Goal: Task Accomplishment & Management: Manage account settings

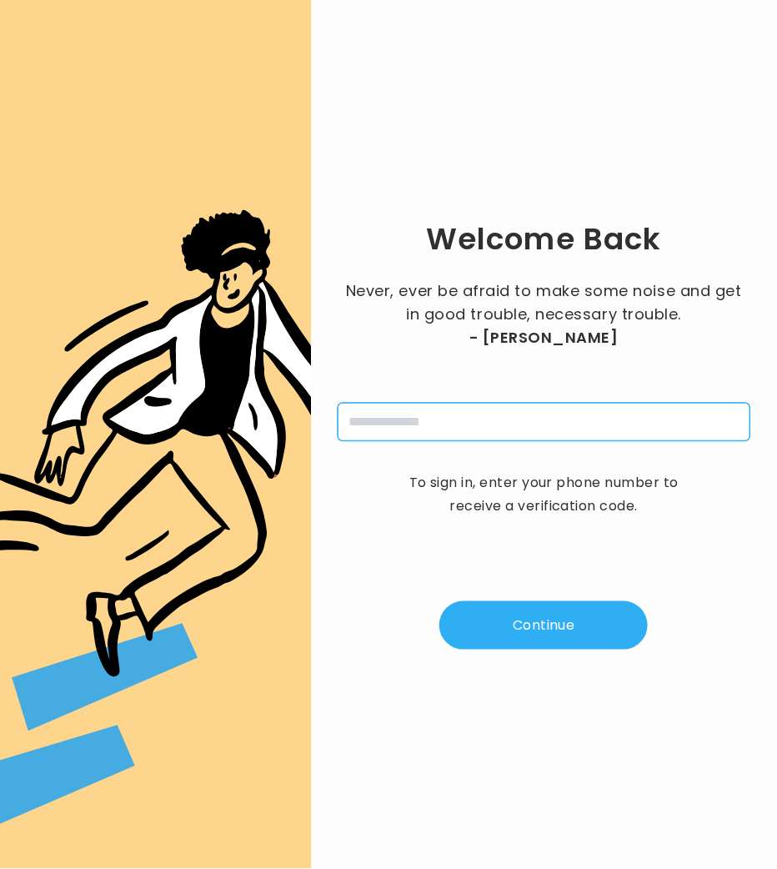
click at [473, 419] on input "tel" at bounding box center [544, 422] width 413 height 38
type input "**********"
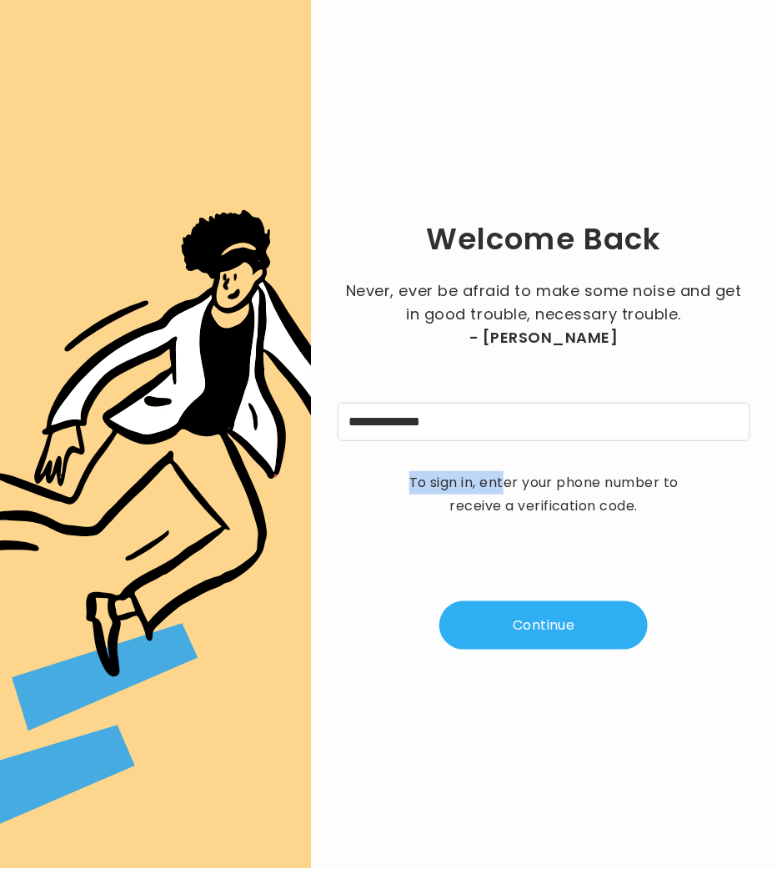
drag, startPoint x: 502, startPoint y: 466, endPoint x: 508, endPoint y: 479, distance: 14.6
click at [502, 471] on p "To sign in, enter your phone number to receive a verification code." at bounding box center [544, 494] width 292 height 47
click at [565, 649] on div "**********" at bounding box center [544, 434] width 413 height 815
click at [566, 637] on button "Continue" at bounding box center [543, 625] width 208 height 48
type input "*"
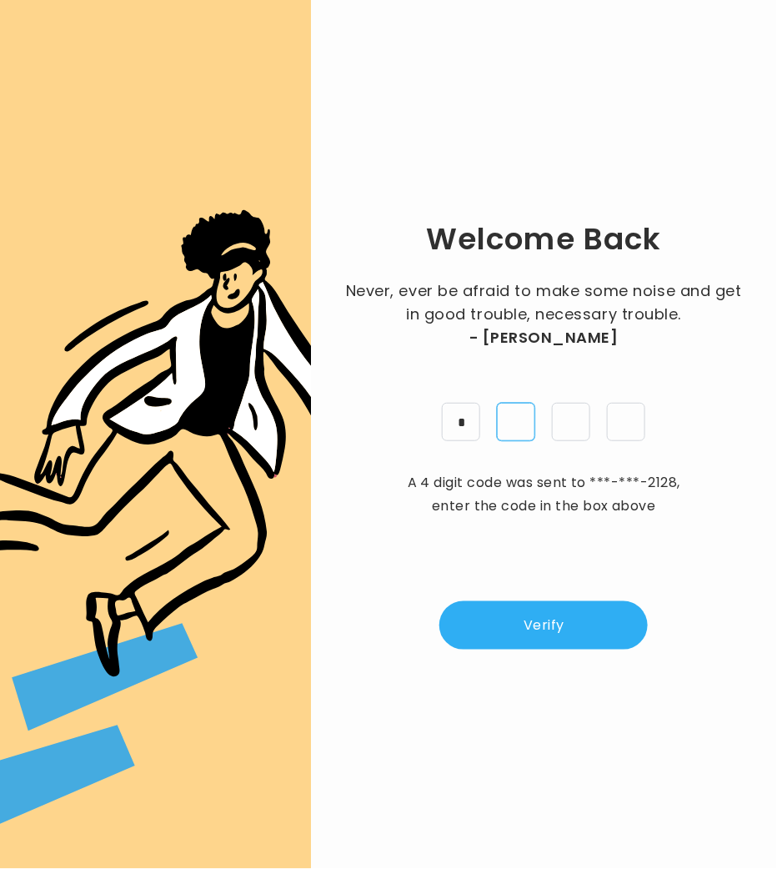
type input "*"
click at [519, 601] on button "Verify" at bounding box center [543, 625] width 208 height 48
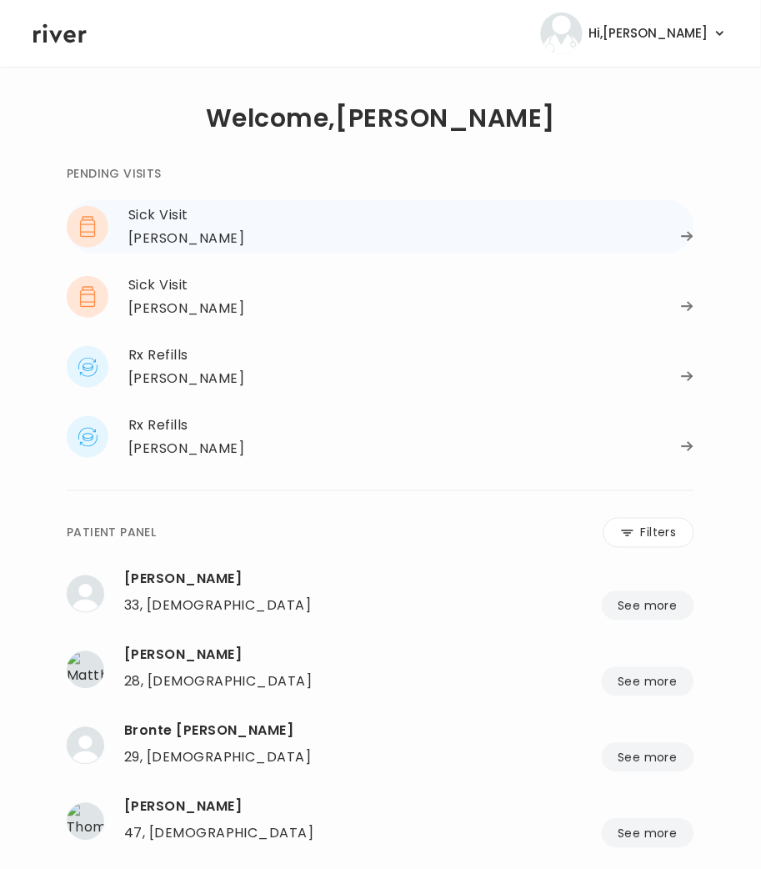
click at [223, 228] on div "Kayla Barnett" at bounding box center [411, 238] width 566 height 23
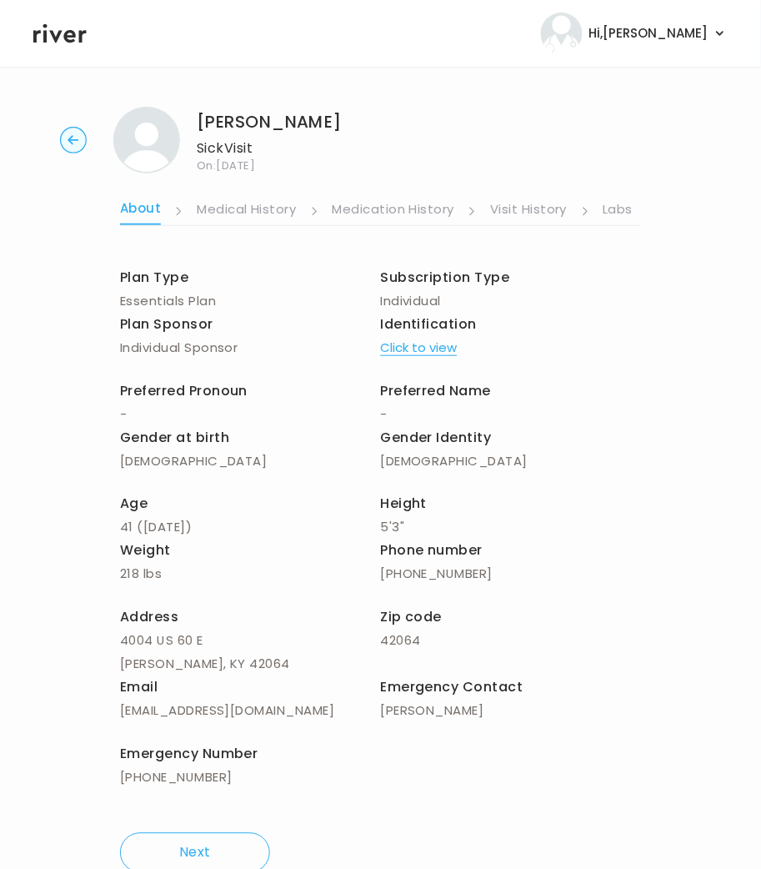
click at [631, 200] on link "Labs" at bounding box center [619, 211] width 30 height 27
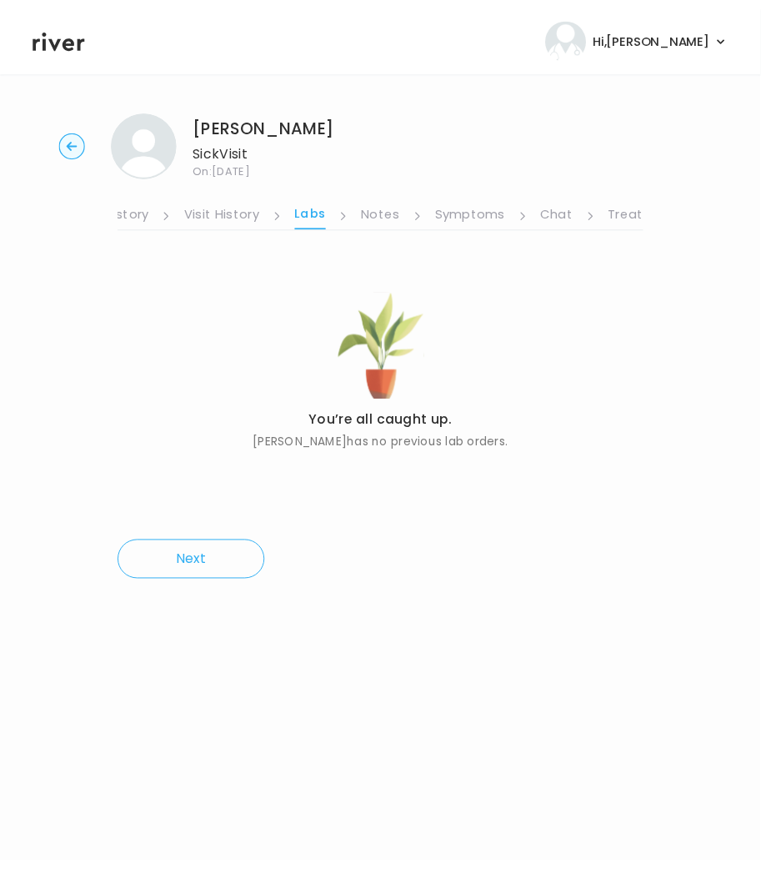
scroll to position [0, 333]
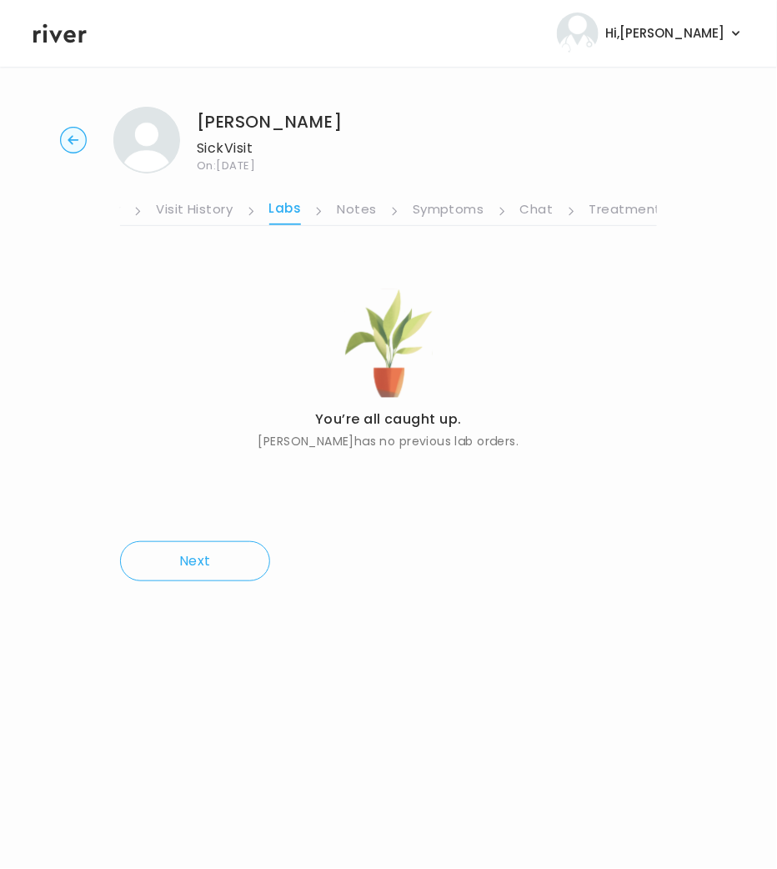
click at [447, 210] on link "Symptoms" at bounding box center [449, 211] width 72 height 27
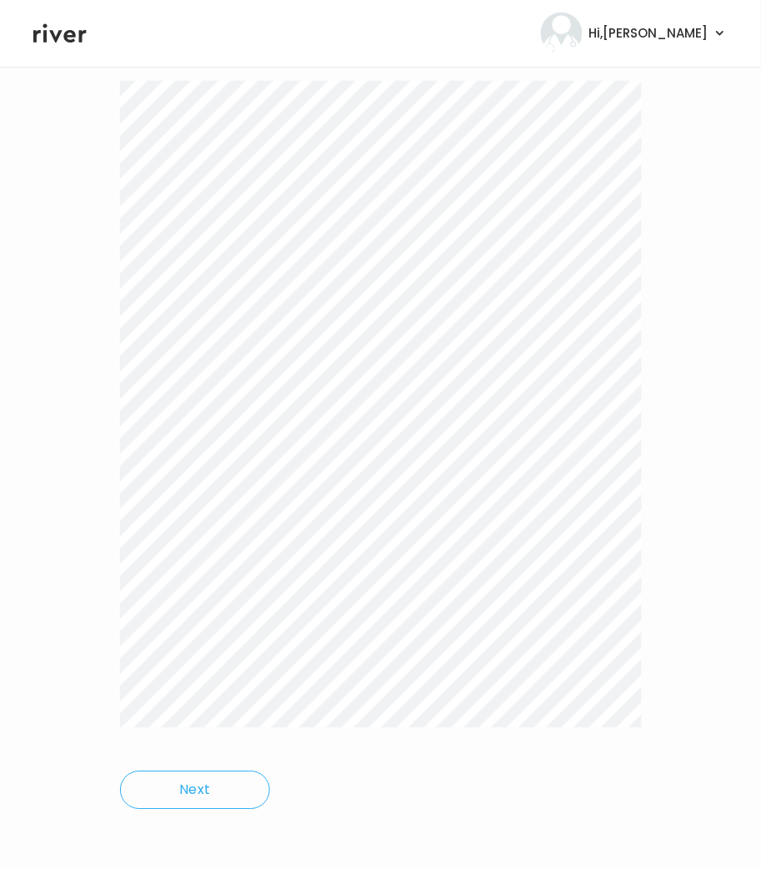
scroll to position [188, 0]
click at [473, 680] on html "Hi, Brittney Profile Logout Kayla Barnett Sick Visit On: 03 Oct 2025 About Medi…" at bounding box center [380, 246] width 761 height 869
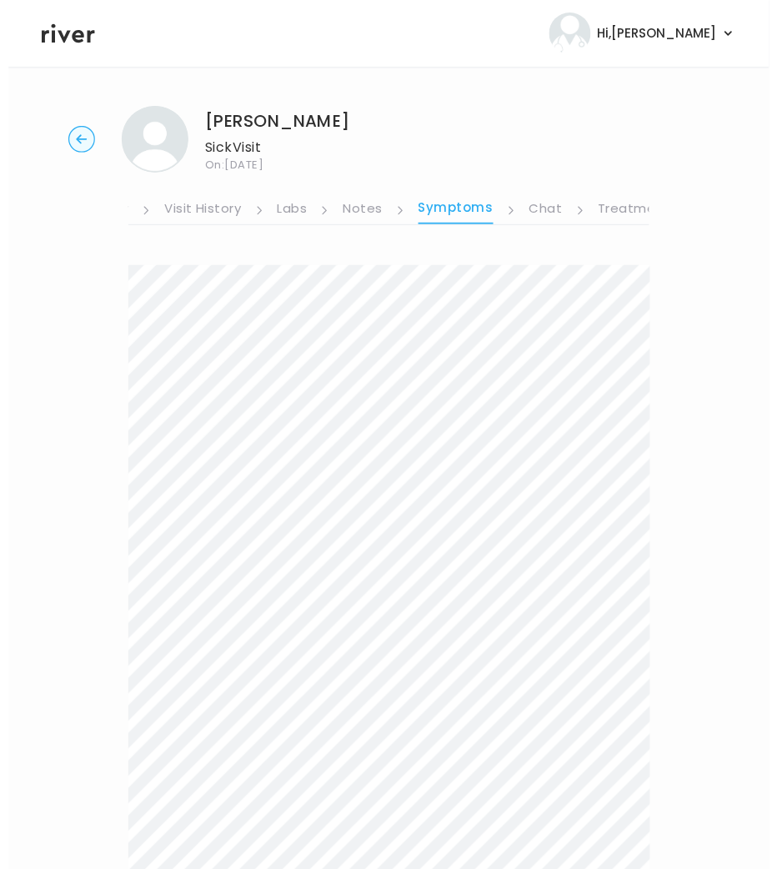
scroll to position [0, 0]
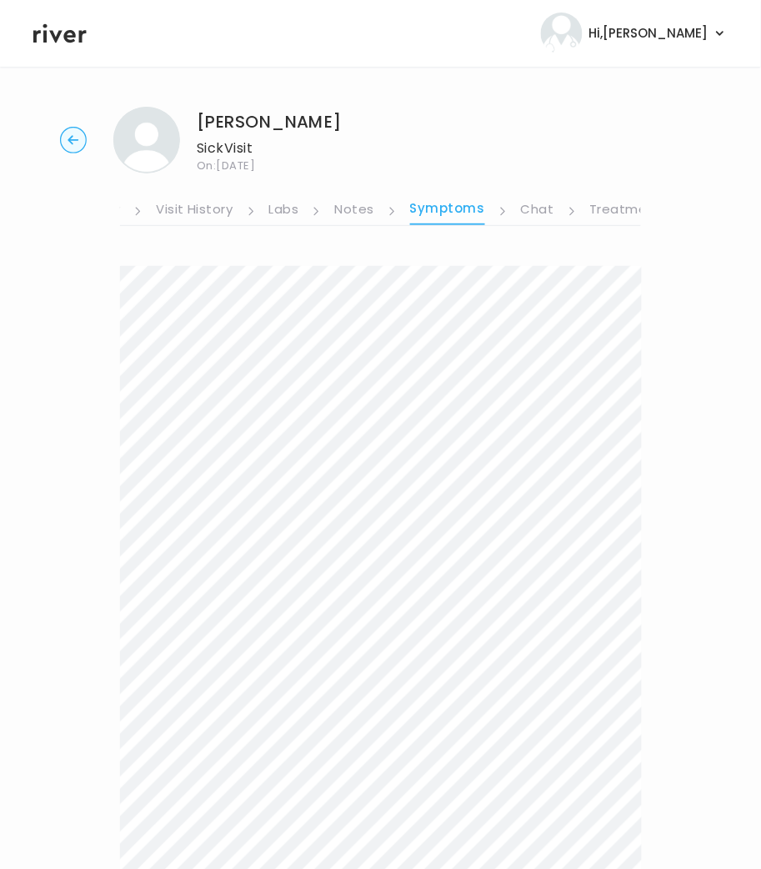
click at [621, 209] on link "Treatment Plan" at bounding box center [641, 211] width 103 height 27
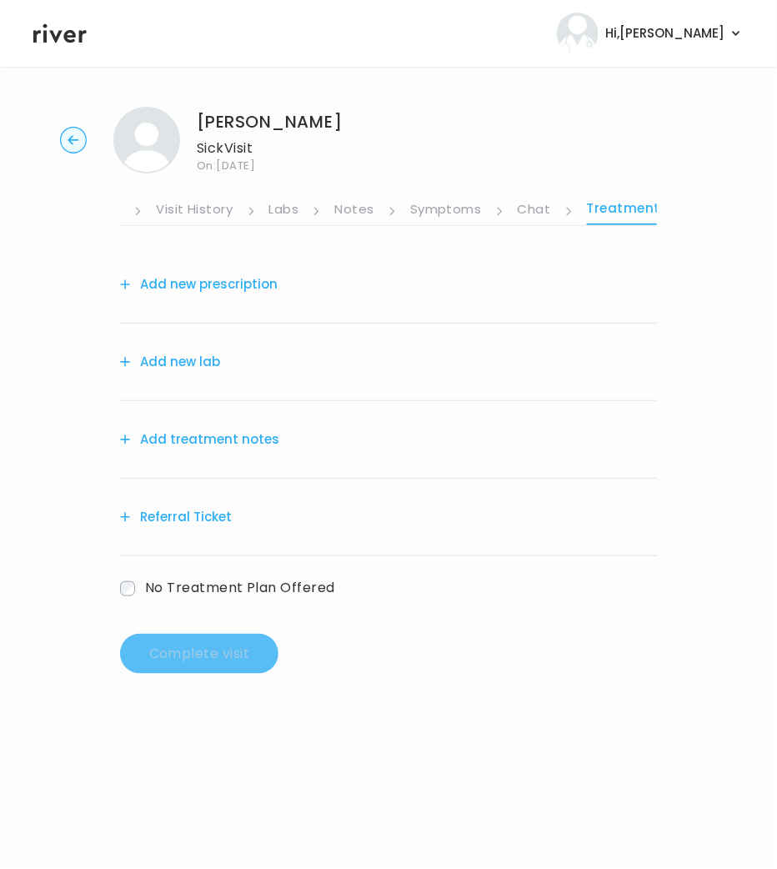
click at [188, 432] on button "Add treatment notes" at bounding box center [199, 439] width 159 height 23
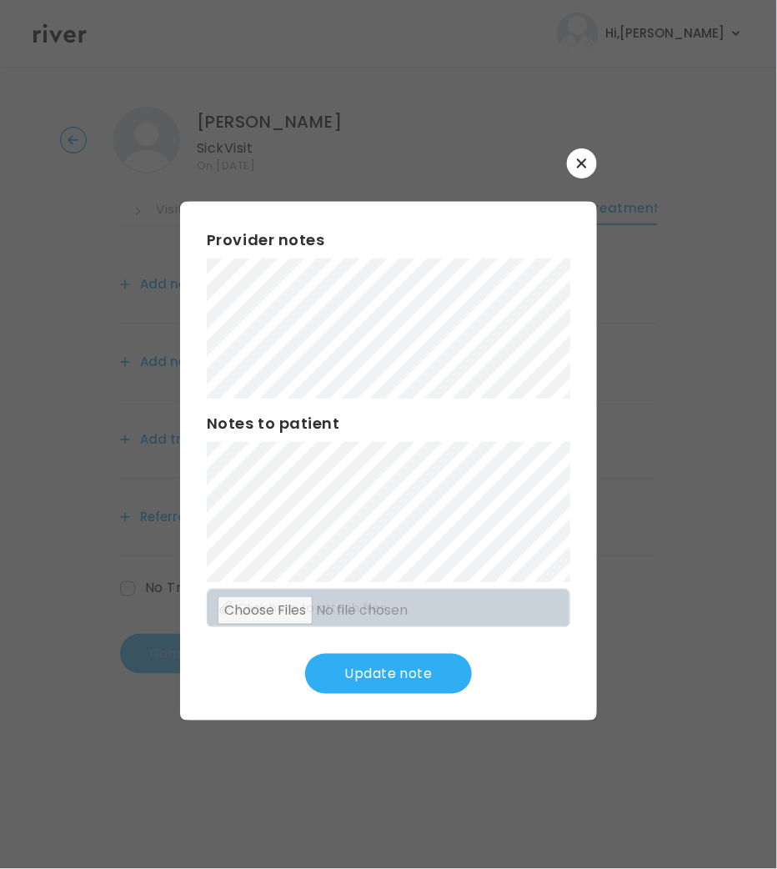
click at [359, 674] on button "Update note" at bounding box center [388, 674] width 167 height 40
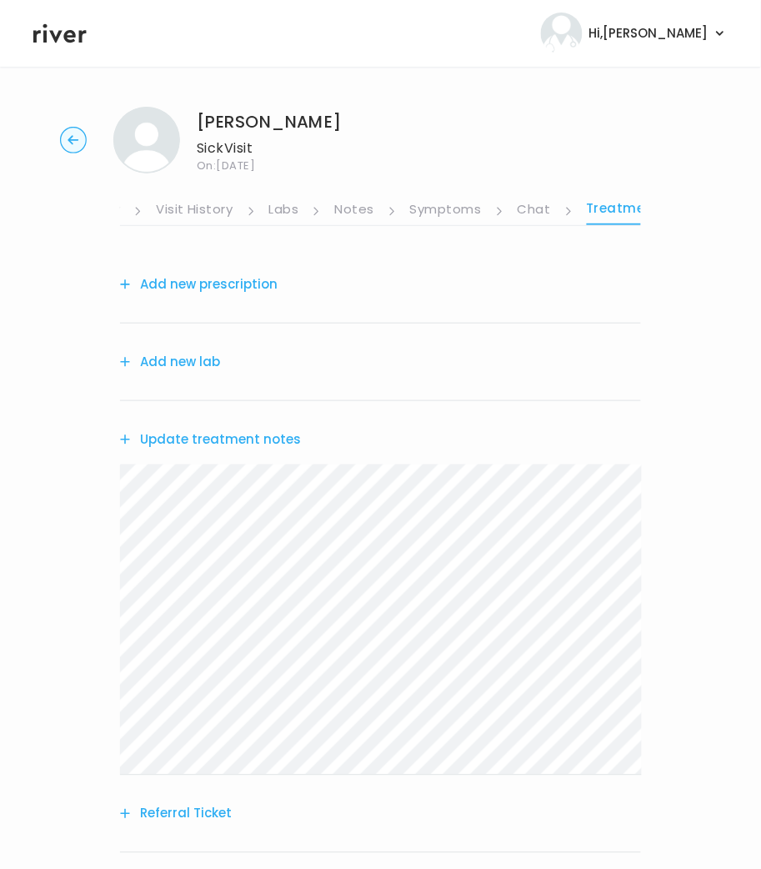
click at [187, 205] on link "Visit History" at bounding box center [194, 211] width 77 height 27
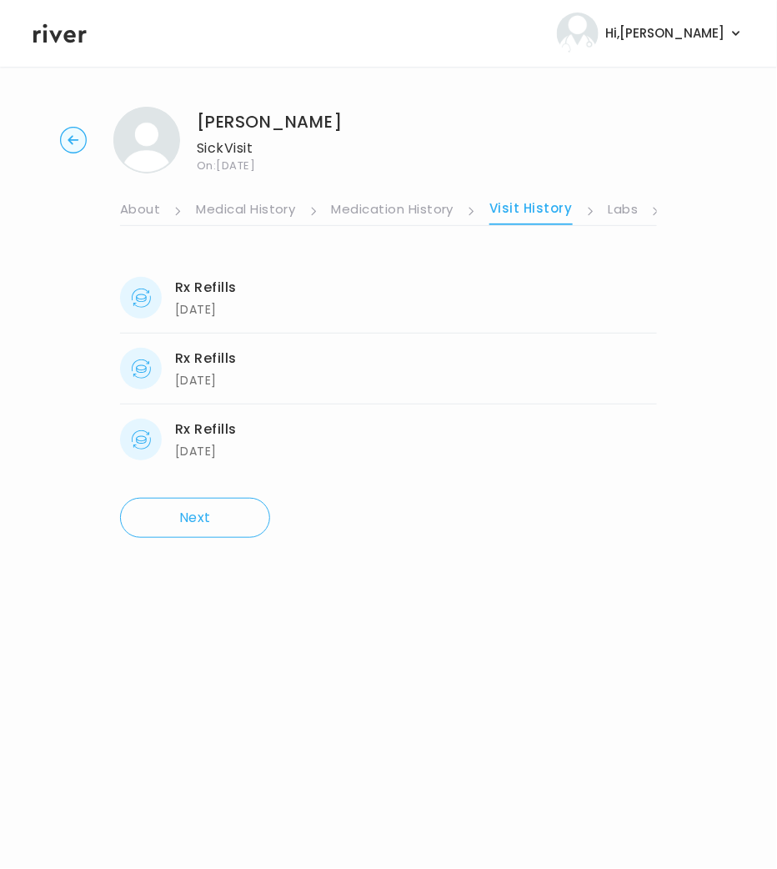
click at [142, 205] on link "About" at bounding box center [140, 211] width 40 height 27
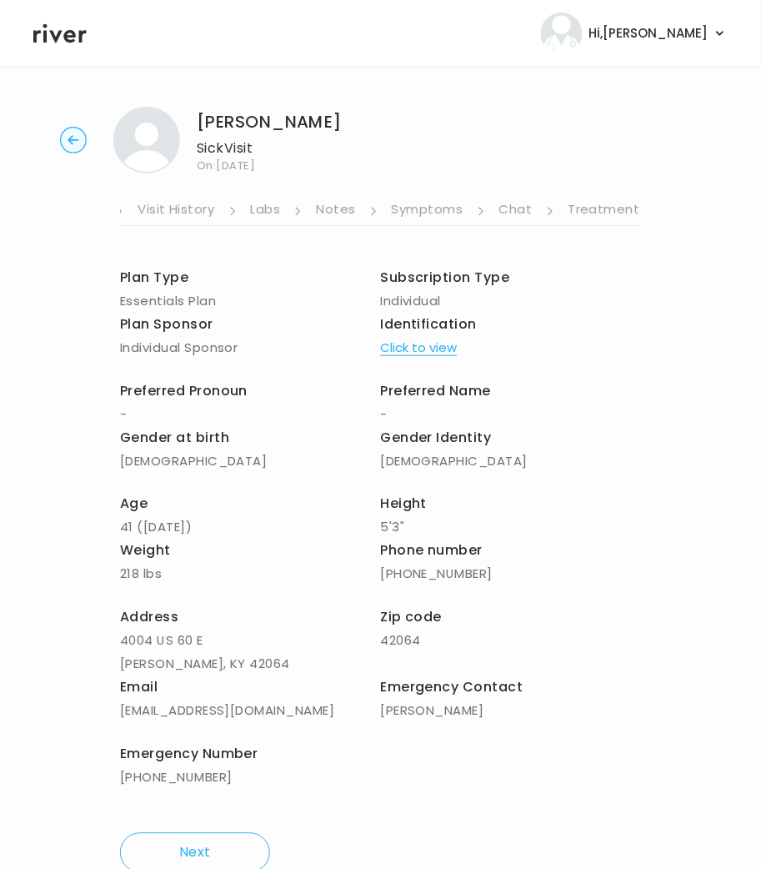
scroll to position [0, 377]
click at [570, 208] on link "Treatment Plan" at bounding box center [595, 211] width 103 height 27
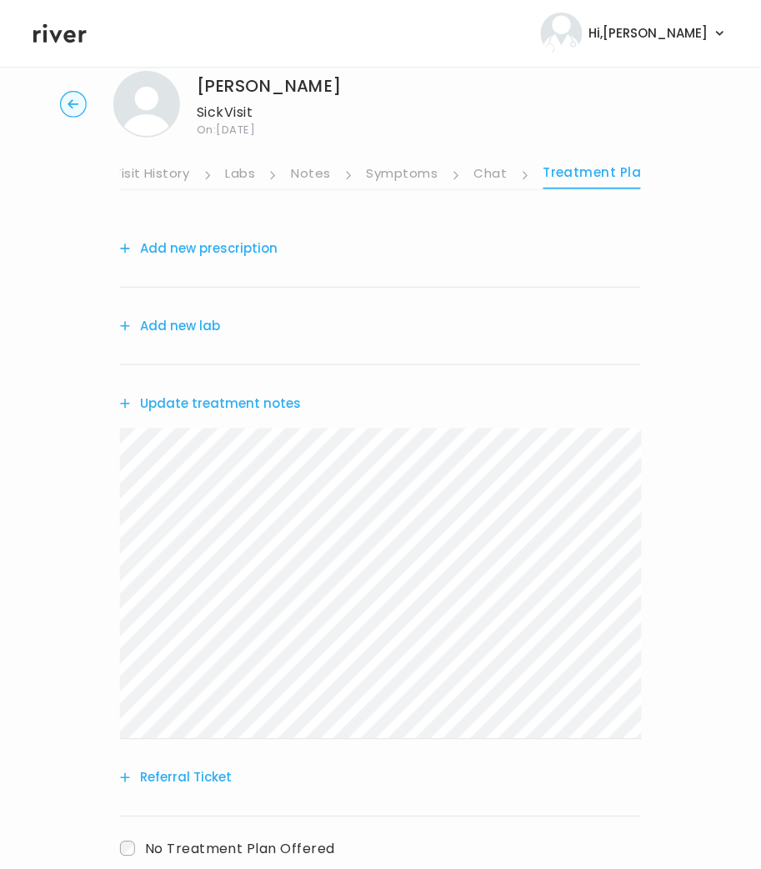
scroll to position [140, 0]
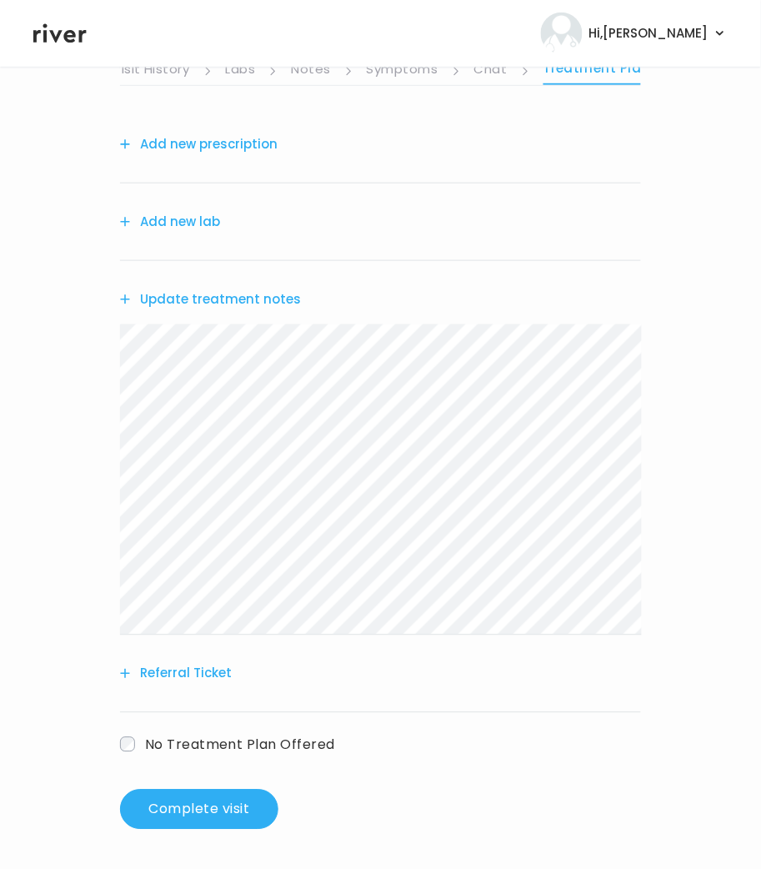
click at [169, 302] on button "Update treatment notes" at bounding box center [210, 299] width 181 height 23
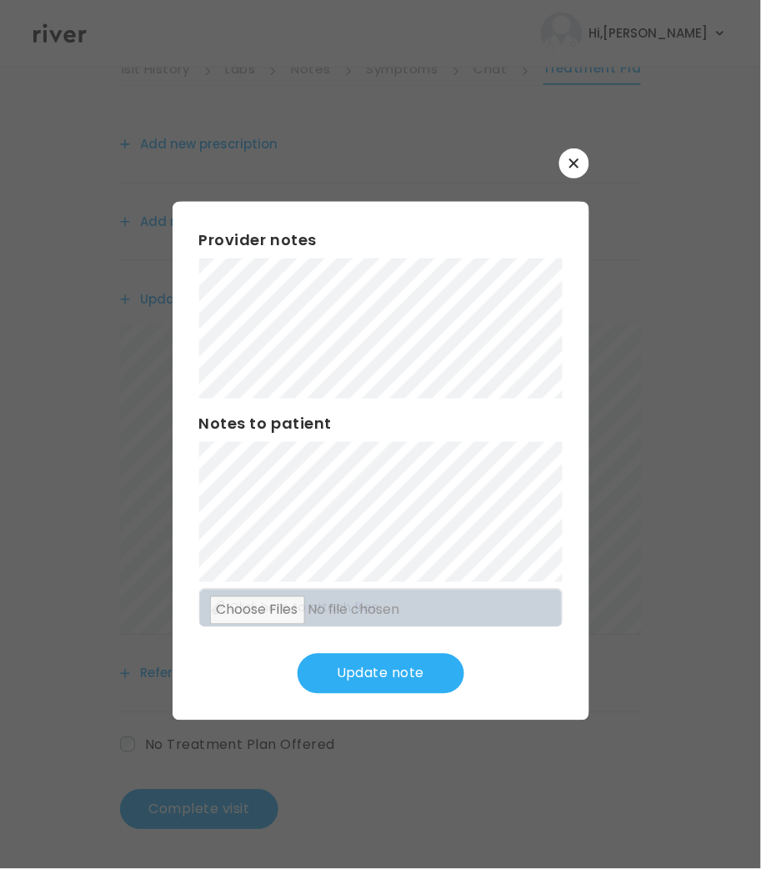
click at [398, 678] on button "Update note" at bounding box center [381, 674] width 167 height 40
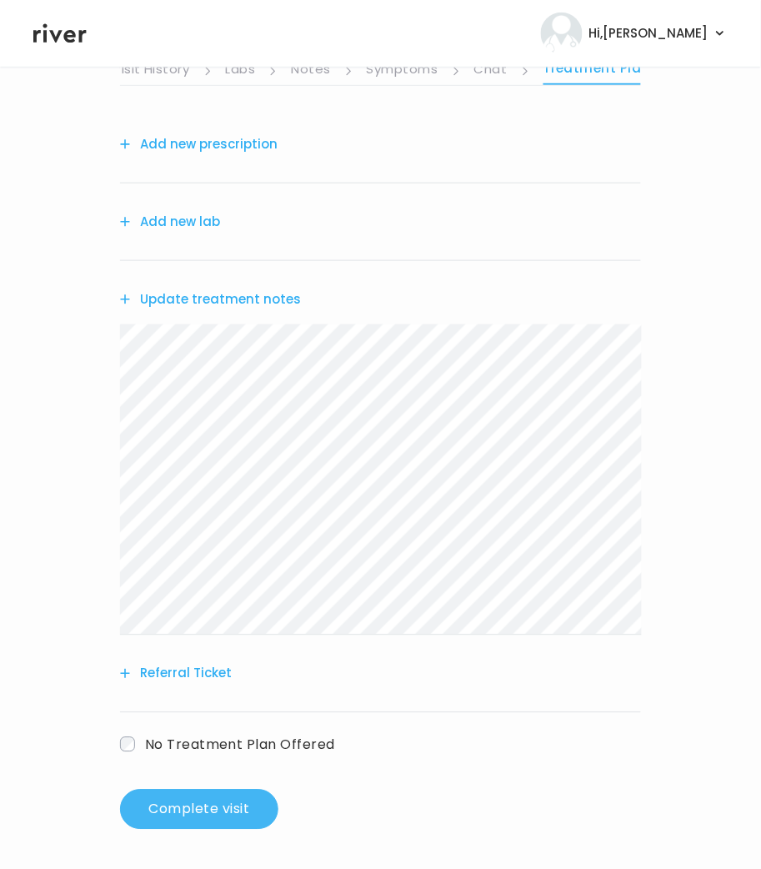
click at [208, 809] on button "Complete visit" at bounding box center [199, 809] width 158 height 40
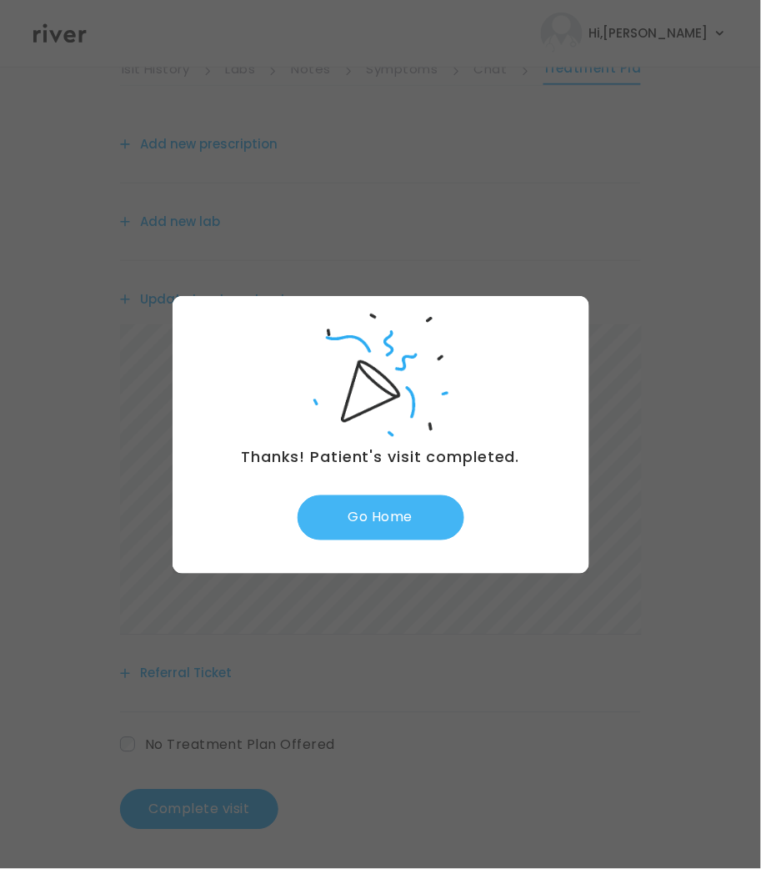
click at [417, 531] on button "Go Home" at bounding box center [381, 517] width 167 height 45
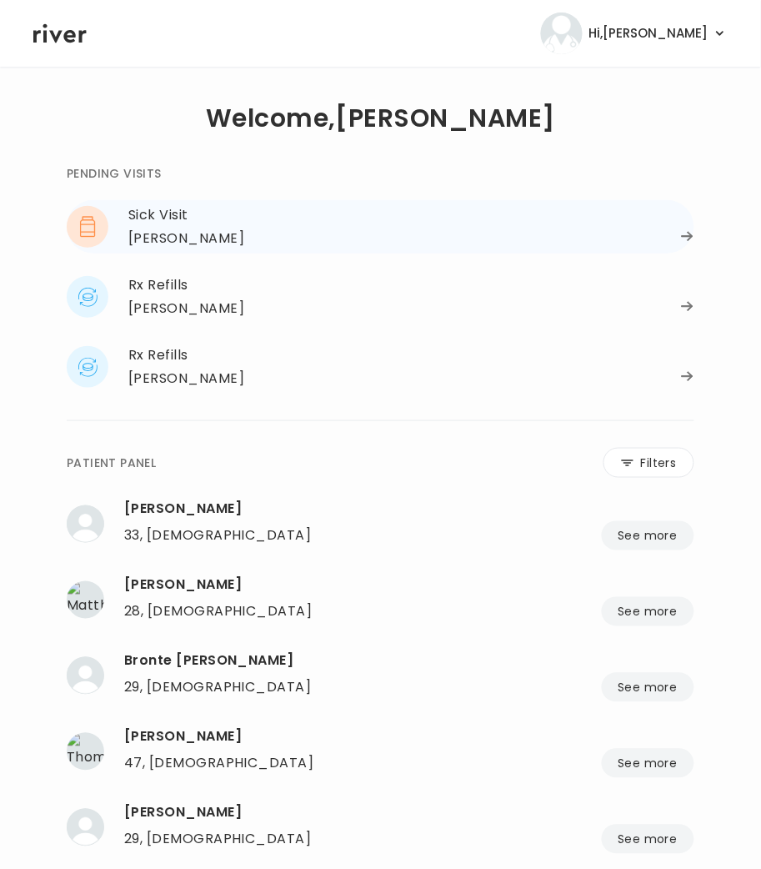
click at [178, 230] on div "Stephanie Gallup" at bounding box center [186, 238] width 116 height 23
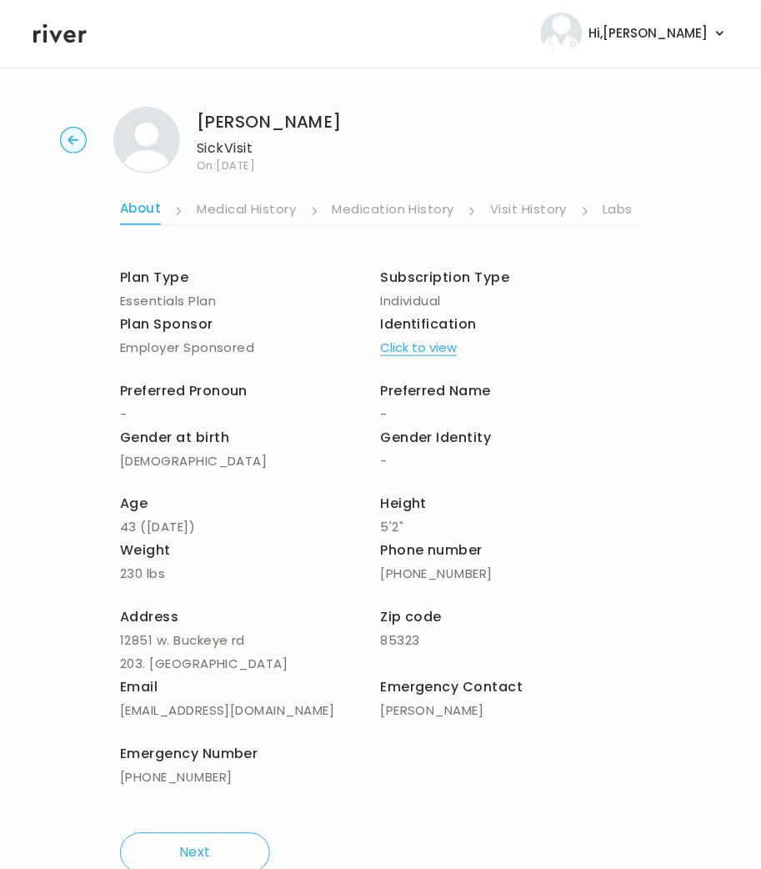
click at [606, 210] on link "Labs" at bounding box center [619, 211] width 30 height 27
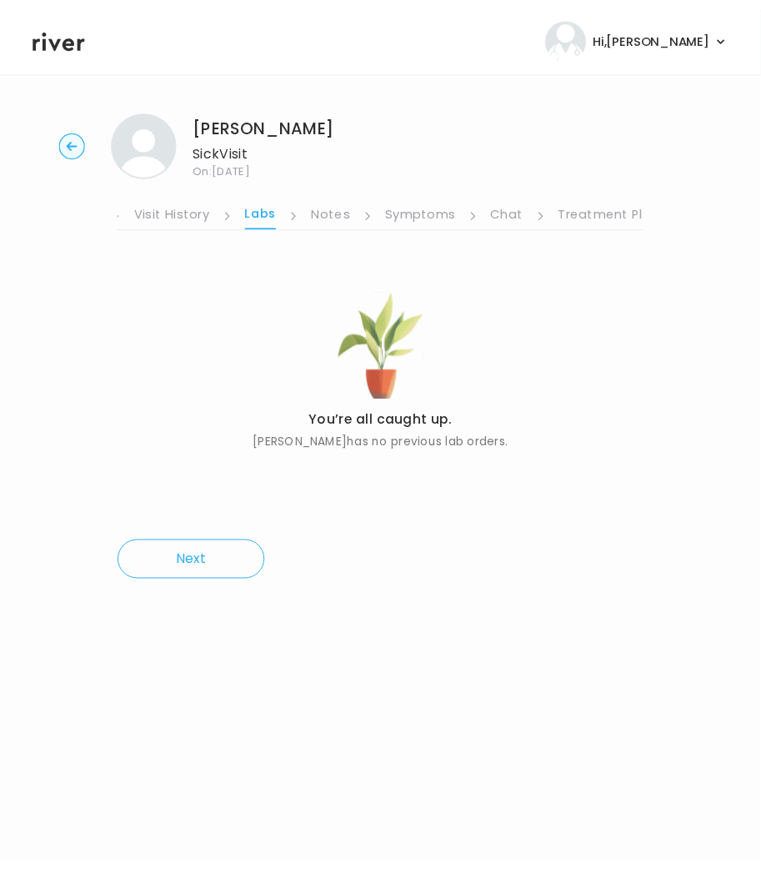
scroll to position [0, 361]
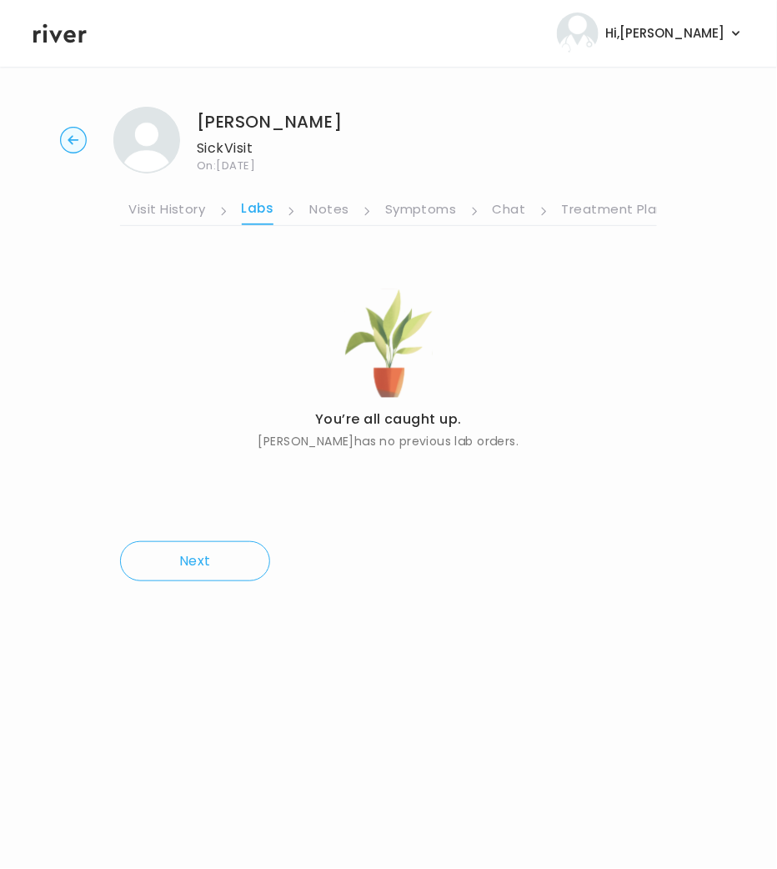
click at [615, 205] on link "Treatment Plan" at bounding box center [613, 211] width 103 height 27
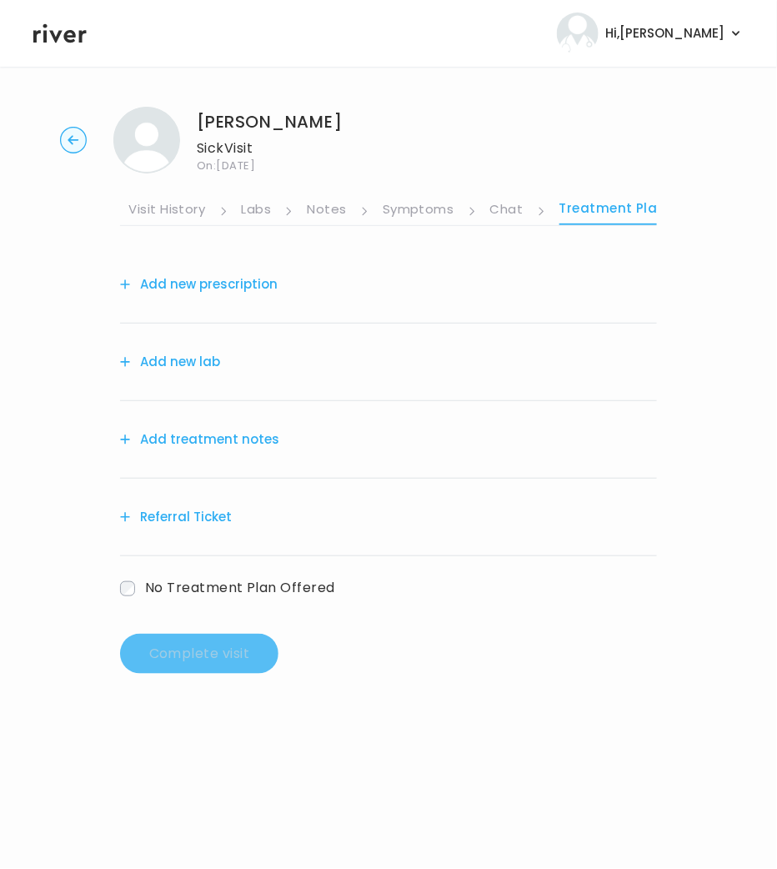
click at [422, 204] on link "Symptoms" at bounding box center [419, 211] width 72 height 27
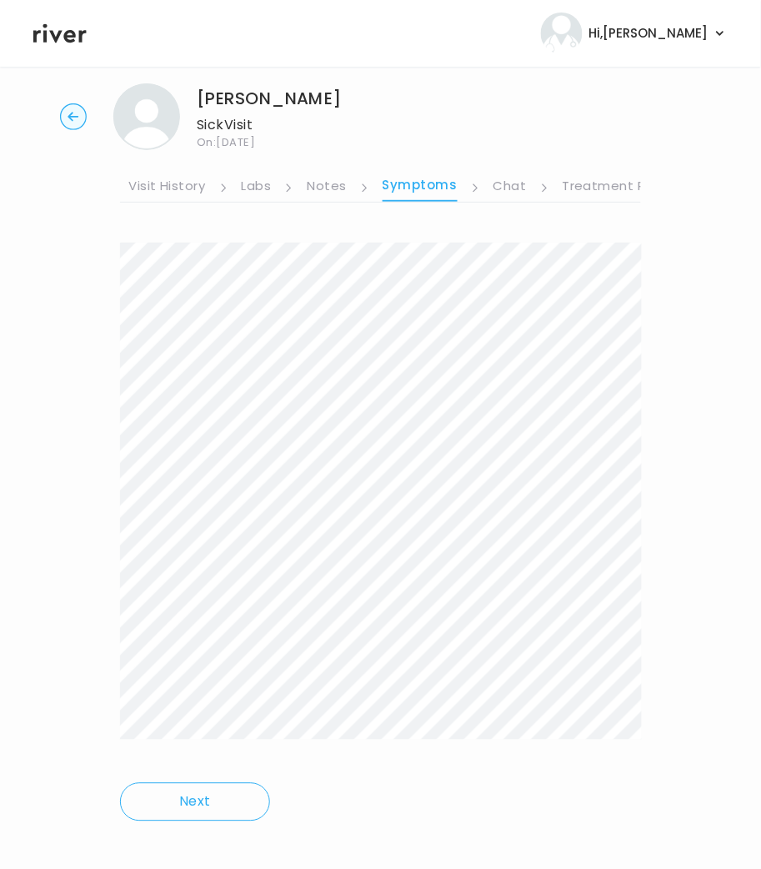
scroll to position [38, 0]
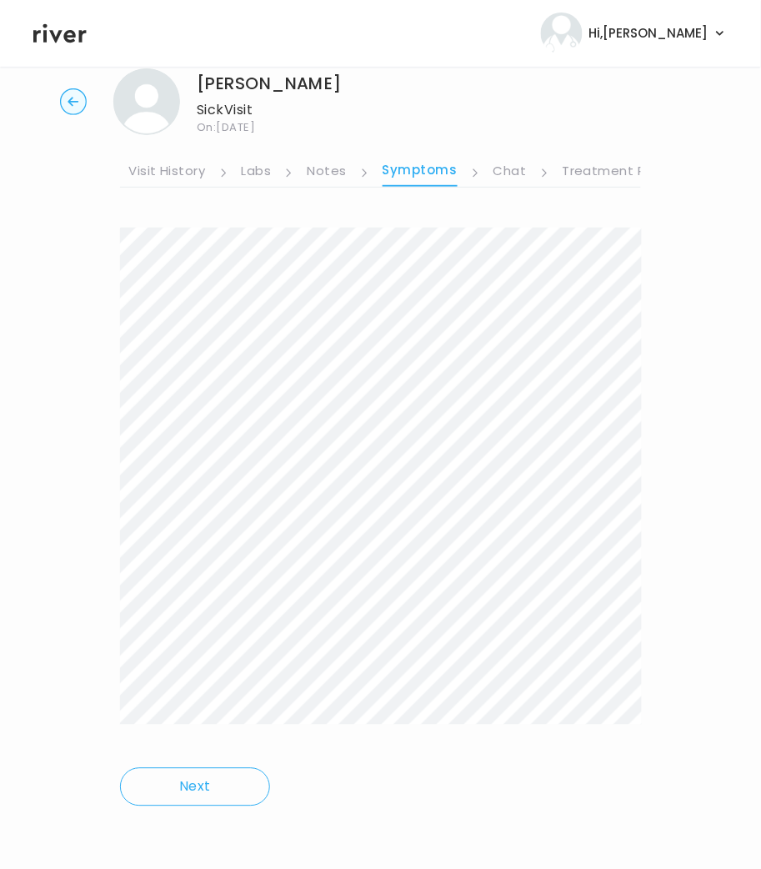
click at [596, 170] on link "Treatment Plan" at bounding box center [614, 172] width 103 height 27
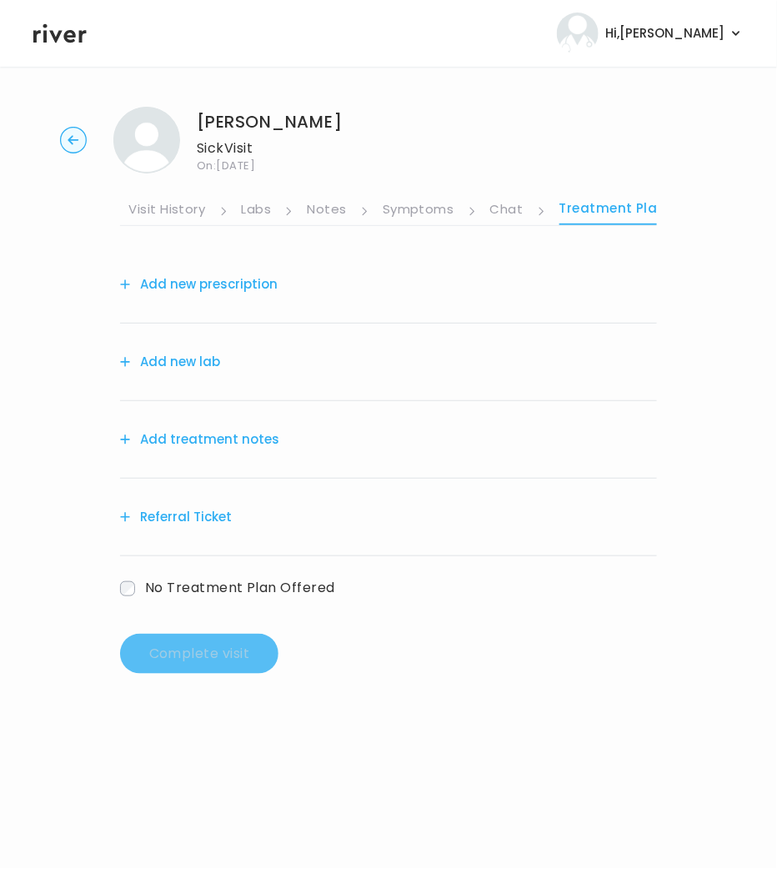
click at [205, 447] on button "Add treatment notes" at bounding box center [199, 439] width 159 height 23
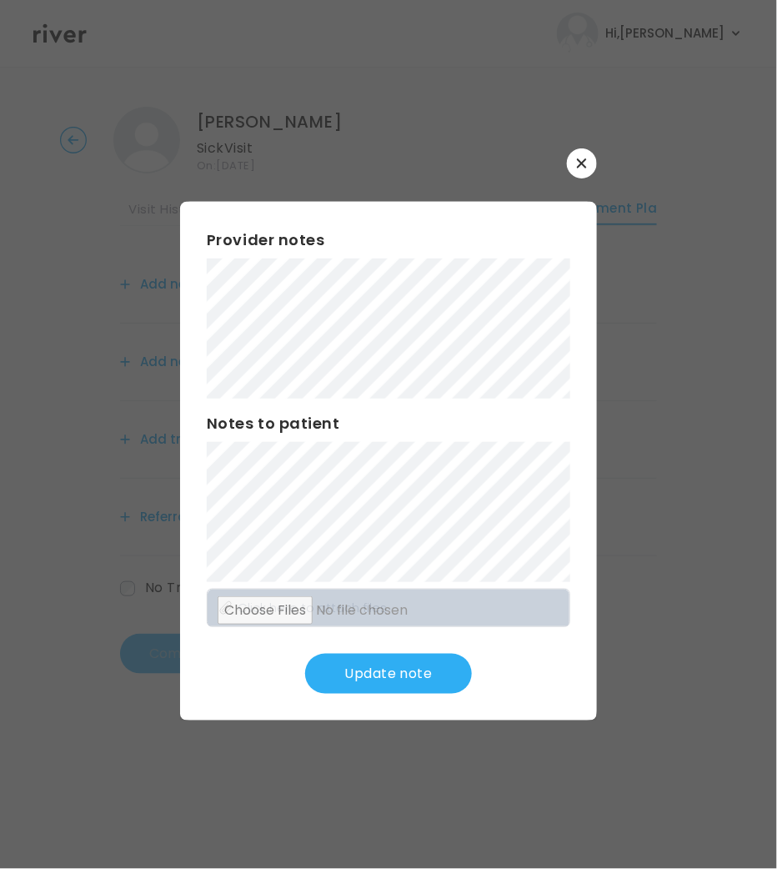
click at [583, 485] on div "Provider notes Notes to patient Click here to attach files Update note" at bounding box center [388, 461] width 417 height 518
click at [384, 672] on button "Update note" at bounding box center [388, 674] width 167 height 40
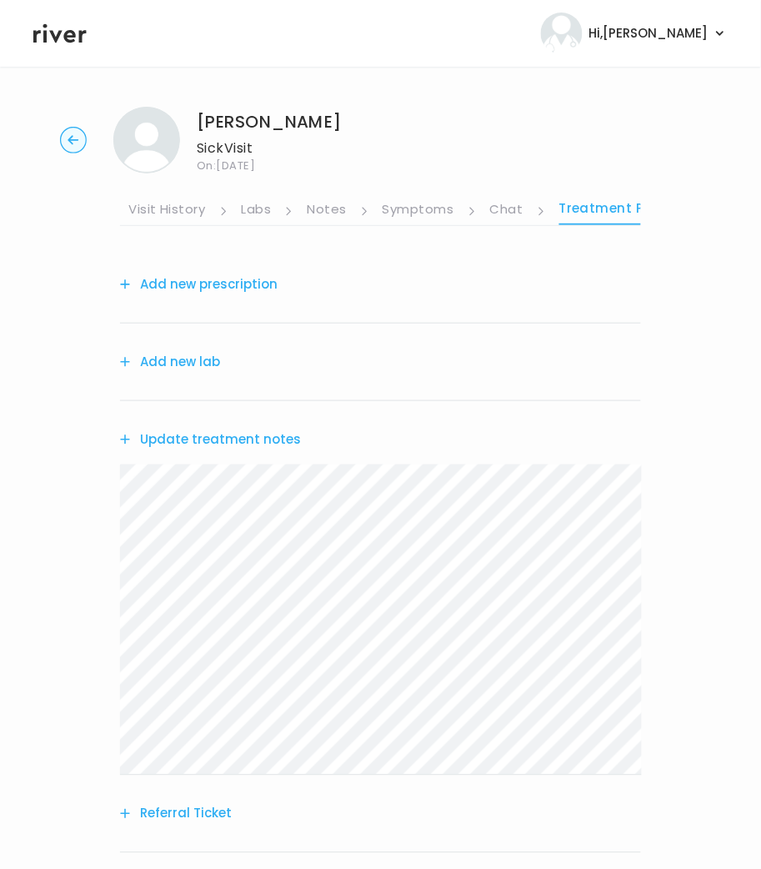
click at [612, 208] on link "Treatment Plan" at bounding box center [613, 211] width 108 height 28
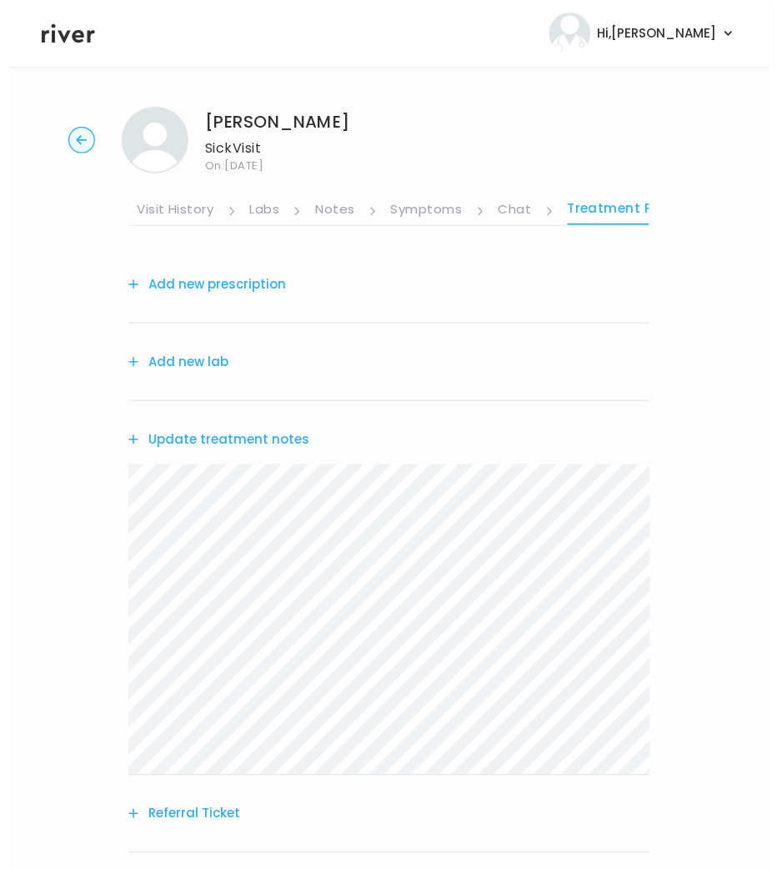
scroll to position [0, 378]
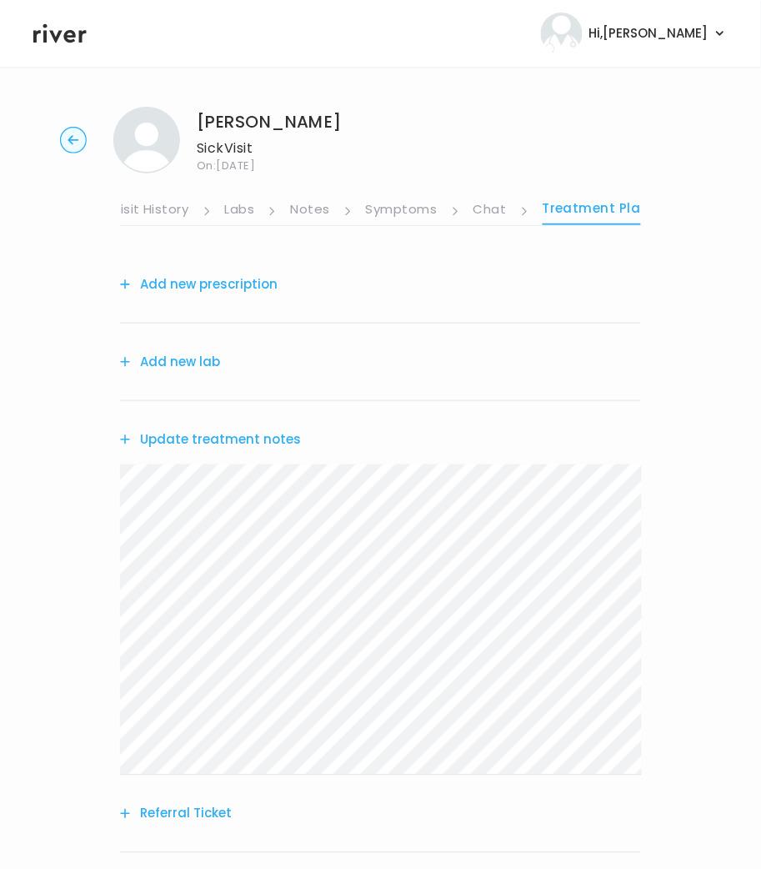
click at [182, 819] on button "Referral Ticket" at bounding box center [176, 813] width 112 height 23
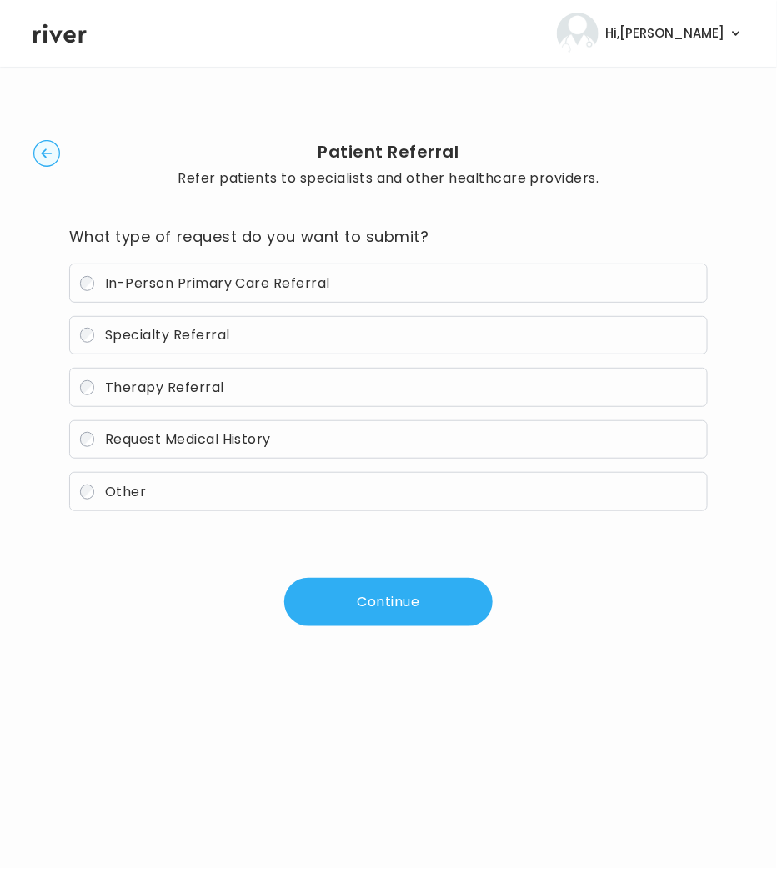
click at [138, 286] on span "In-Person Primary Care Referral" at bounding box center [217, 282] width 225 height 19
click at [374, 604] on button "Continue" at bounding box center [388, 602] width 208 height 48
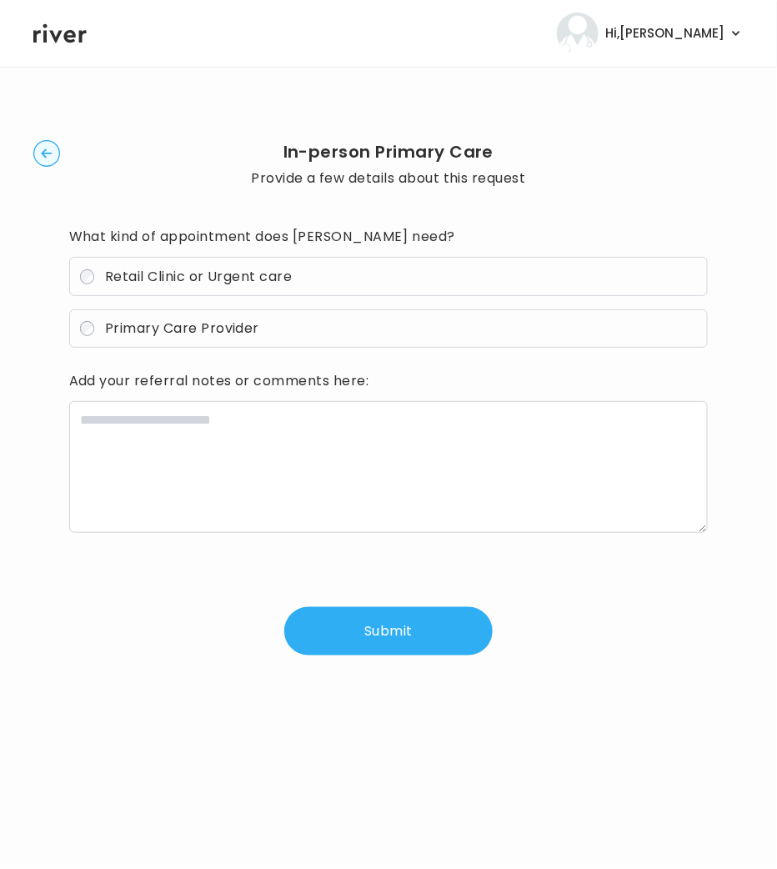
click at [140, 323] on span "Primary Care Provider" at bounding box center [182, 327] width 154 height 19
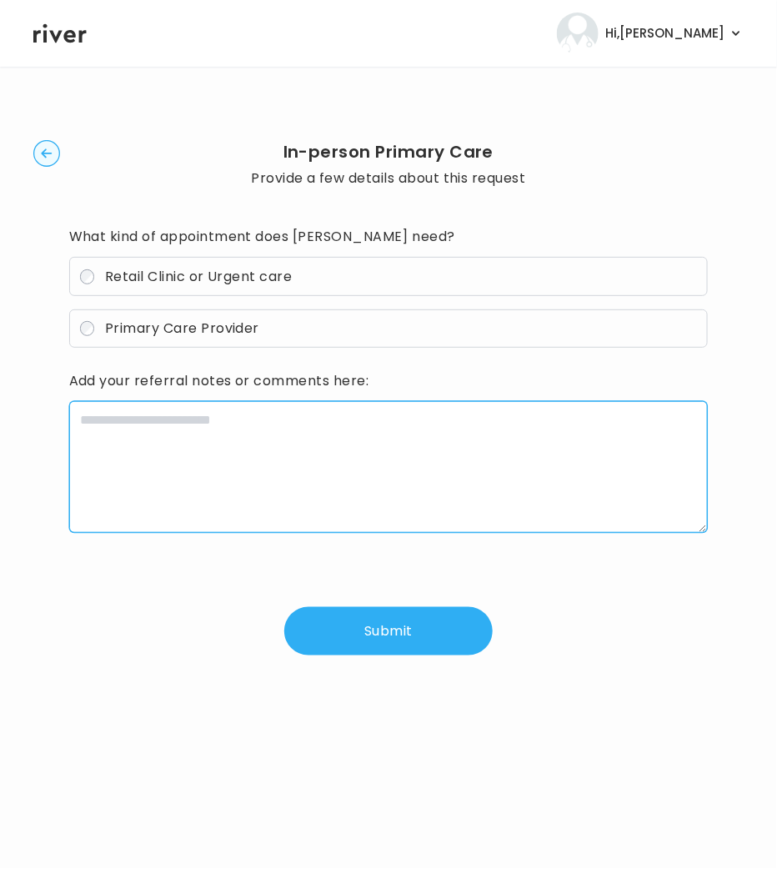
click at [213, 485] on textarea at bounding box center [388, 467] width 639 height 132
paste textarea "**********"
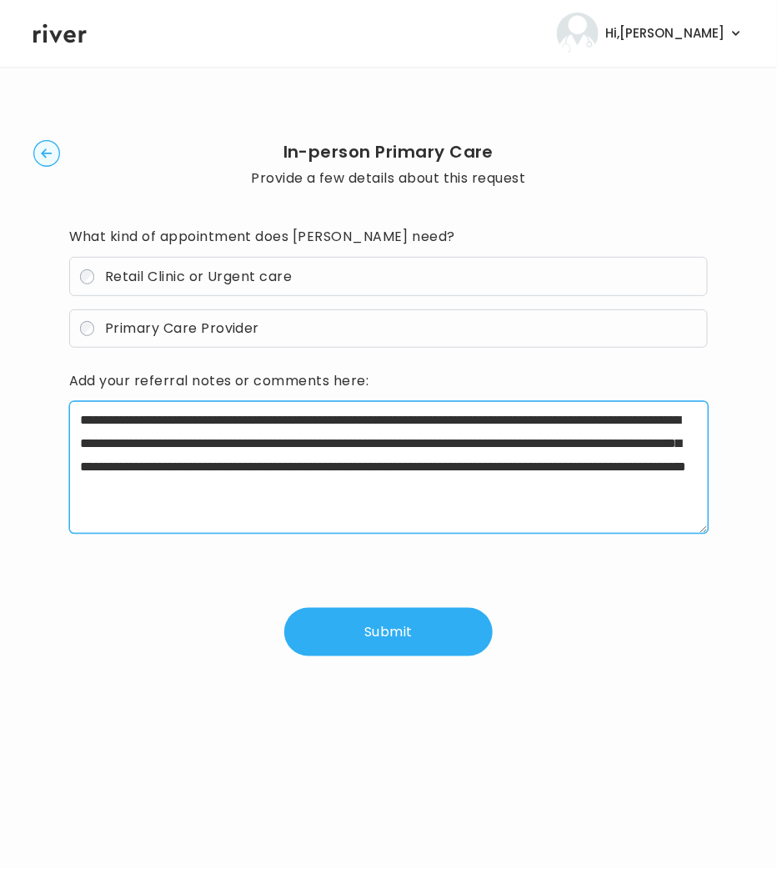
type textarea "**********"
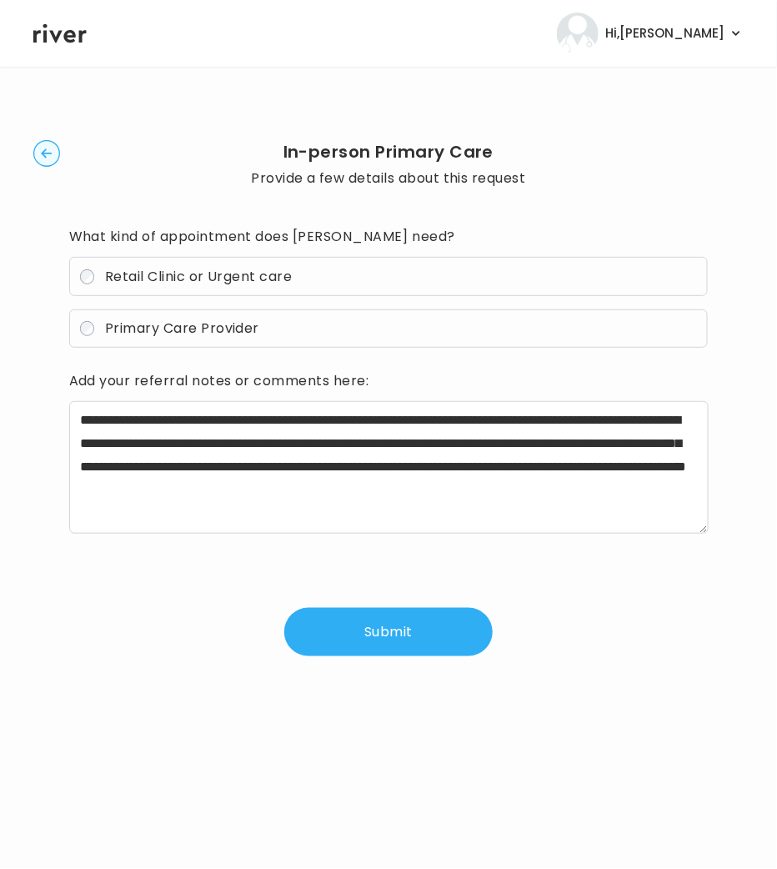
click at [432, 635] on button "Submit" at bounding box center [388, 632] width 208 height 48
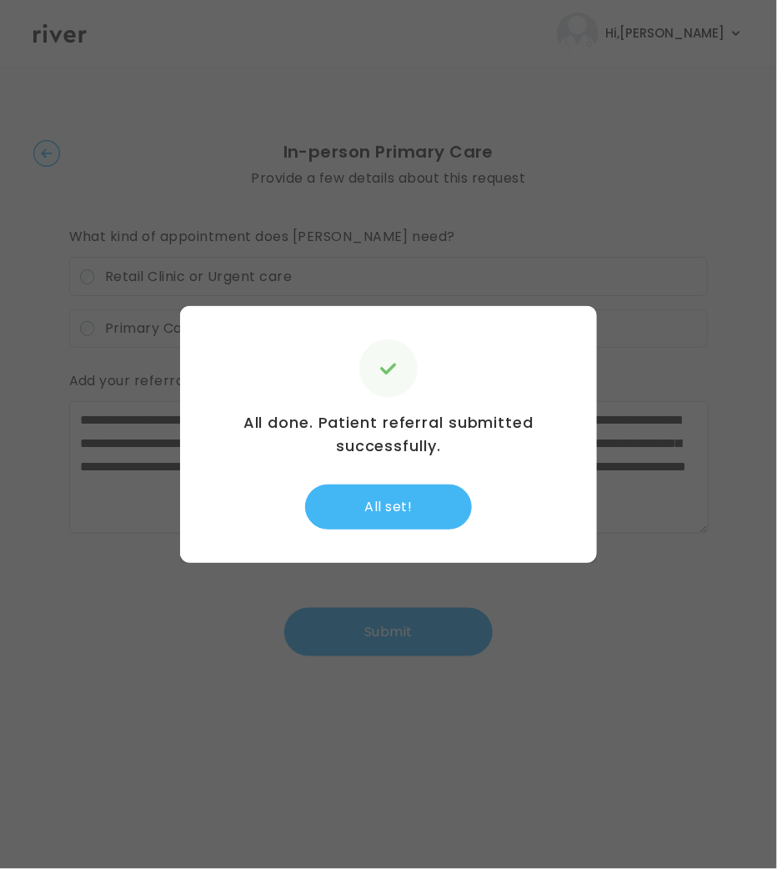
click at [424, 513] on button "All set!" at bounding box center [388, 506] width 167 height 45
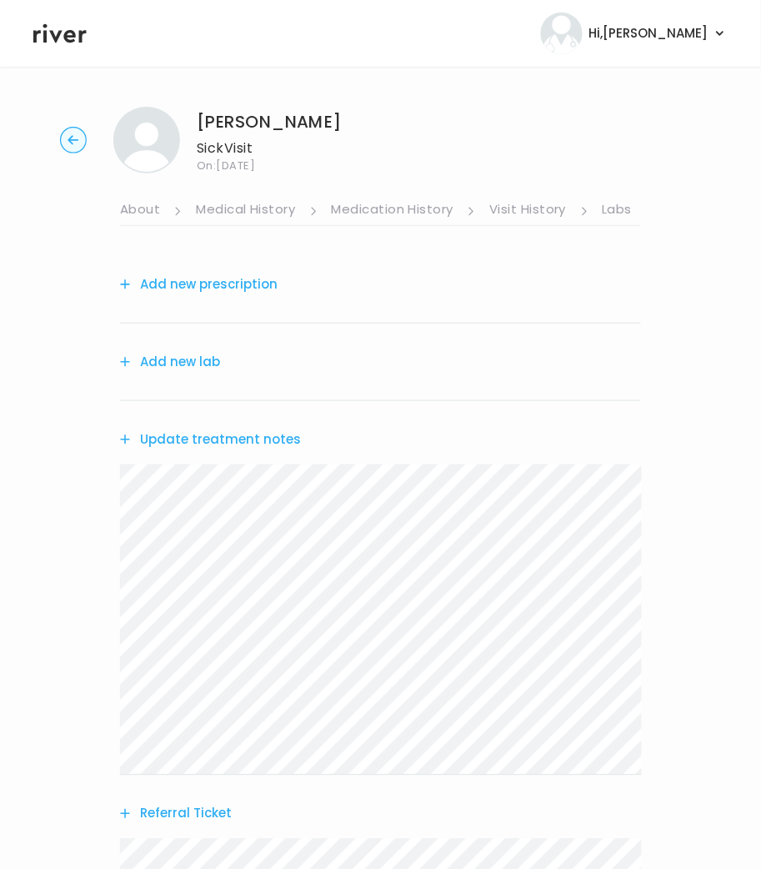
click at [133, 215] on link "About" at bounding box center [140, 211] width 40 height 27
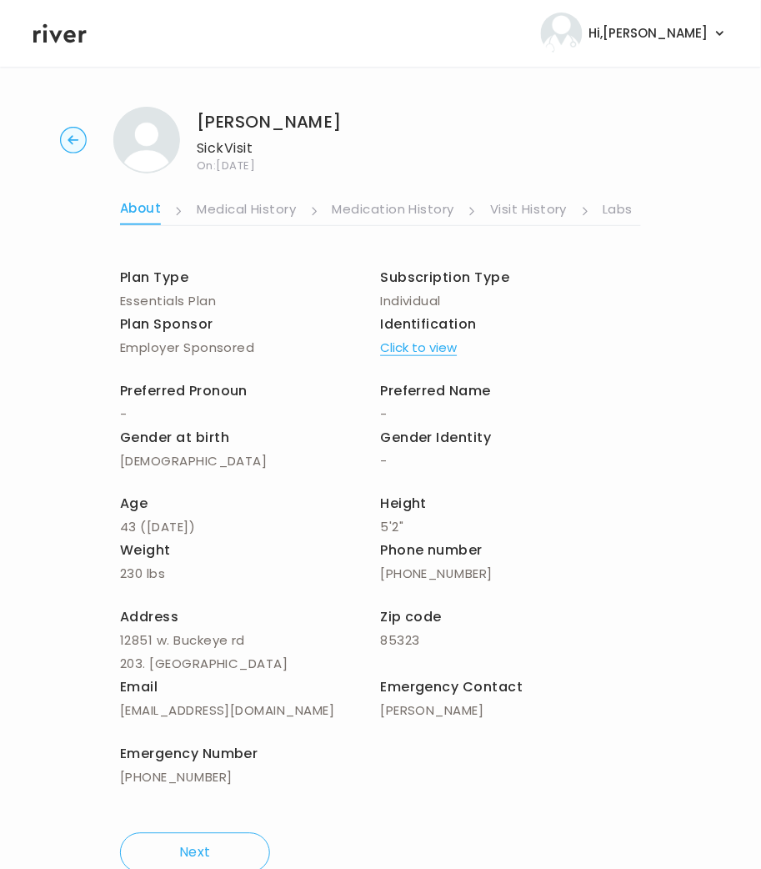
click at [624, 213] on link "Labs" at bounding box center [619, 211] width 30 height 27
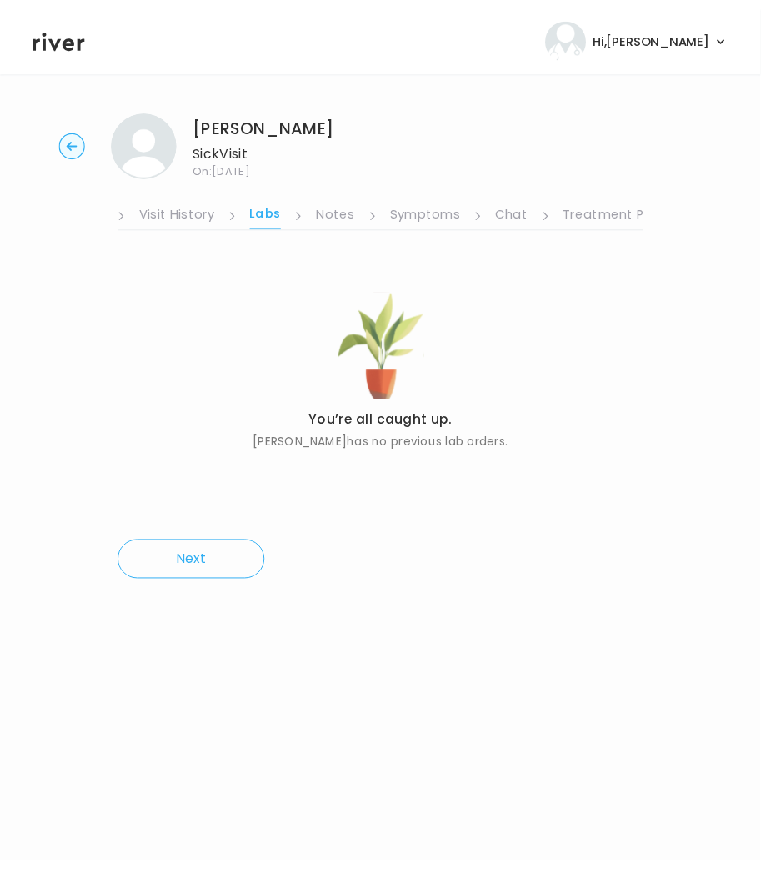
scroll to position [0, 361]
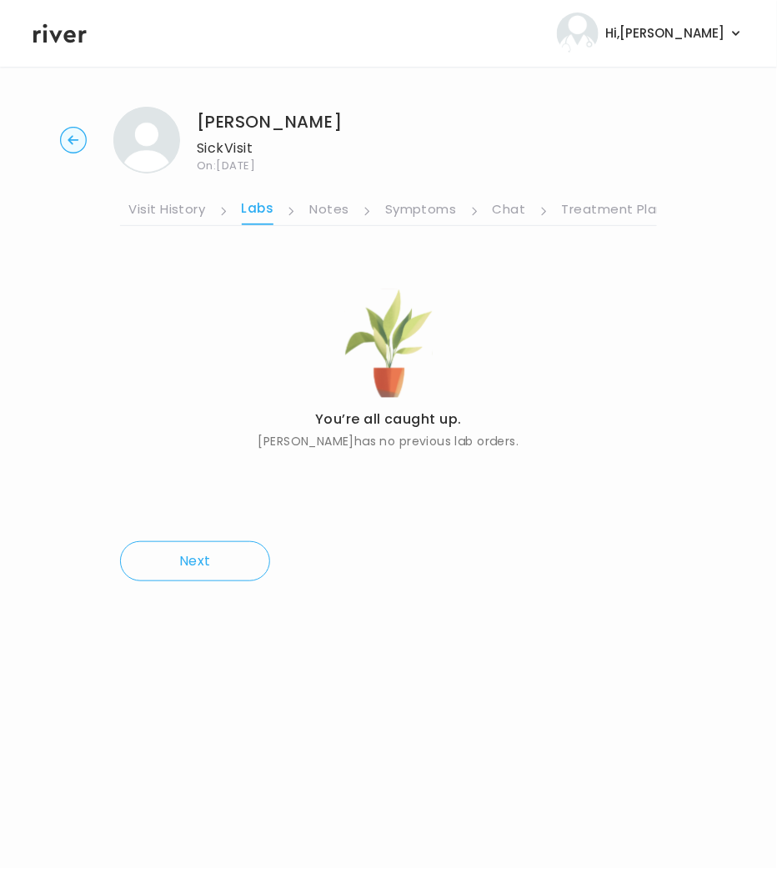
click at [604, 208] on link "Treatment Plan" at bounding box center [613, 211] width 103 height 27
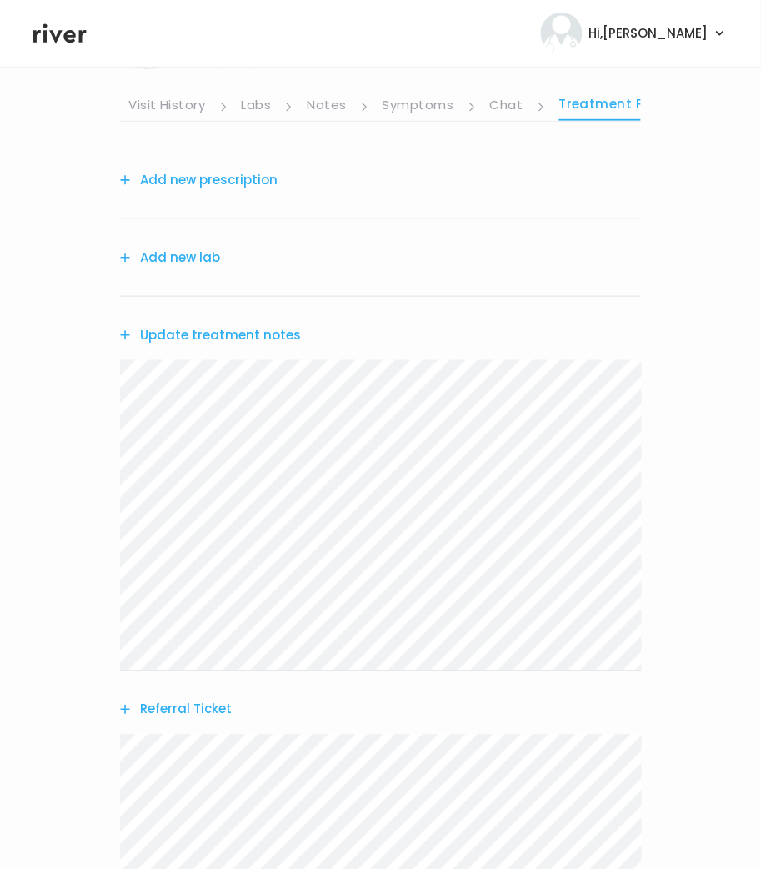
scroll to position [309, 0]
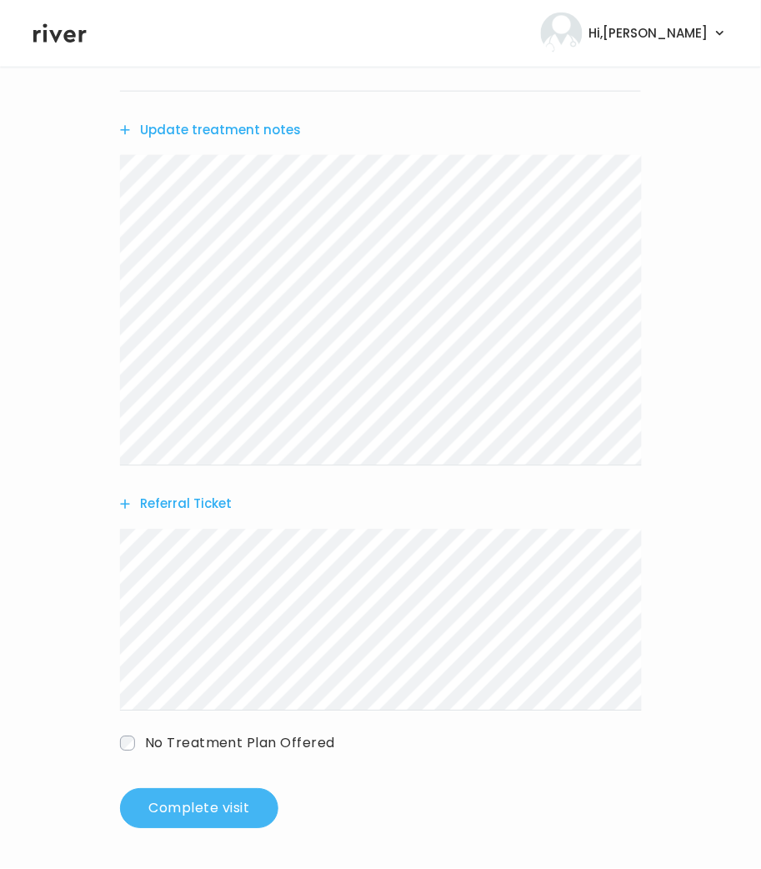
click at [225, 808] on button "Complete visit" at bounding box center [199, 809] width 158 height 40
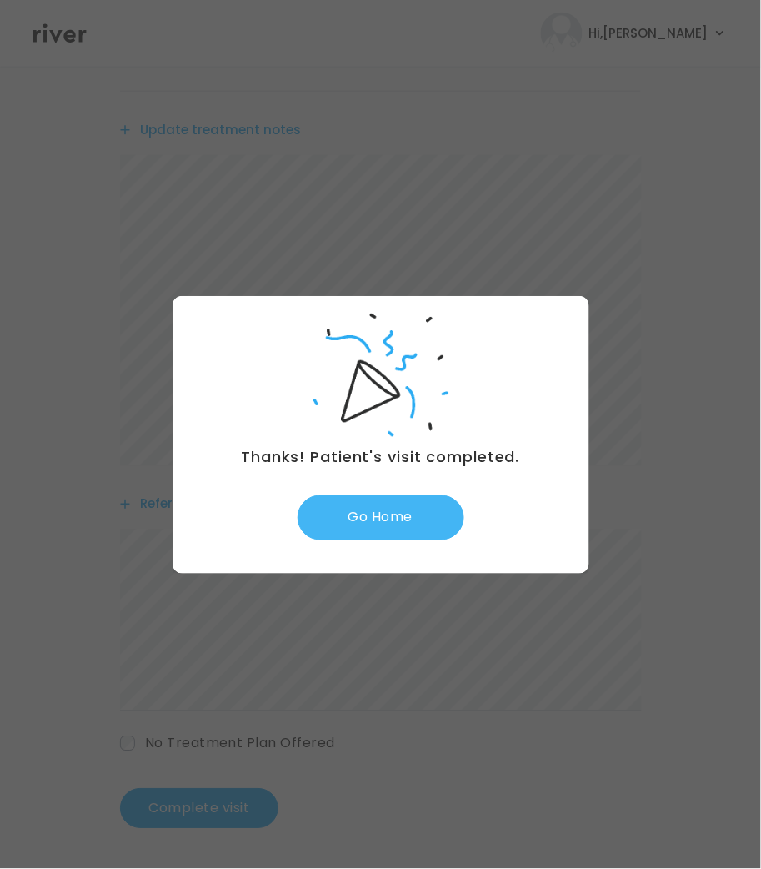
click at [353, 534] on button "Go Home" at bounding box center [381, 517] width 167 height 45
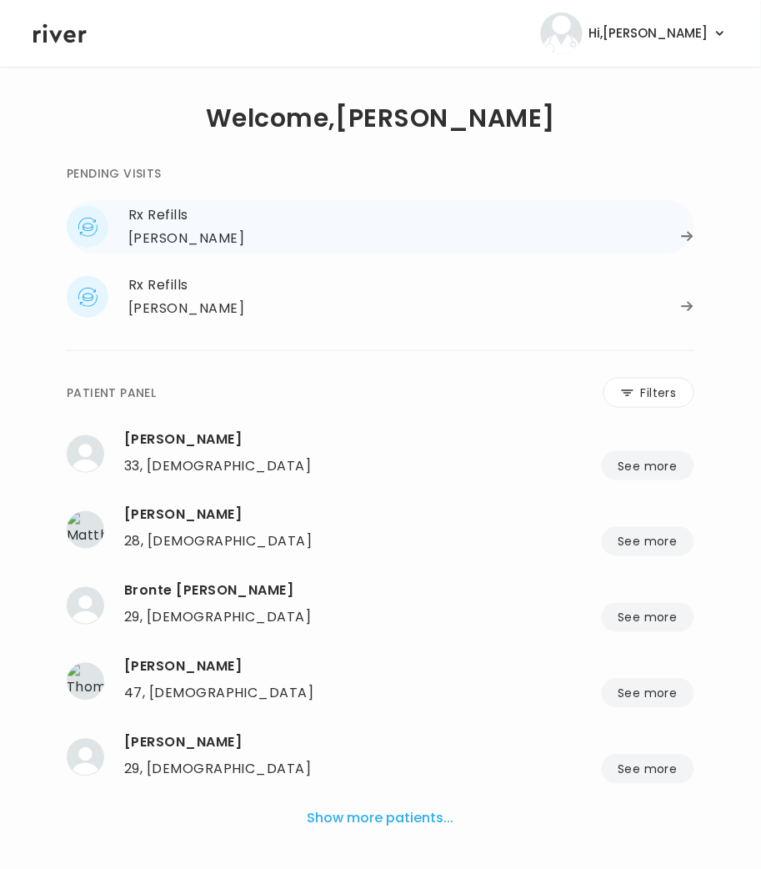
click at [185, 223] on div "Rx Refills" at bounding box center [411, 214] width 566 height 23
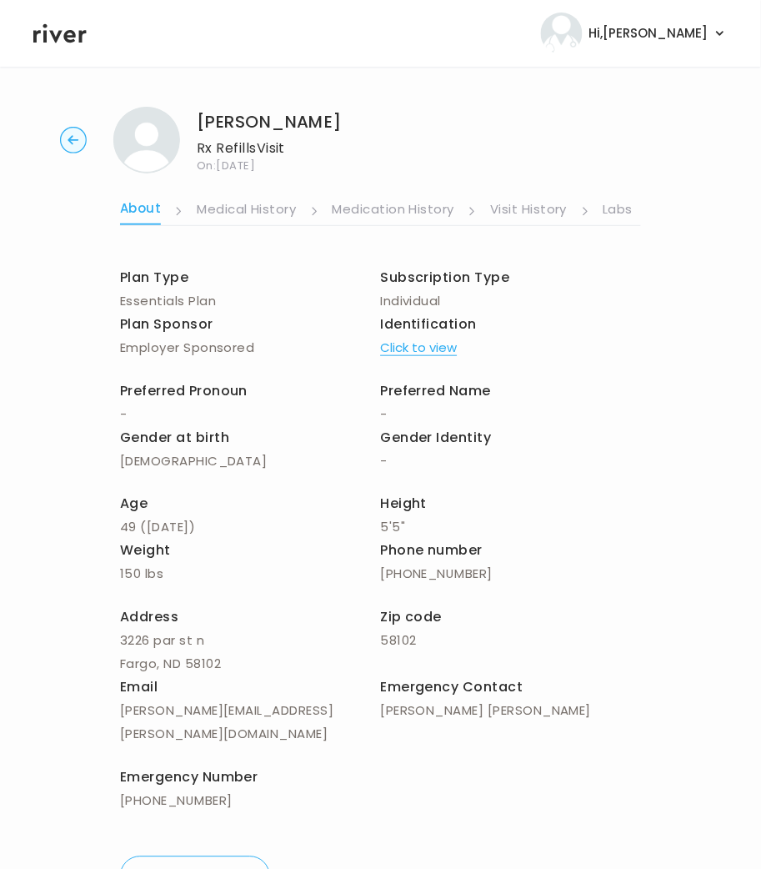
click at [614, 215] on link "Labs" at bounding box center [619, 211] width 30 height 27
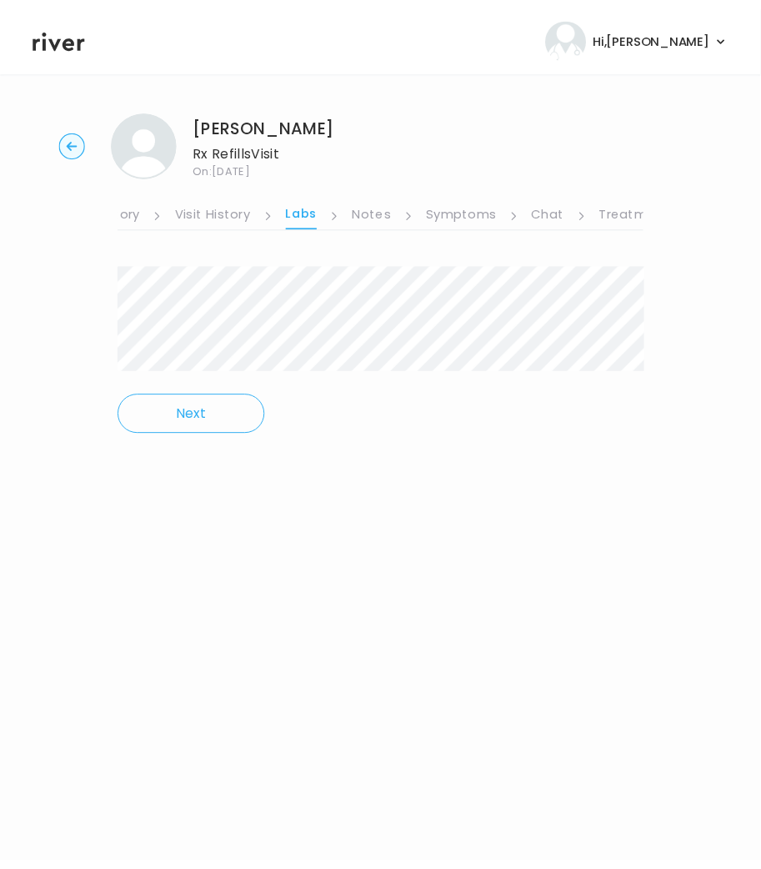
scroll to position [0, 361]
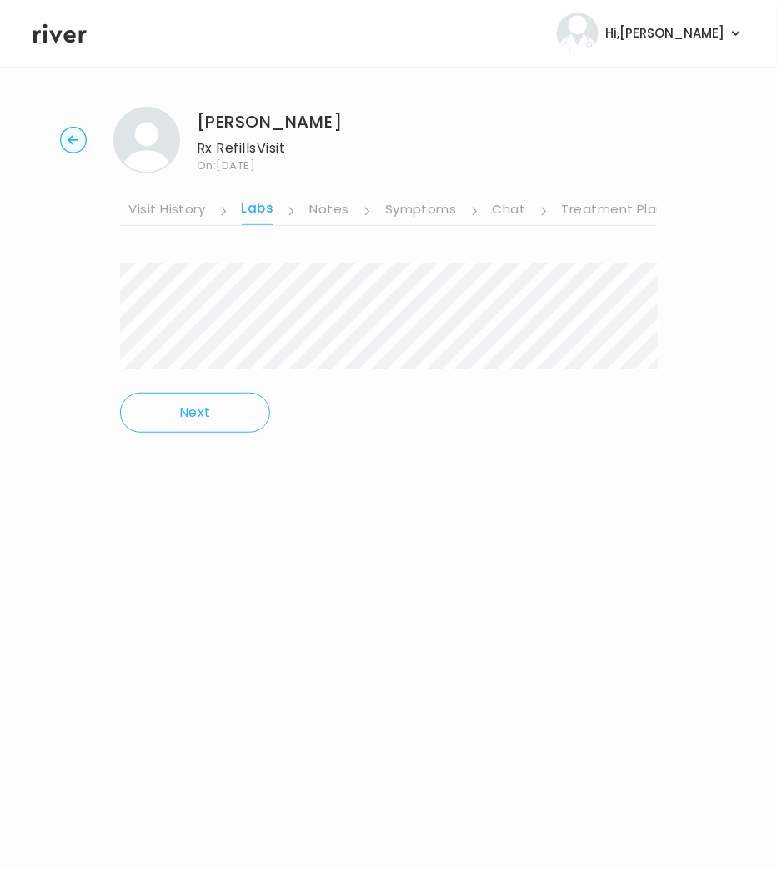
click at [609, 211] on link "Treatment Plan" at bounding box center [613, 211] width 103 height 27
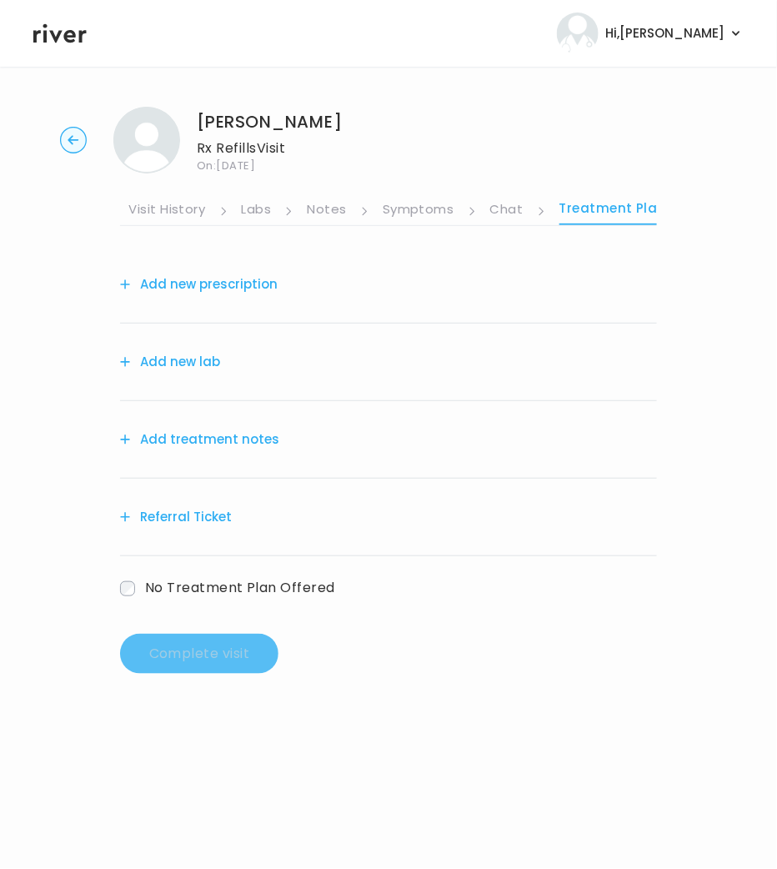
click at [490, 208] on link "Chat" at bounding box center [506, 211] width 33 height 27
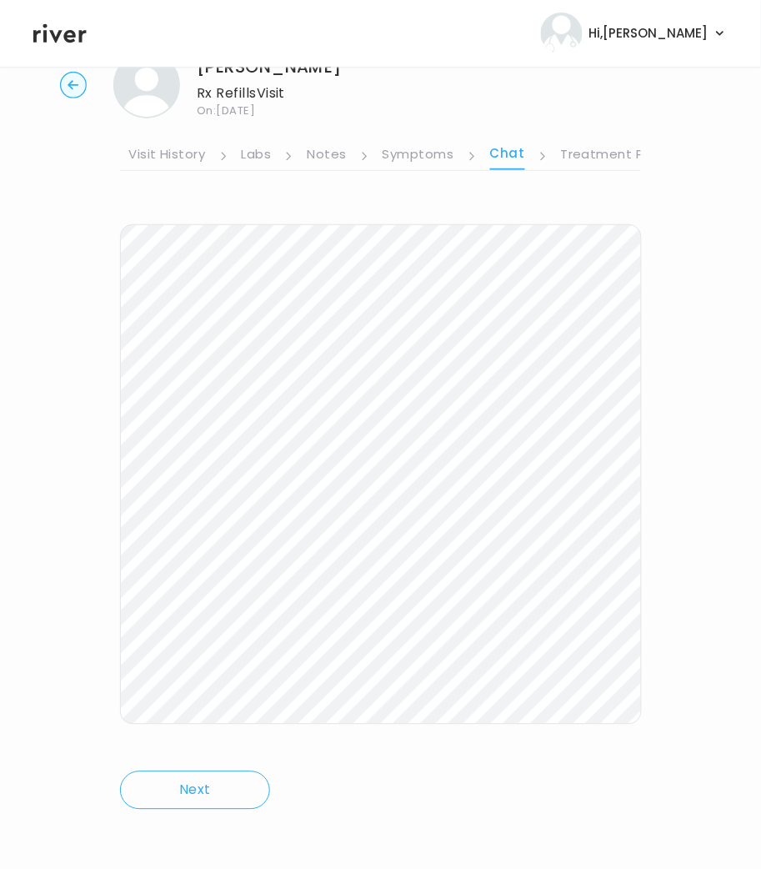
scroll to position [58, 0]
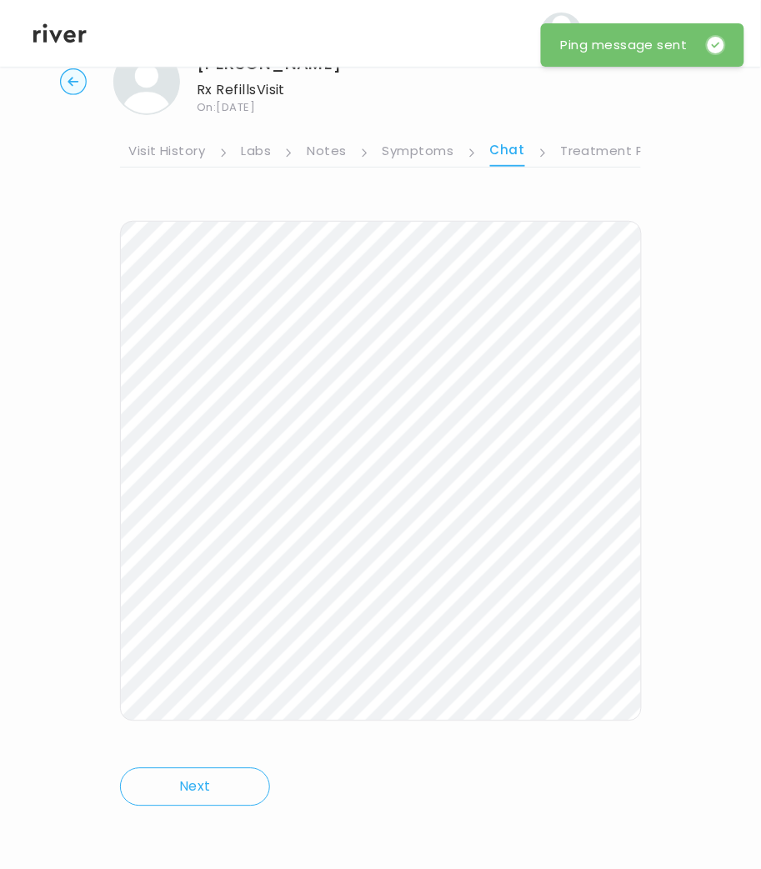
click at [64, 80] on circle "button" at bounding box center [74, 82] width 26 height 26
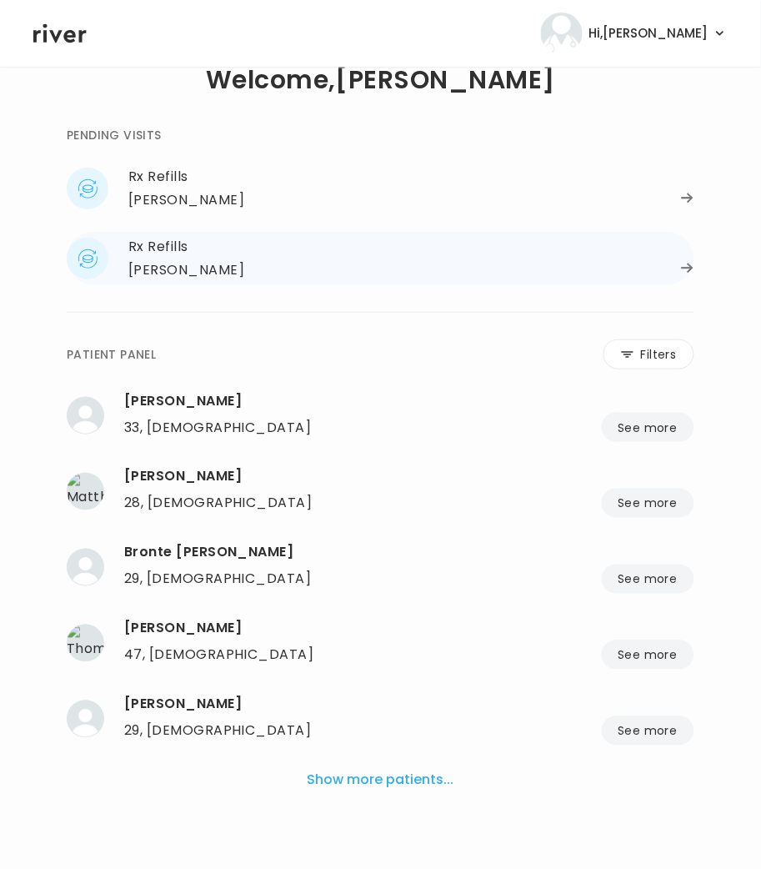
click at [157, 245] on div "Rx Refills" at bounding box center [411, 246] width 566 height 23
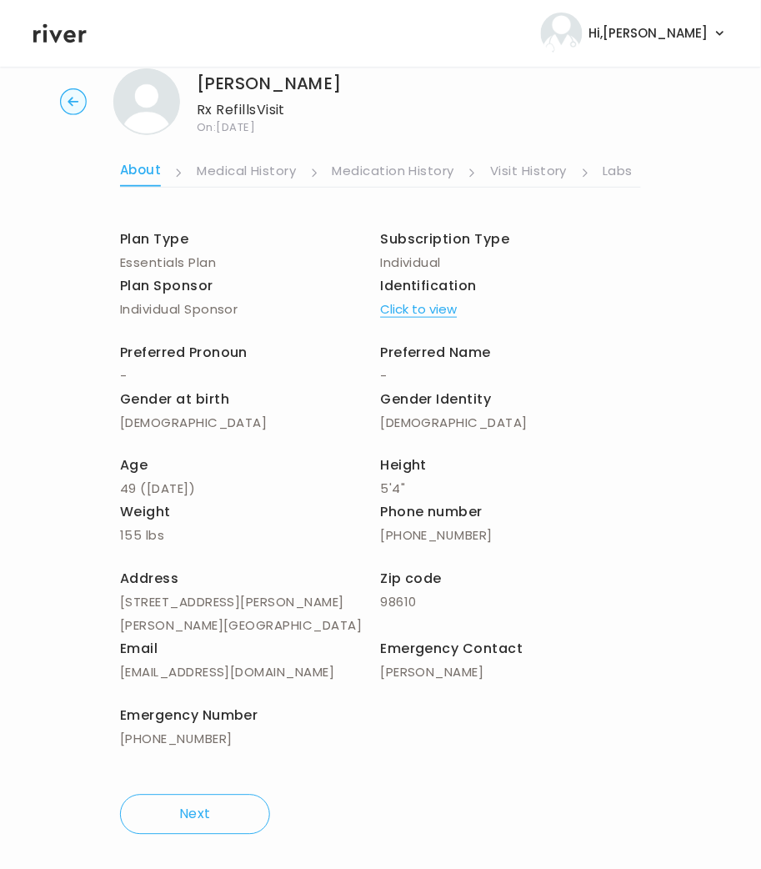
scroll to position [43, 0]
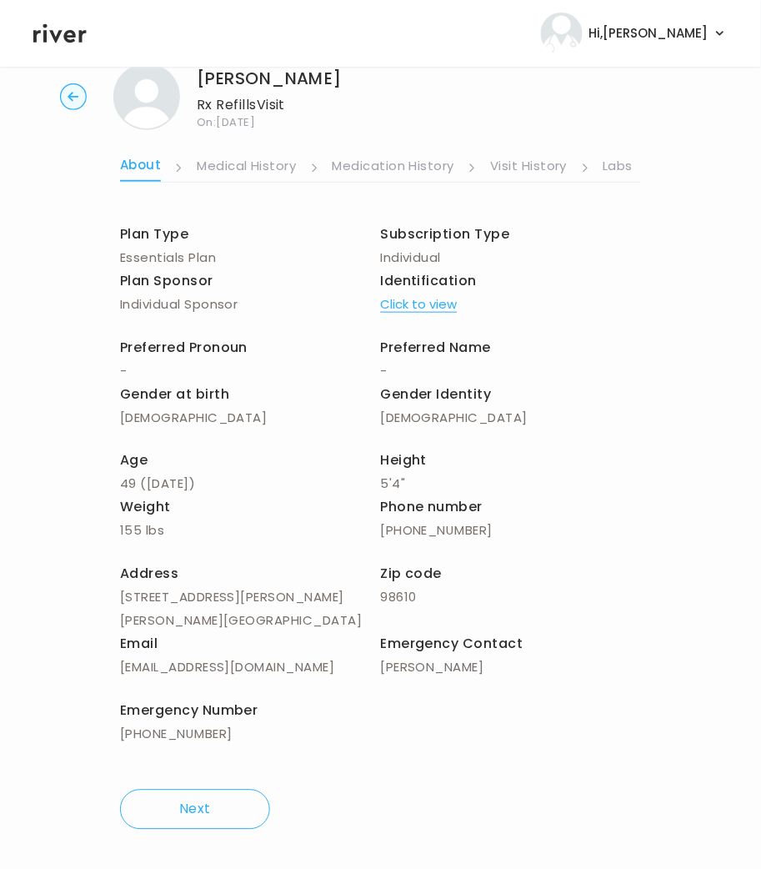
click at [616, 166] on link "Labs" at bounding box center [619, 167] width 30 height 27
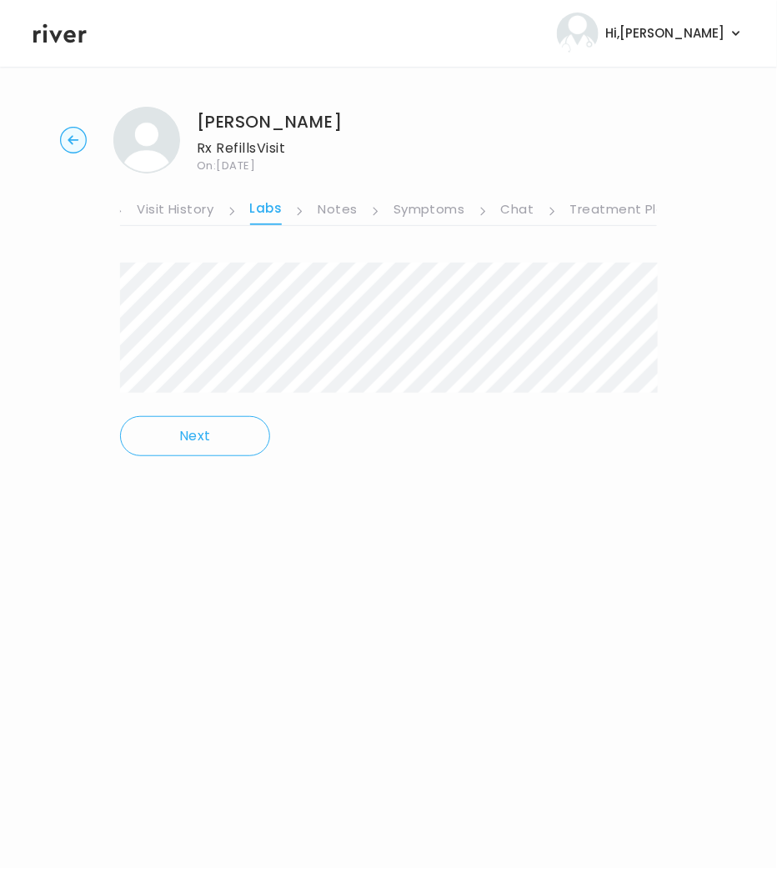
scroll to position [0, 361]
drag, startPoint x: 505, startPoint y: 208, endPoint x: 497, endPoint y: 215, distance: 11.2
click at [506, 208] on link "Chat" at bounding box center [509, 211] width 33 height 27
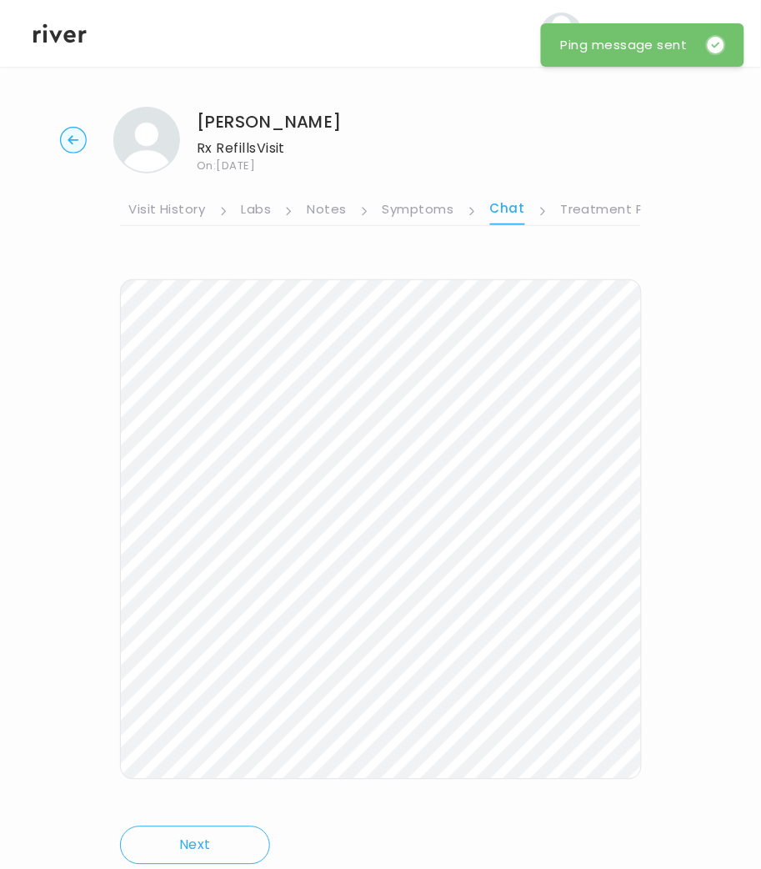
click at [85, 147] on icon "button" at bounding box center [73, 140] width 27 height 27
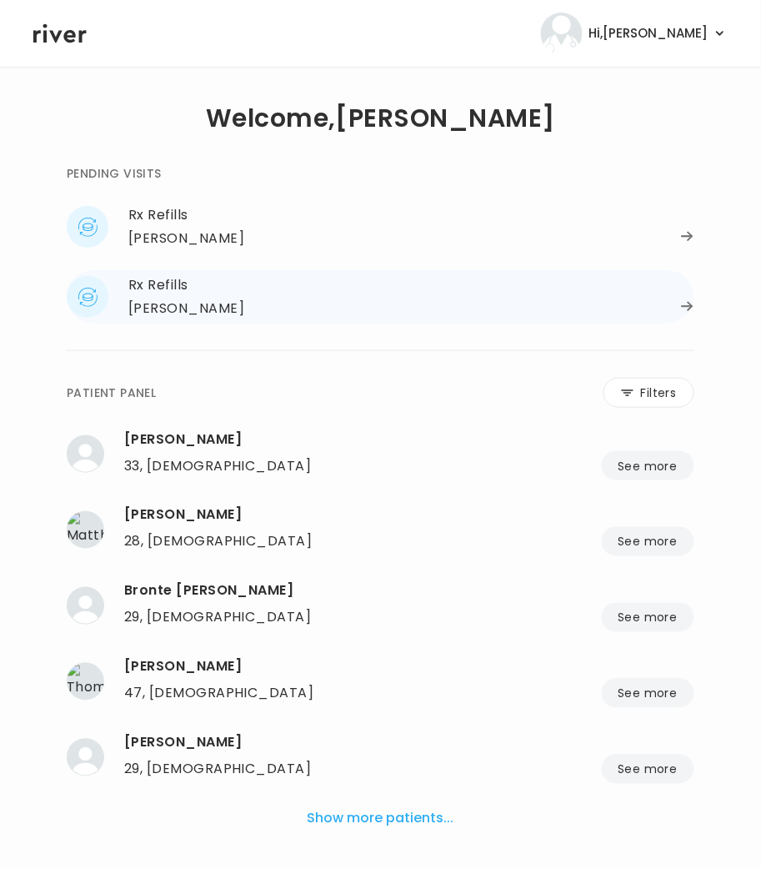
click at [175, 305] on div "[PERSON_NAME]" at bounding box center [186, 308] width 116 height 23
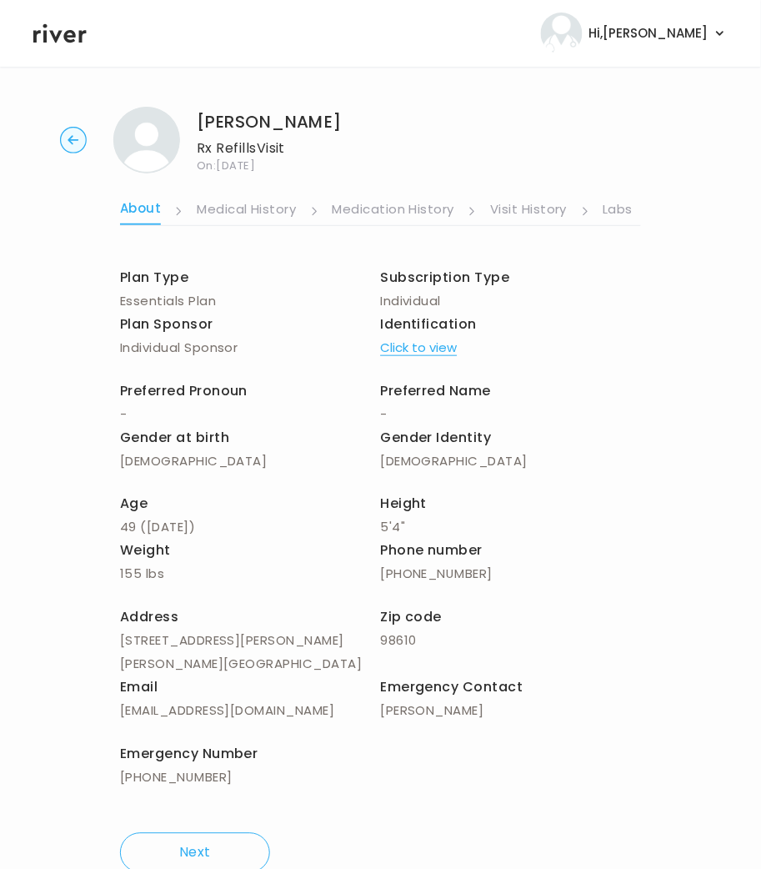
click at [618, 208] on link "Labs" at bounding box center [619, 211] width 30 height 27
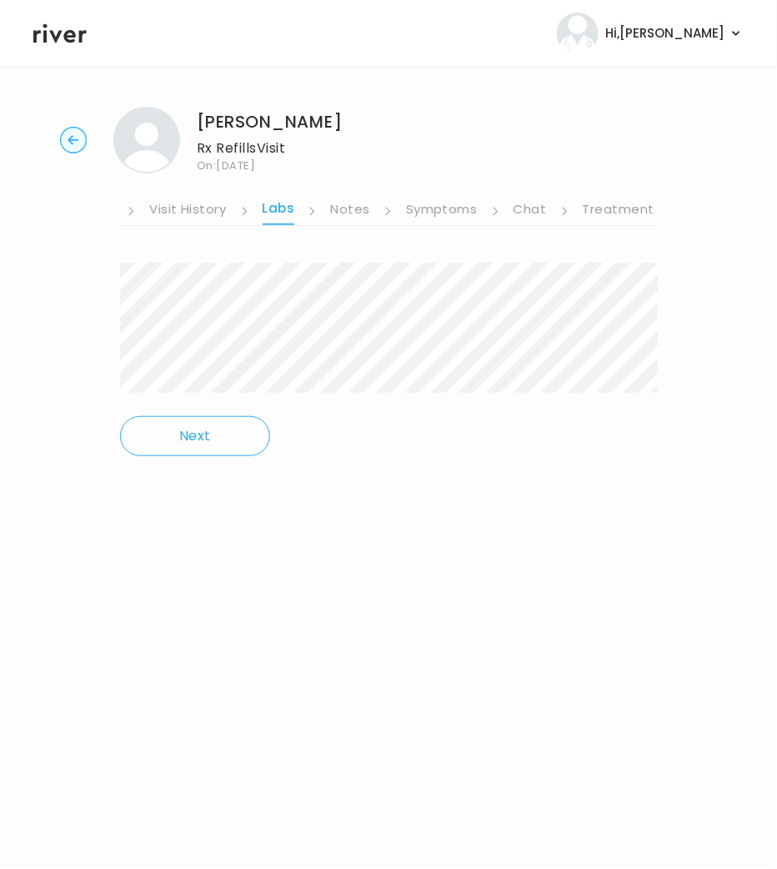
scroll to position [0, 361]
click at [513, 213] on link "Chat" at bounding box center [509, 211] width 33 height 27
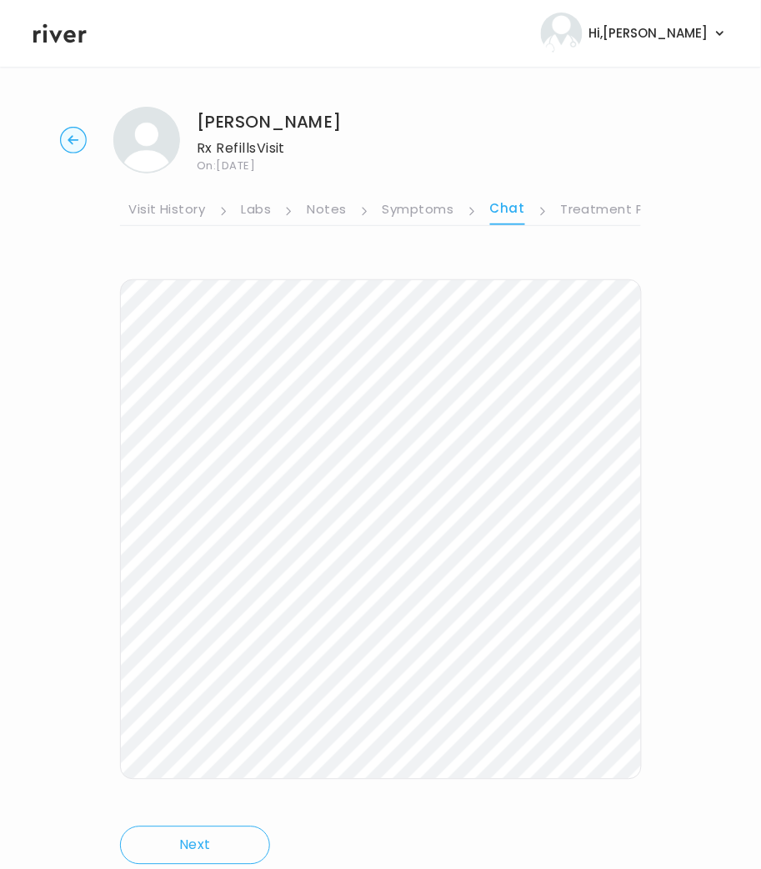
click at [83, 138] on circle "button" at bounding box center [74, 141] width 26 height 26
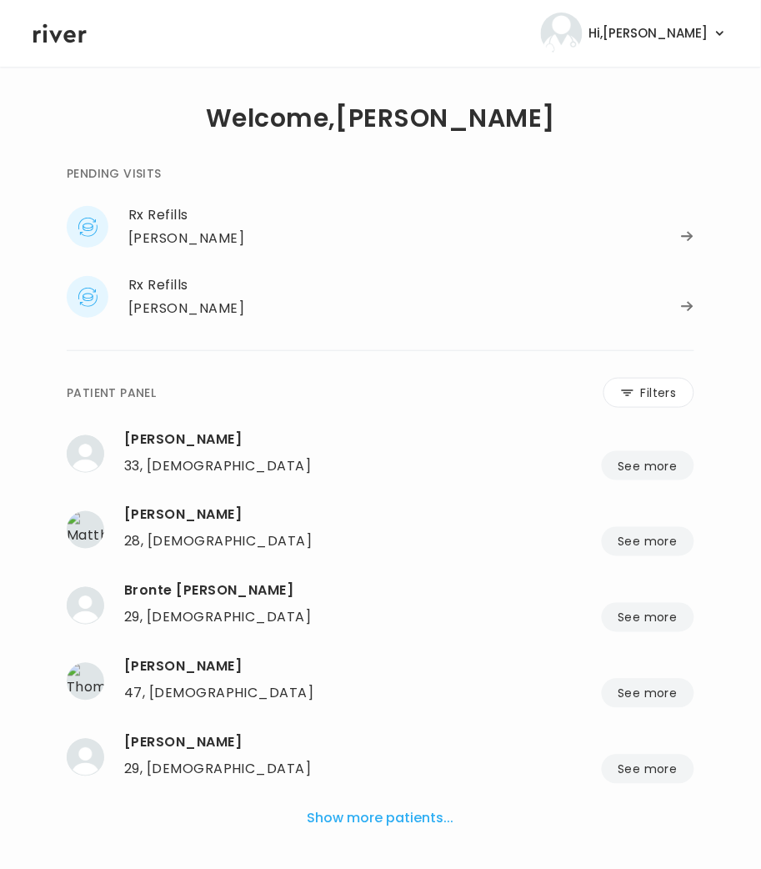
click at [174, 268] on div "Rx Refills [PERSON_NAME] [PERSON_NAME] 49, [DEMOGRAPHIC_DATA] See more 49, [DEM…" at bounding box center [381, 261] width 628 height 123
click at [172, 282] on div "Rx Refills" at bounding box center [411, 284] width 566 height 23
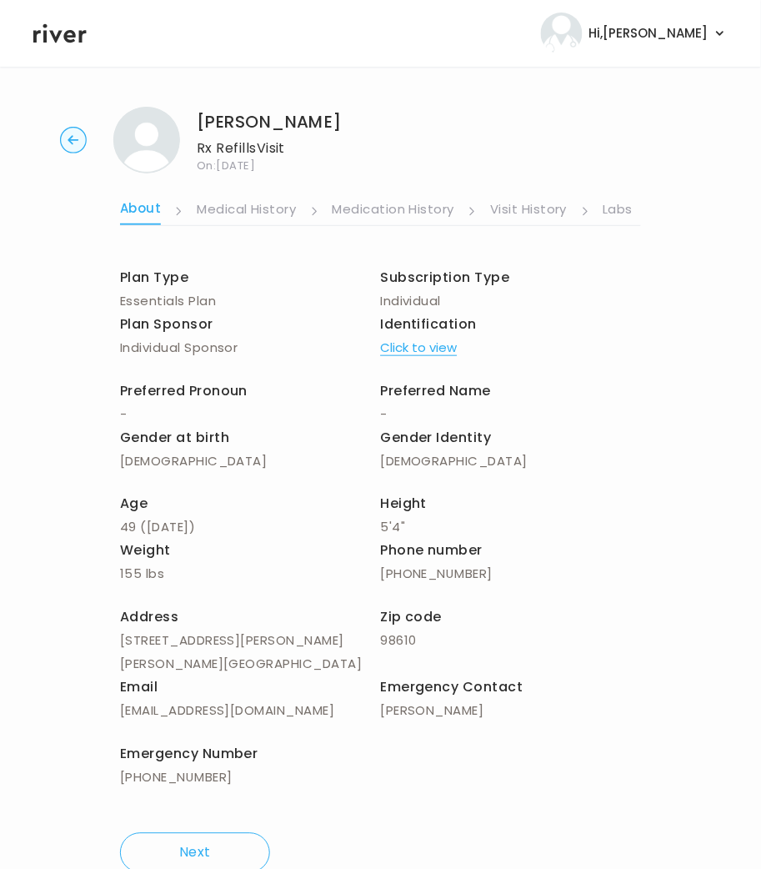
click at [534, 208] on link "Visit History" at bounding box center [528, 211] width 77 height 27
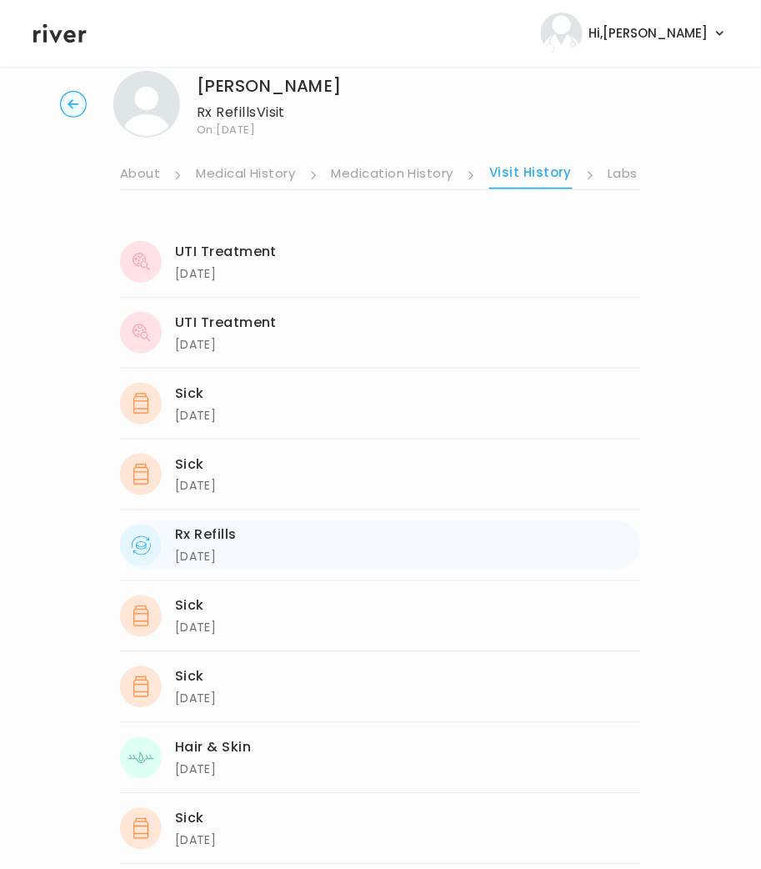
scroll to position [40, 0]
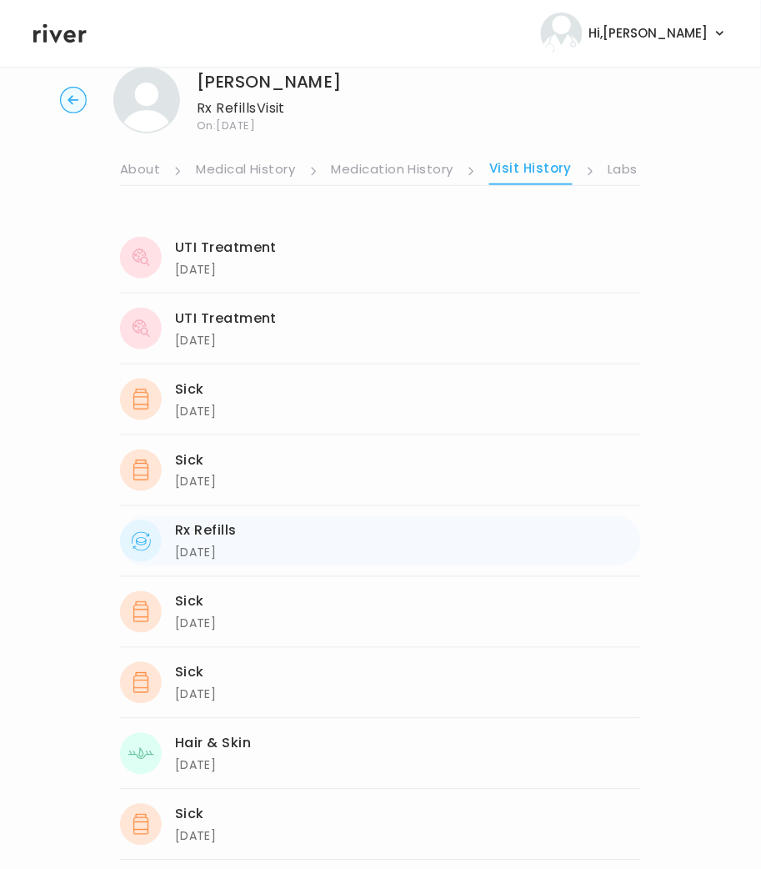
click at [224, 545] on div "[DATE]" at bounding box center [206, 553] width 62 height 20
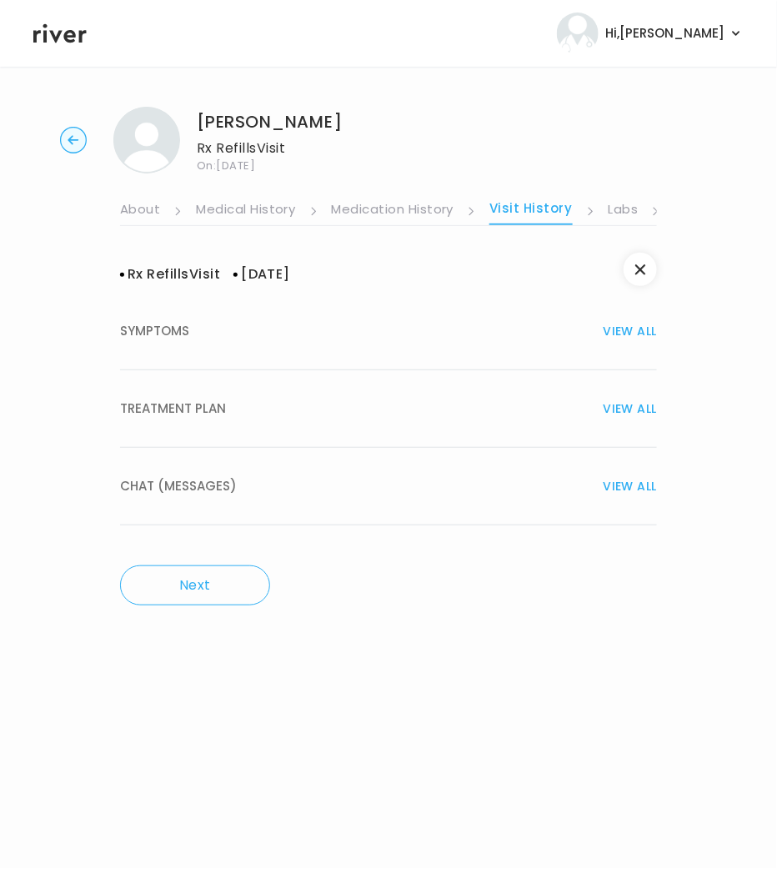
drag, startPoint x: 213, startPoint y: 405, endPoint x: 187, endPoint y: 409, distance: 26.2
click at [187, 409] on span "TREATMENT PLAN" at bounding box center [173, 408] width 106 height 23
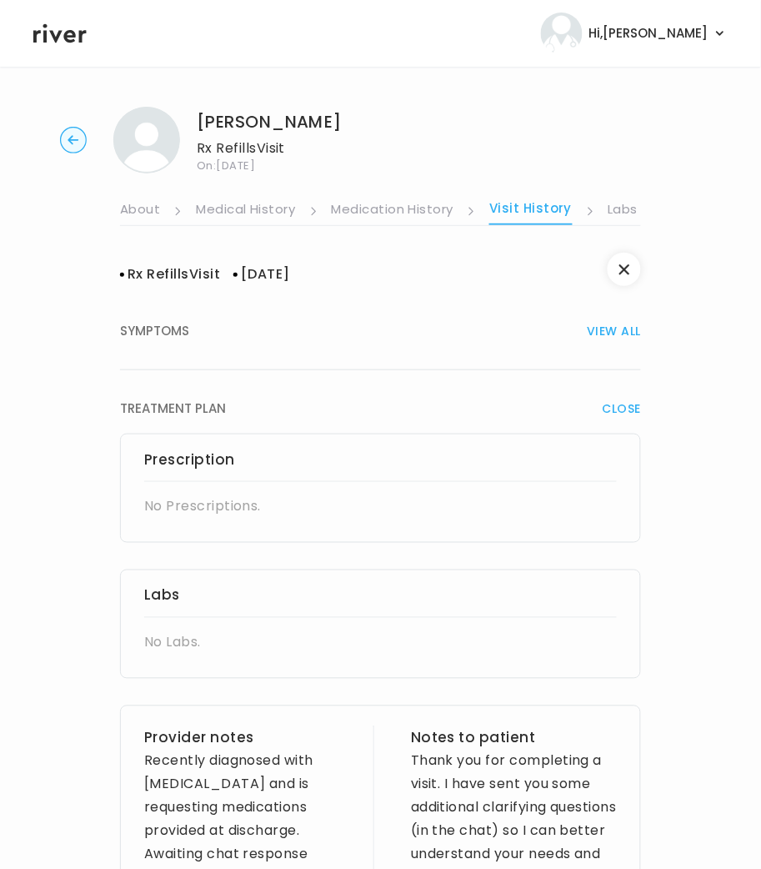
click at [624, 208] on link "Labs" at bounding box center [624, 211] width 30 height 27
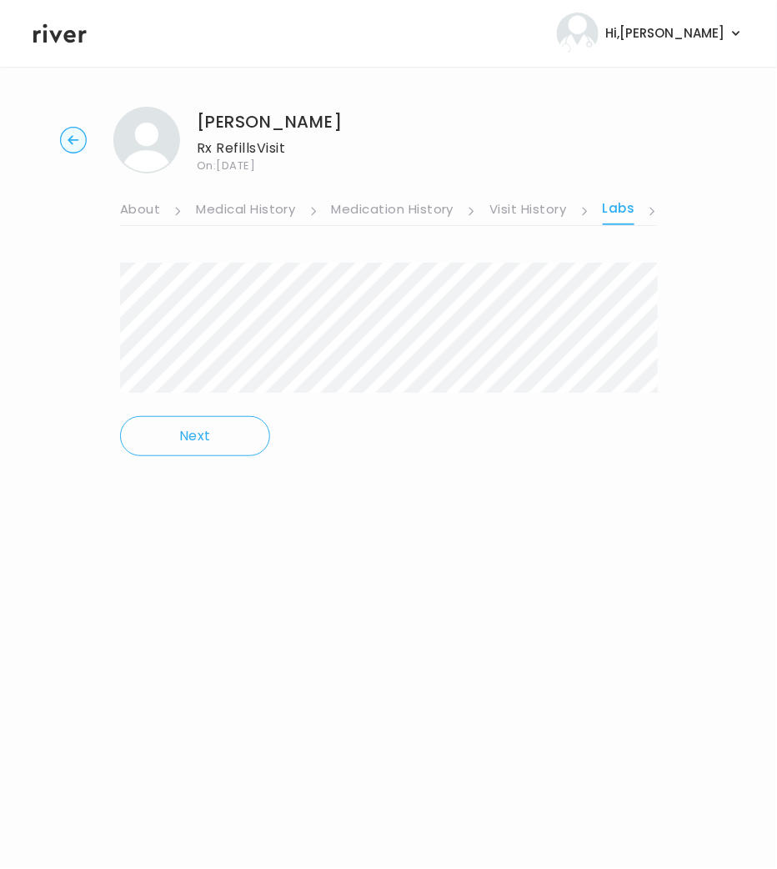
click at [67, 137] on circle "button" at bounding box center [74, 141] width 26 height 26
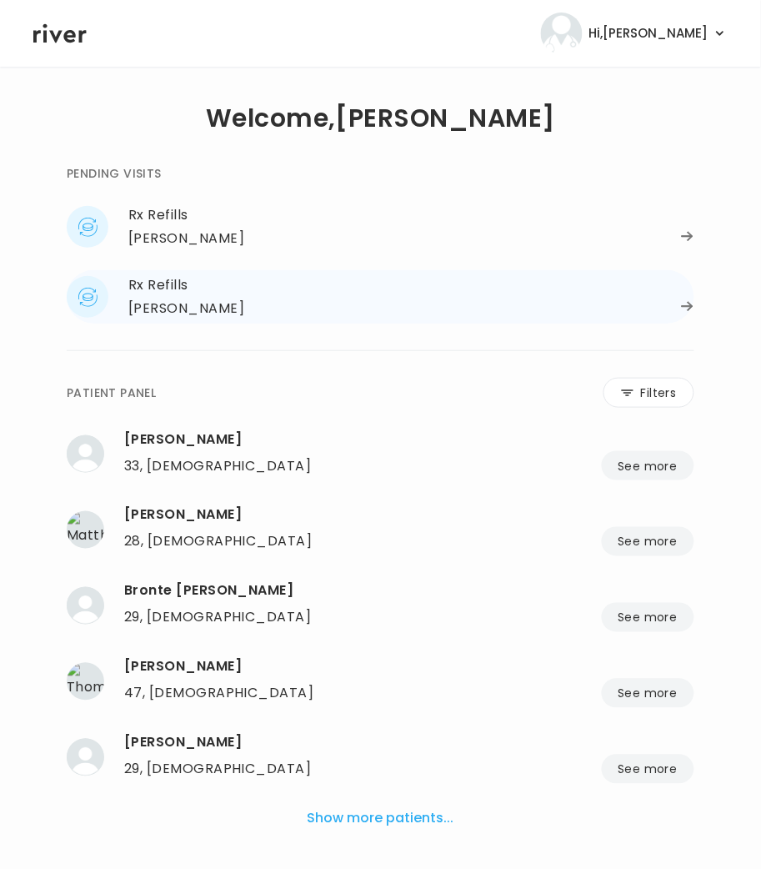
click at [204, 275] on div "Rx Refills" at bounding box center [411, 284] width 566 height 23
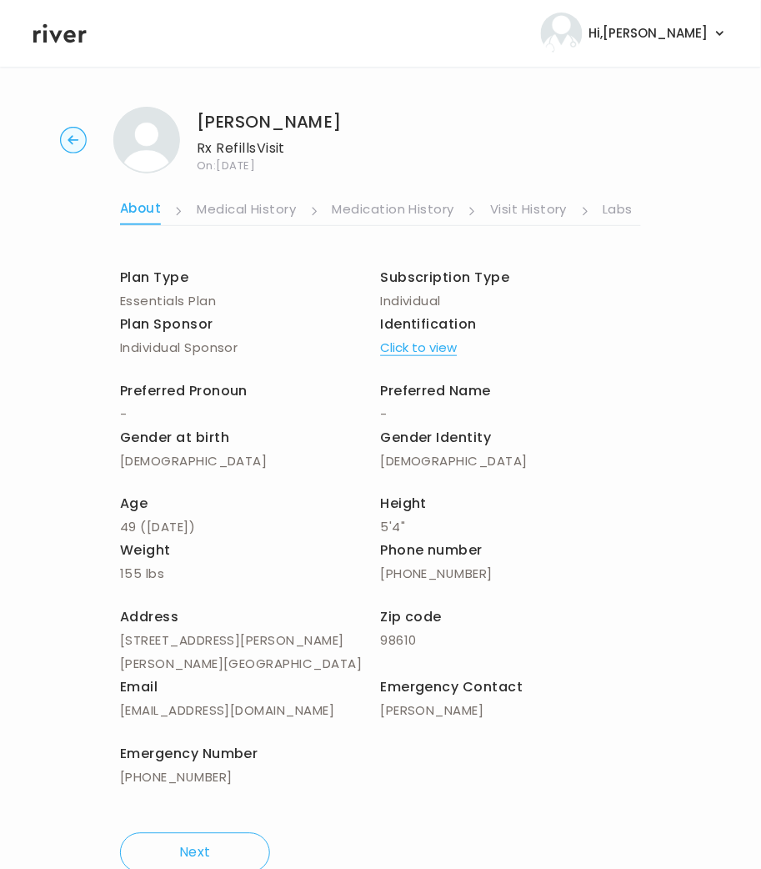
click at [618, 208] on link "Labs" at bounding box center [619, 211] width 30 height 27
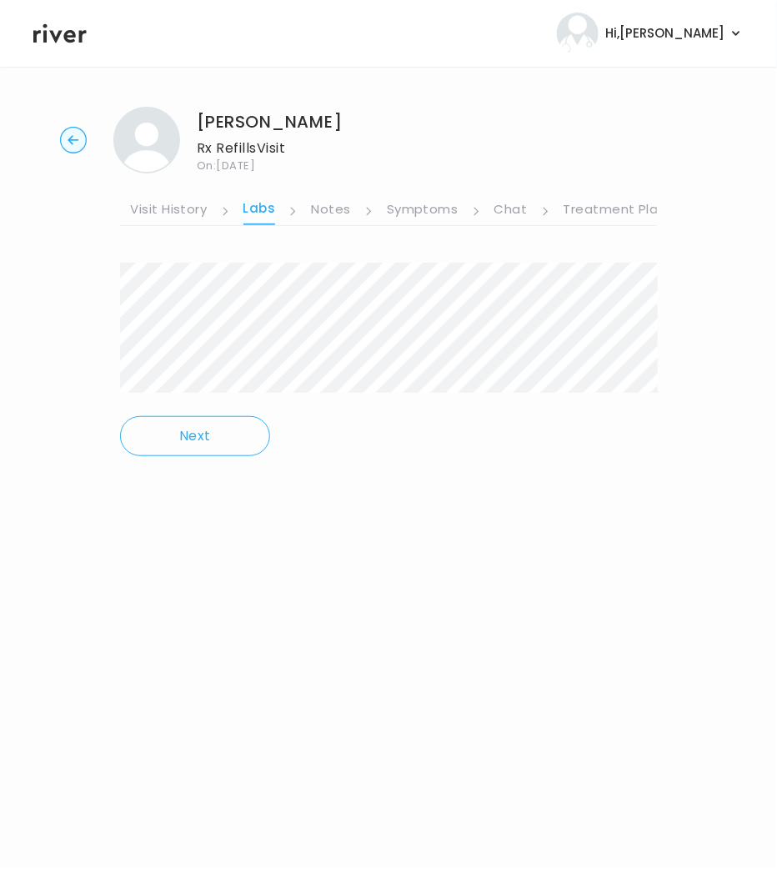
scroll to position [0, 361]
click at [508, 208] on link "Chat" at bounding box center [509, 211] width 33 height 27
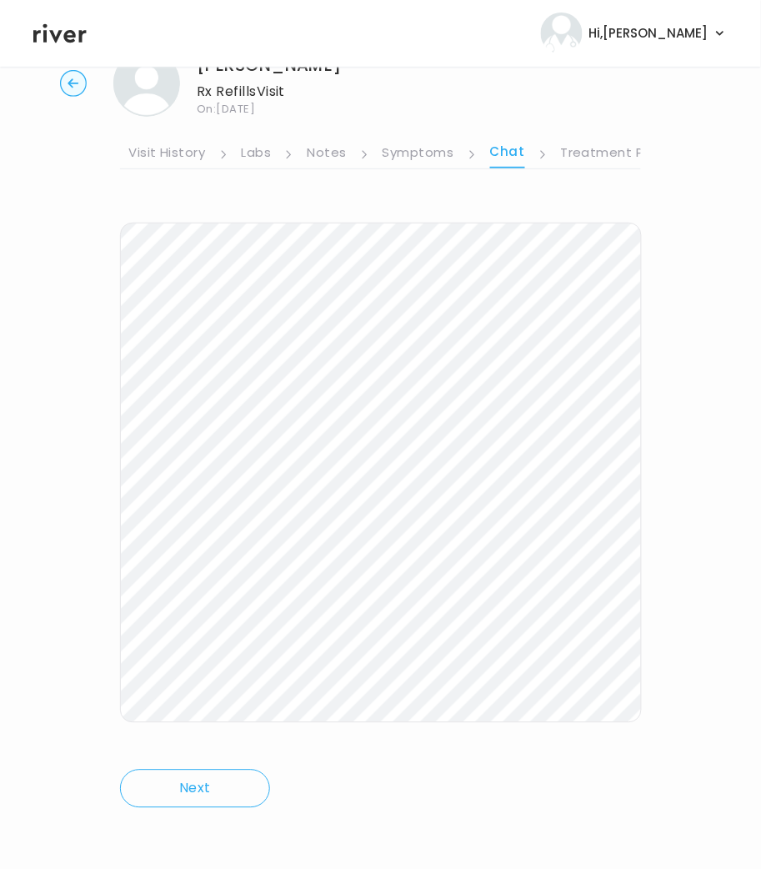
scroll to position [58, 0]
click at [74, 81] on icon "button" at bounding box center [73, 81] width 11 height 9
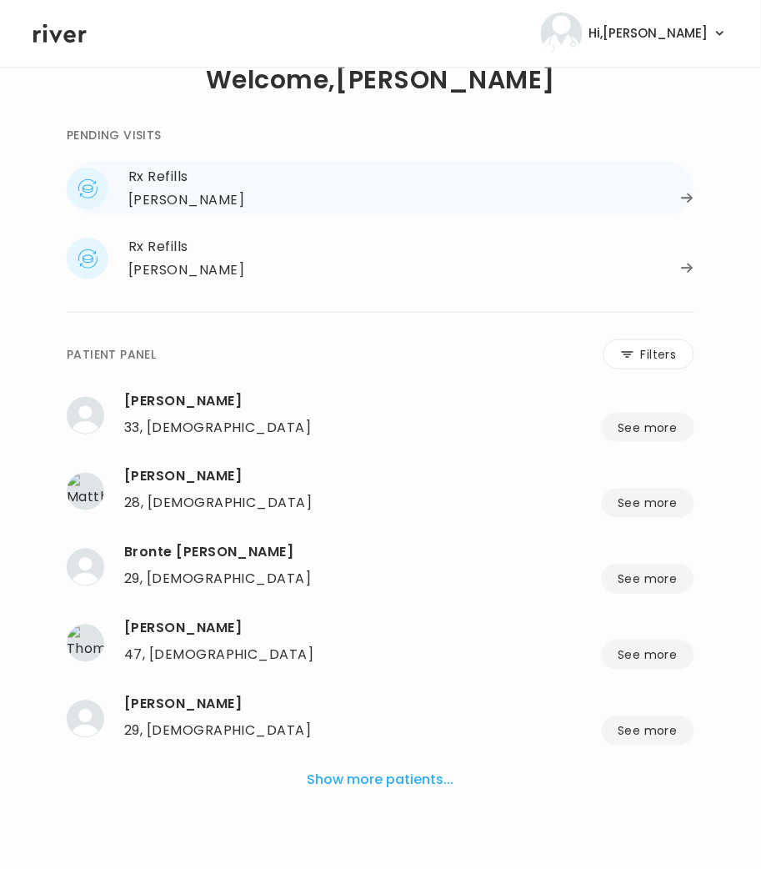
click at [180, 183] on div "Rx Refills" at bounding box center [411, 176] width 566 height 23
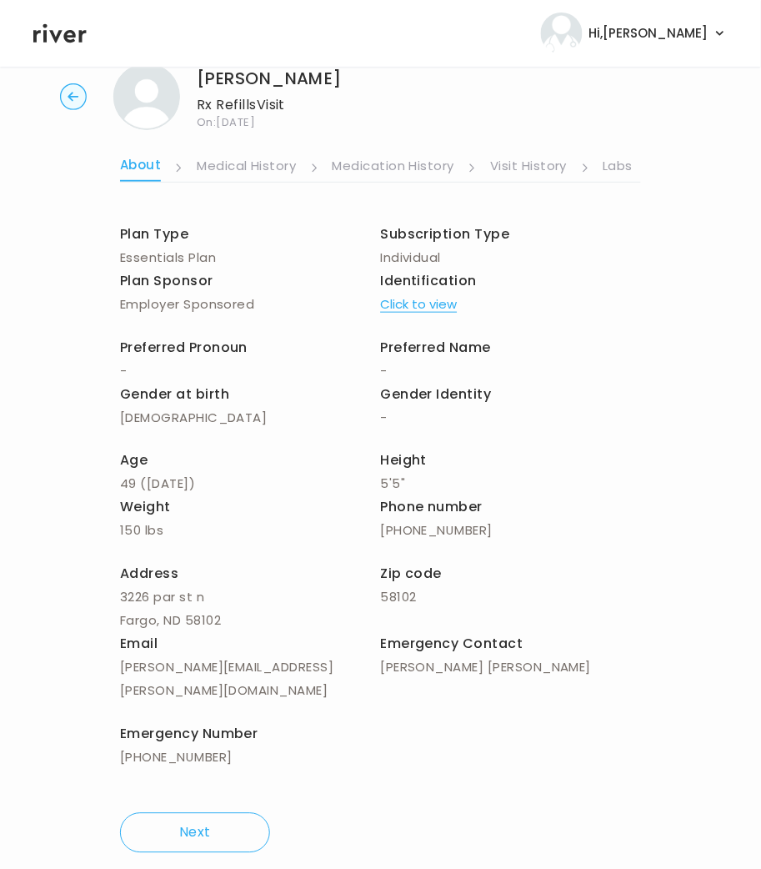
click at [546, 162] on link "Visit History" at bounding box center [528, 167] width 77 height 27
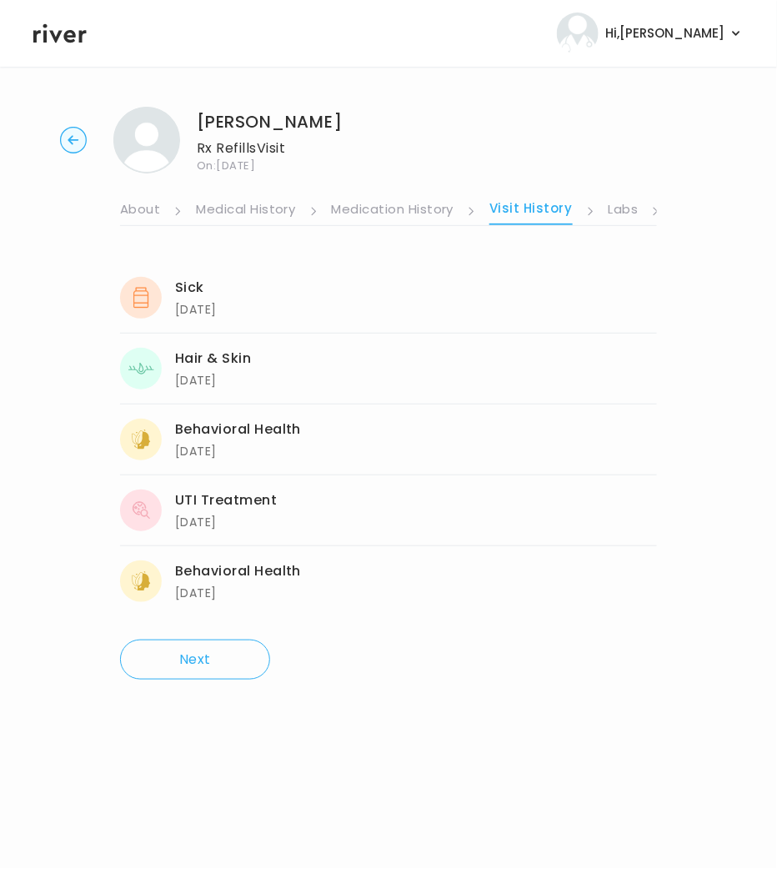
click at [619, 208] on link "Labs" at bounding box center [624, 211] width 30 height 27
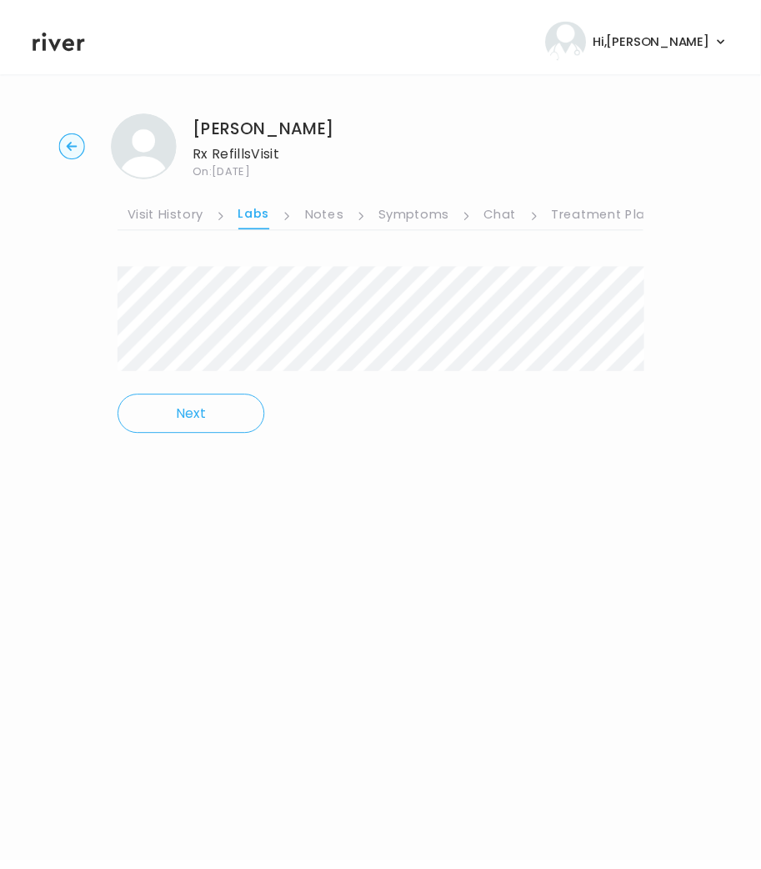
scroll to position [0, 361]
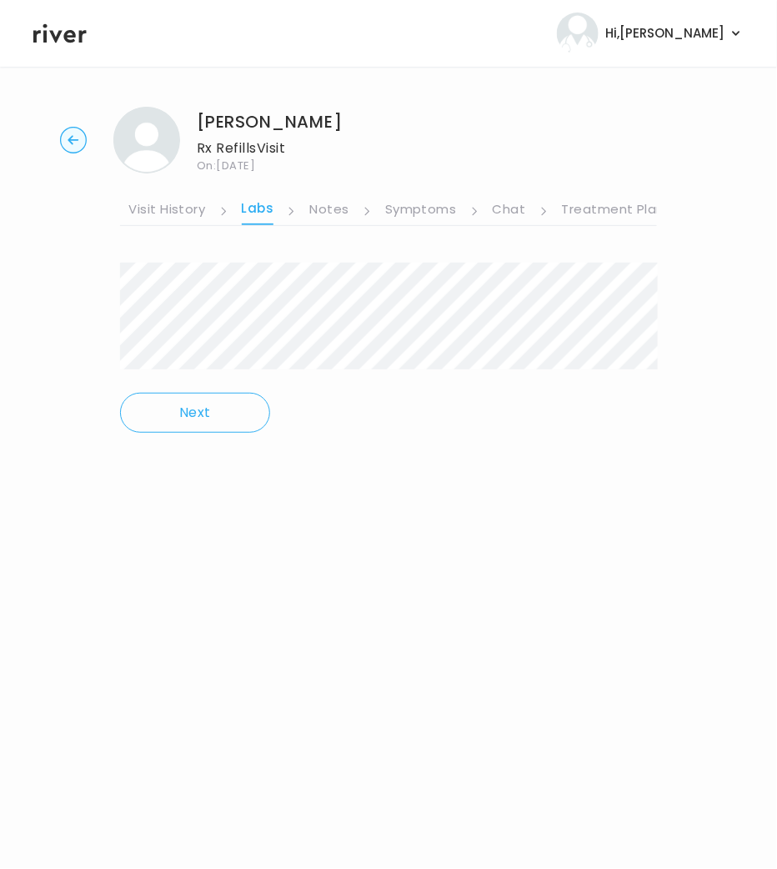
click at [434, 204] on link "Symptoms" at bounding box center [421, 211] width 72 height 27
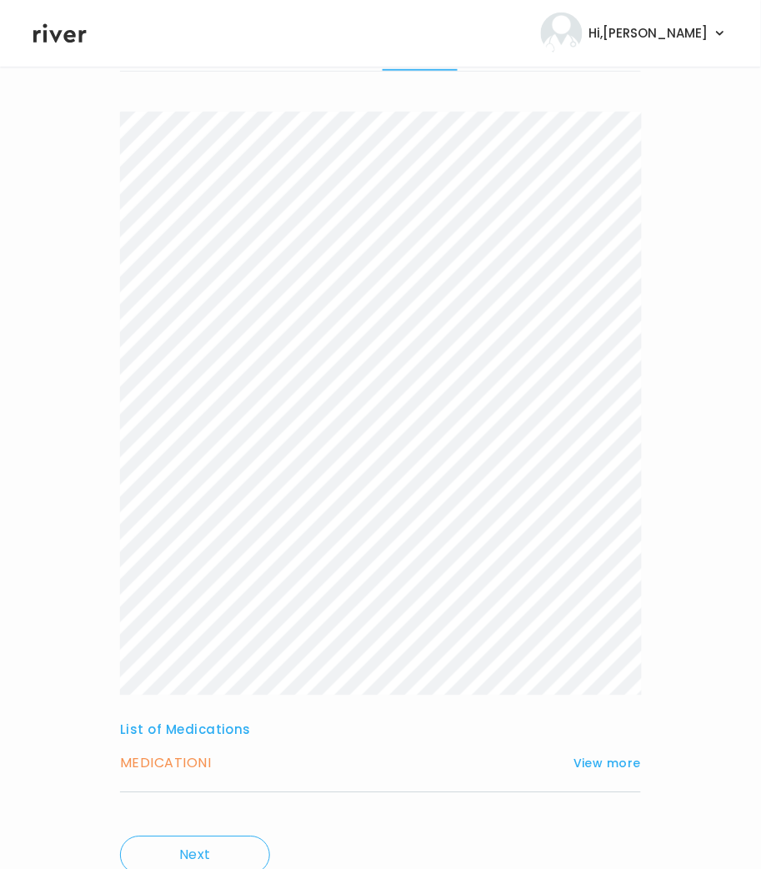
scroll to position [223, 0]
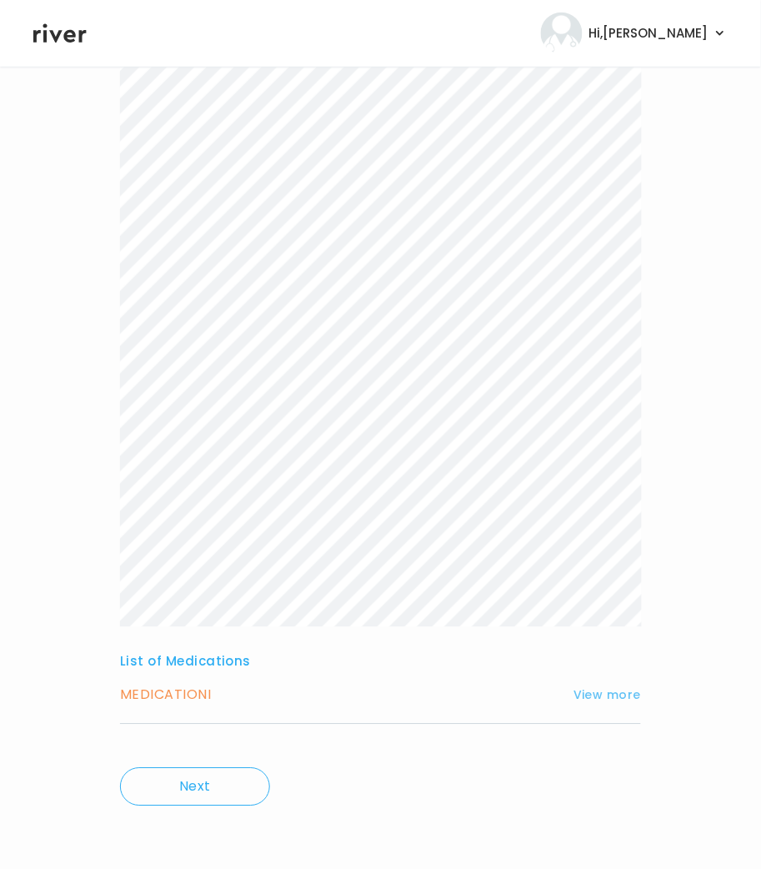
click at [625, 694] on button "View more" at bounding box center [608, 695] width 68 height 20
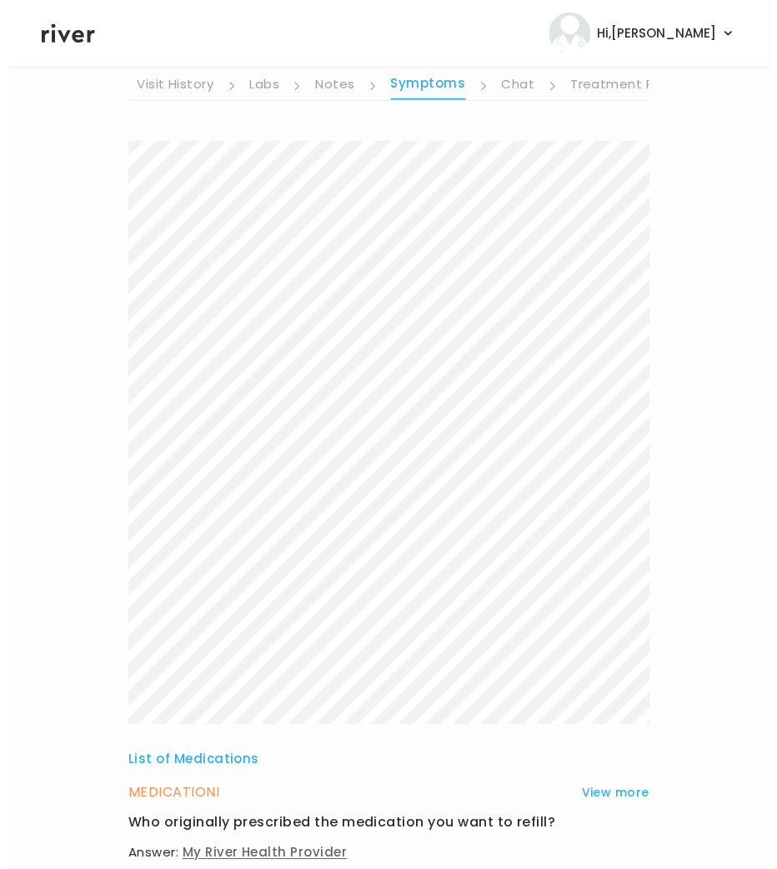
scroll to position [0, 0]
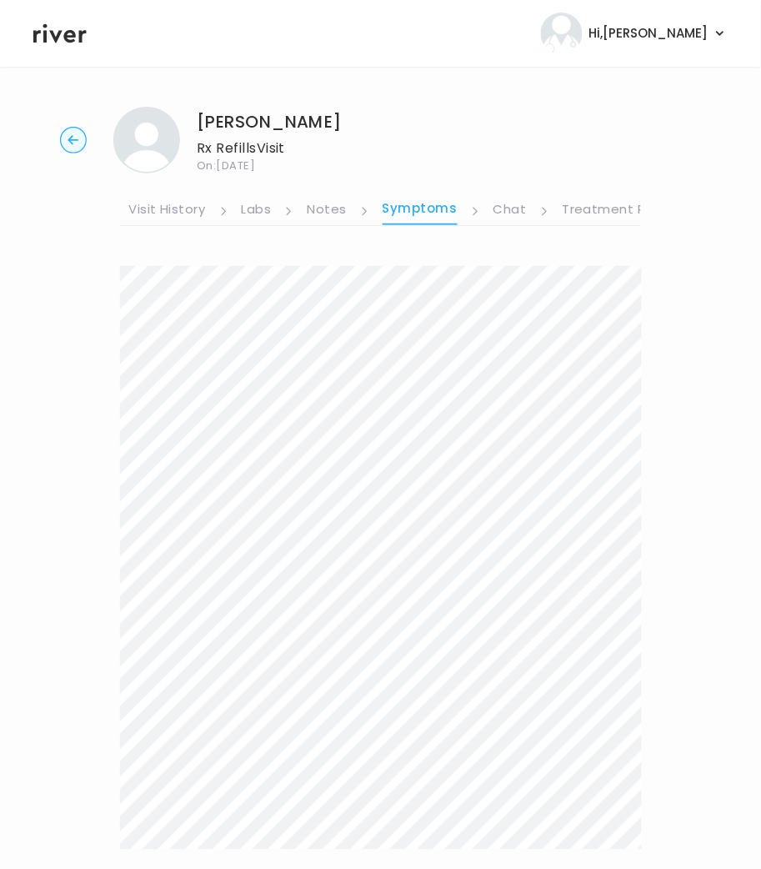
click at [184, 208] on link "Visit History" at bounding box center [166, 211] width 77 height 27
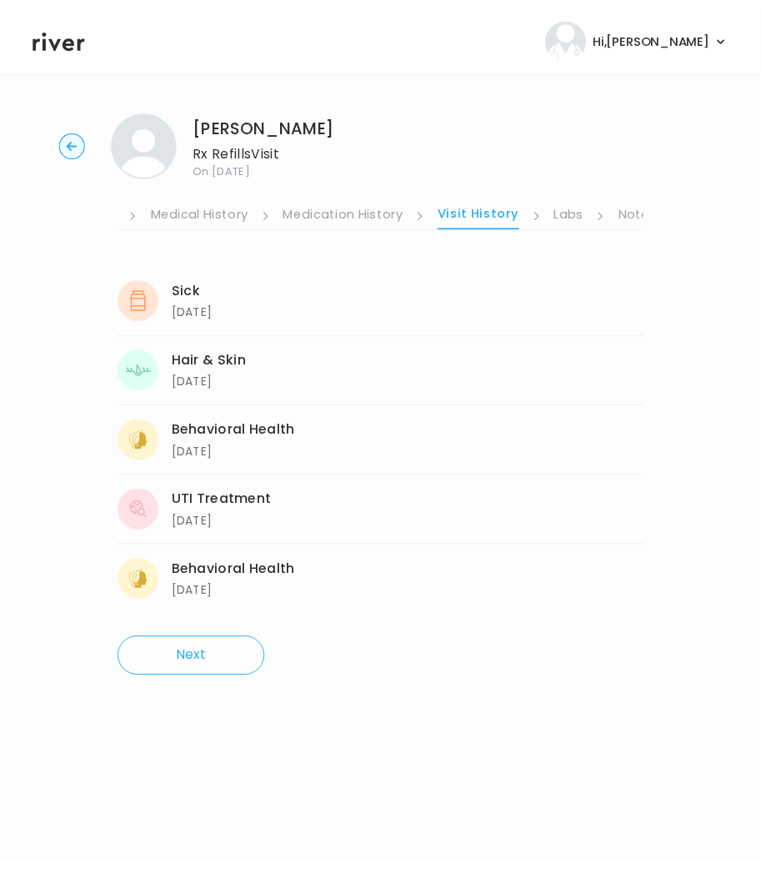
scroll to position [0, 28]
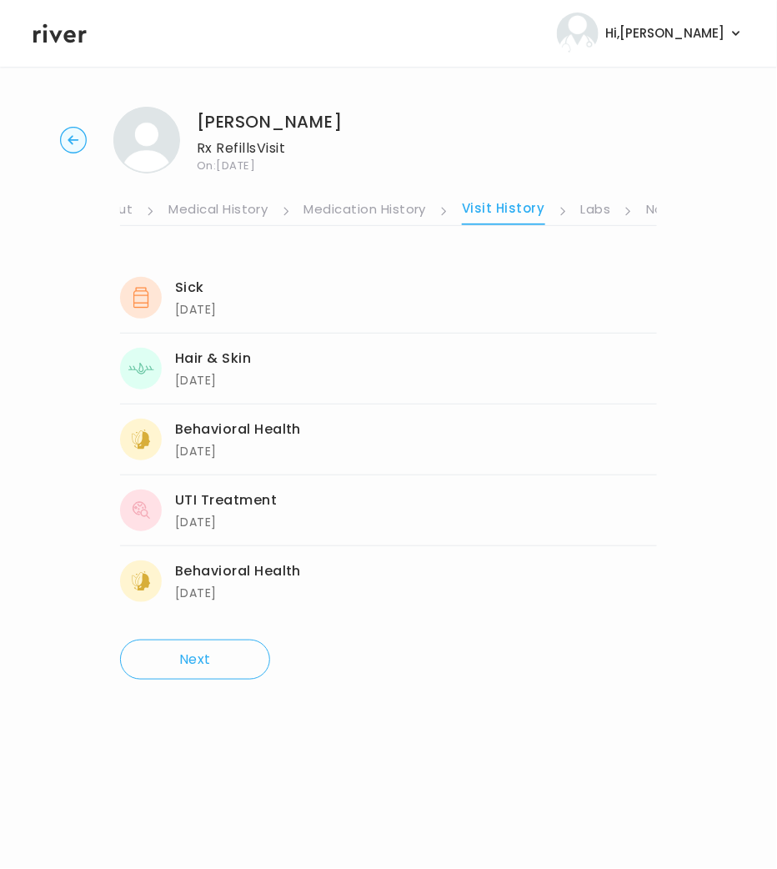
click at [353, 213] on link "Medication History" at bounding box center [365, 211] width 123 height 27
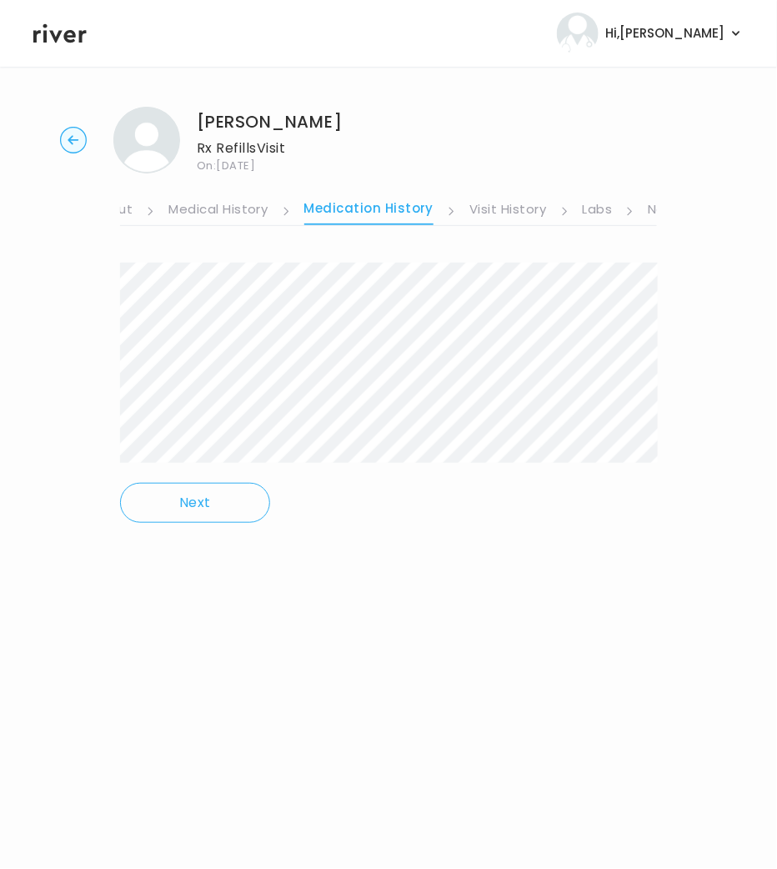
click at [243, 206] on link "Medical History" at bounding box center [217, 211] width 99 height 27
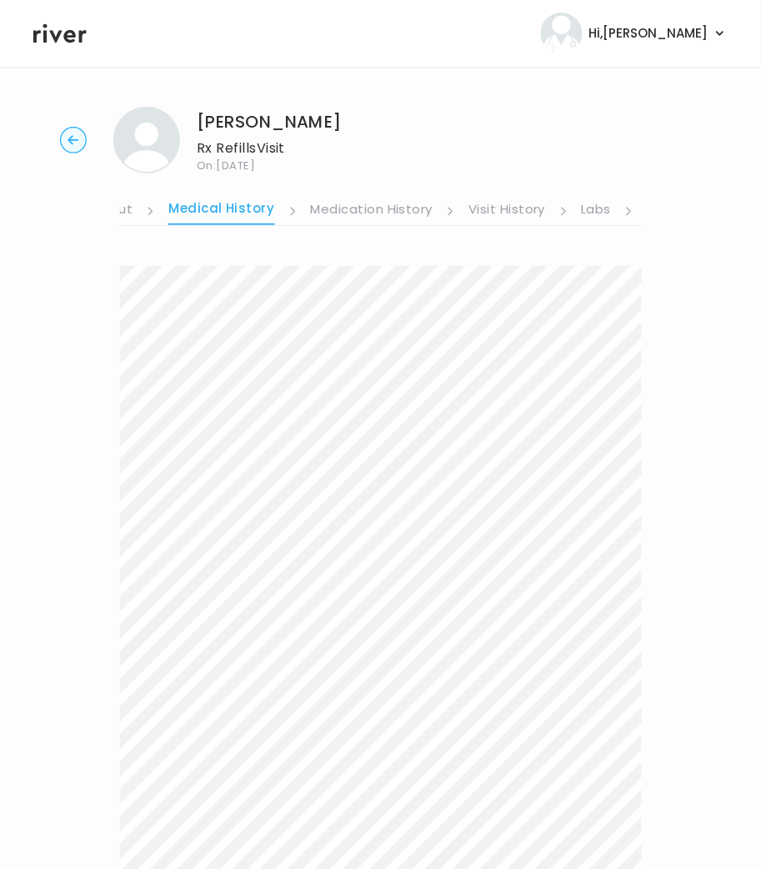
click at [343, 204] on link "Medication History" at bounding box center [372, 211] width 123 height 27
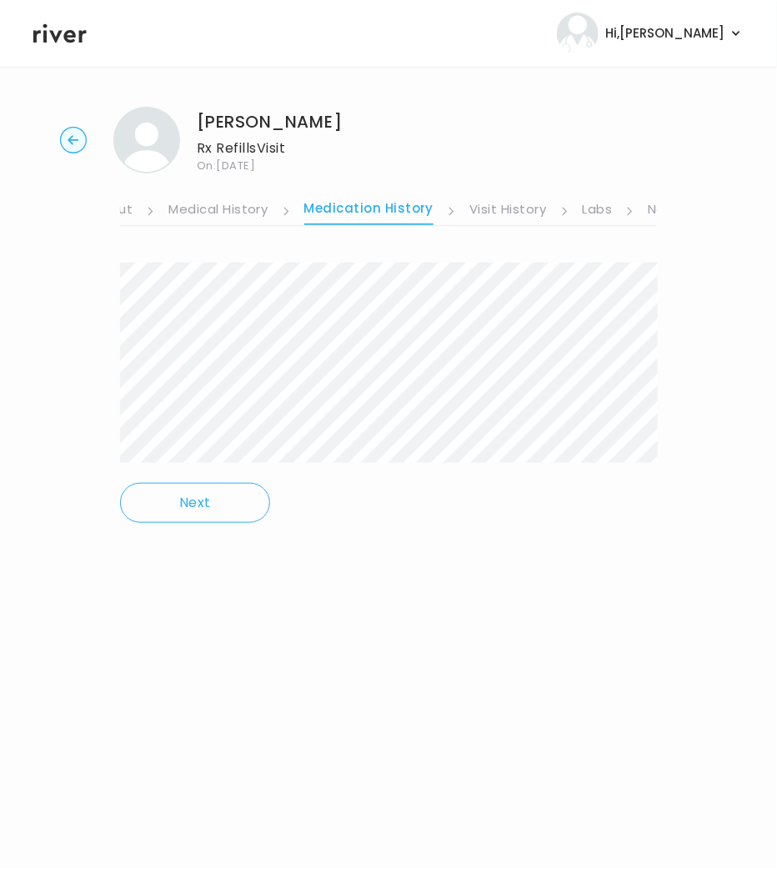
click at [501, 208] on link "Visit History" at bounding box center [507, 211] width 77 height 27
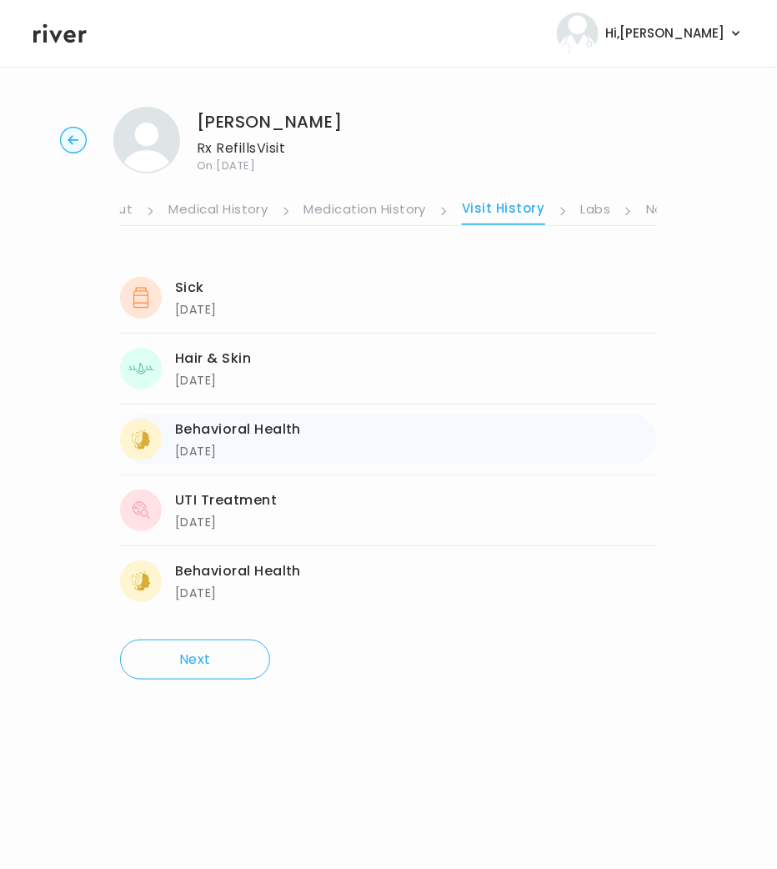
click at [239, 450] on div "[DATE]" at bounding box center [238, 451] width 126 height 20
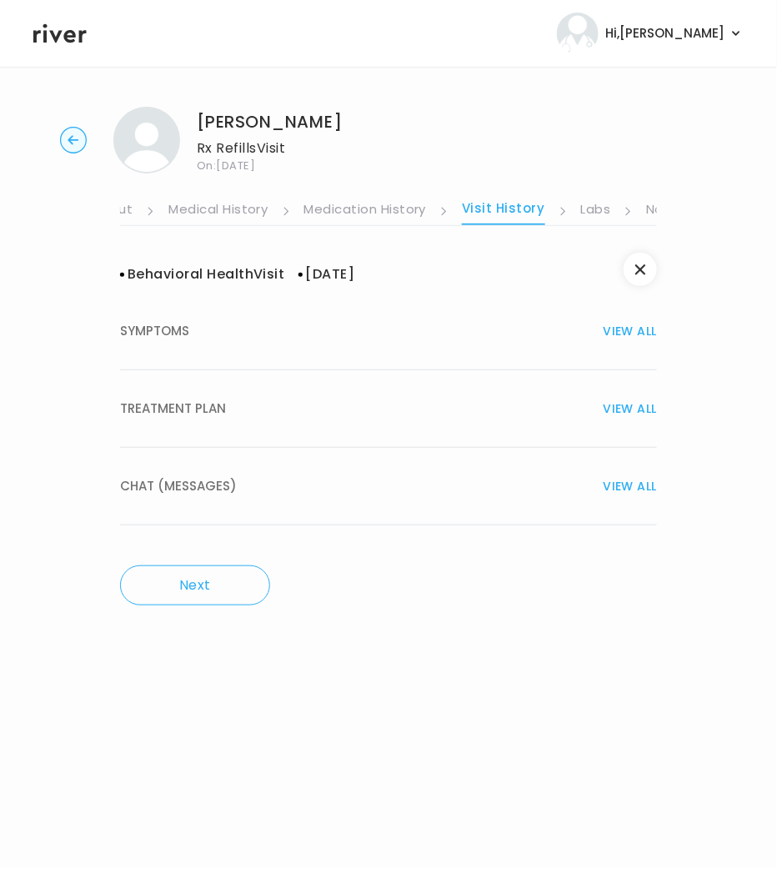
click at [209, 409] on span "TREATMENT PLAN" at bounding box center [173, 408] width 106 height 23
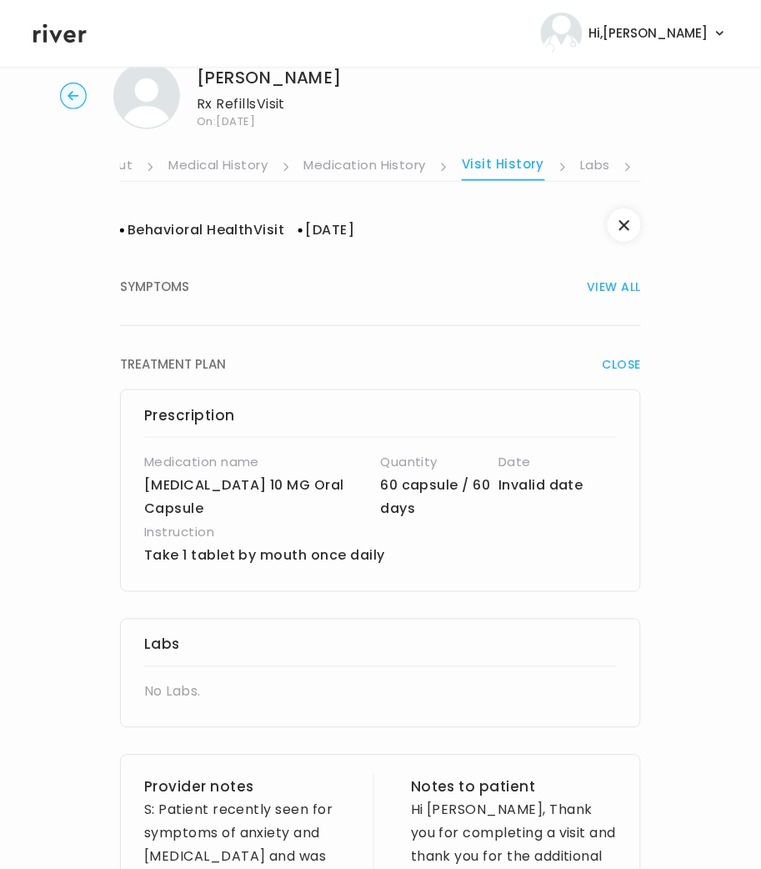
scroll to position [83, 0]
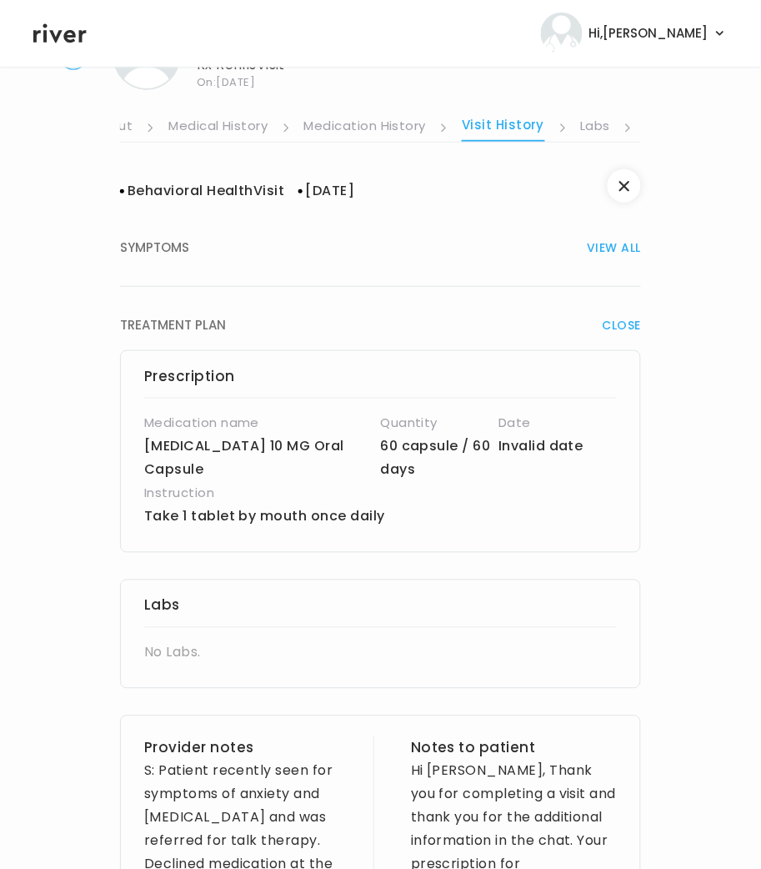
click at [599, 137] on link "Labs" at bounding box center [596, 127] width 30 height 27
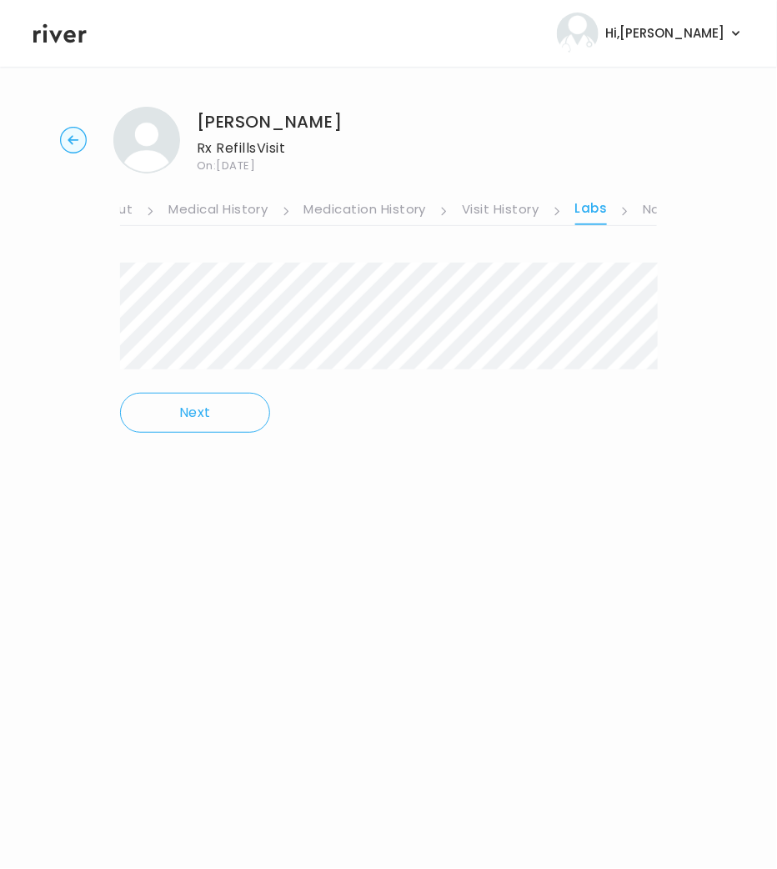
click at [648, 207] on link "Notes" at bounding box center [662, 211] width 39 height 27
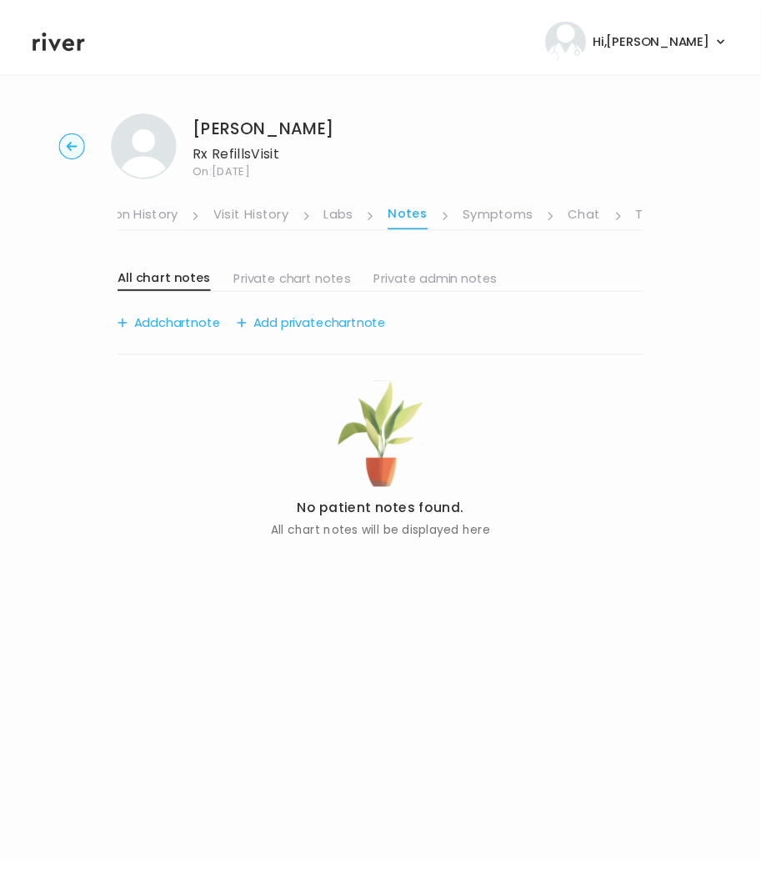
scroll to position [0, 361]
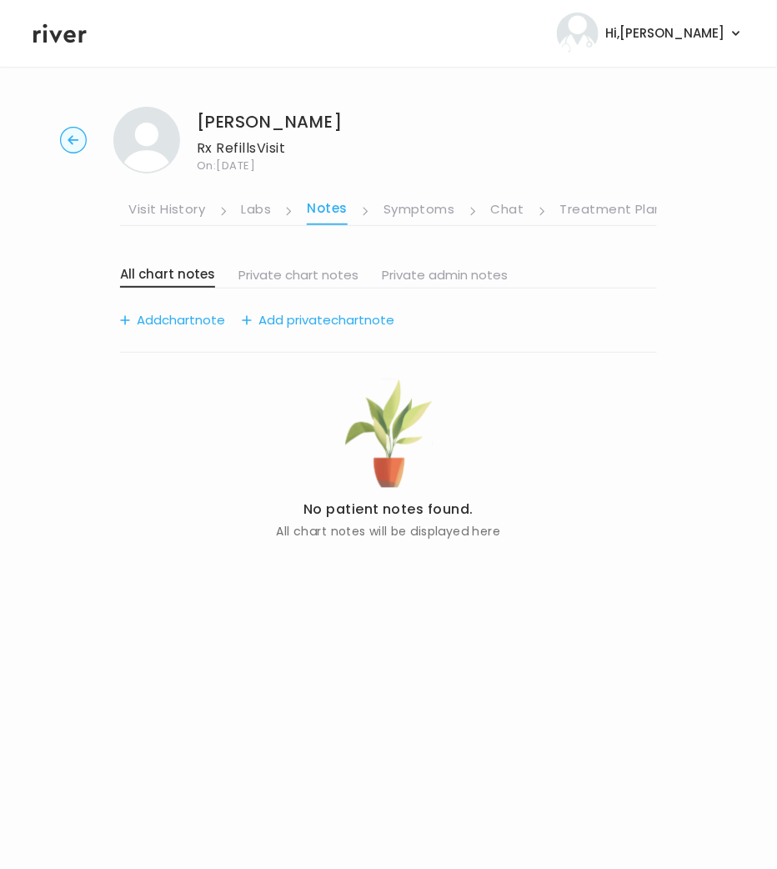
click at [454, 208] on li "Symptoms" at bounding box center [430, 211] width 94 height 28
click at [437, 206] on link "Symptoms" at bounding box center [419, 211] width 72 height 27
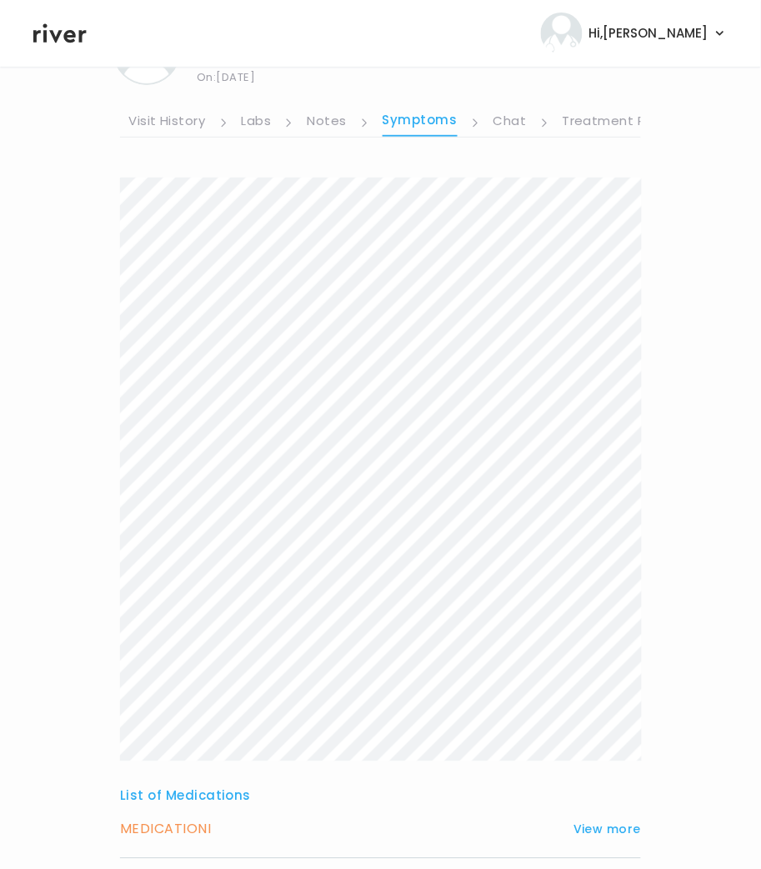
scroll to position [223, 0]
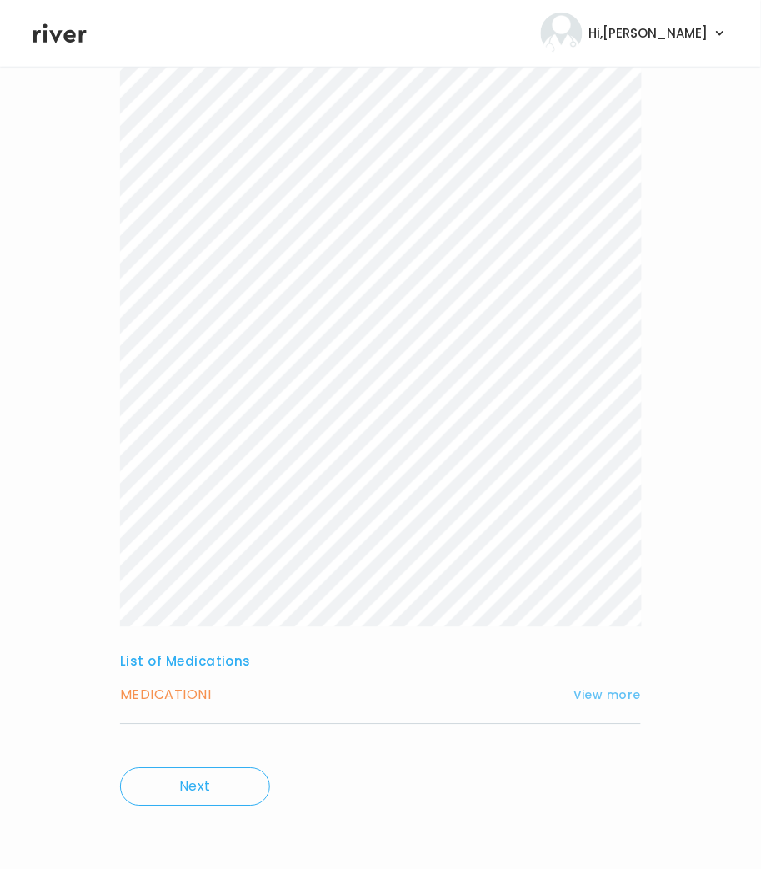
click at [597, 699] on button "View more" at bounding box center [608, 695] width 68 height 20
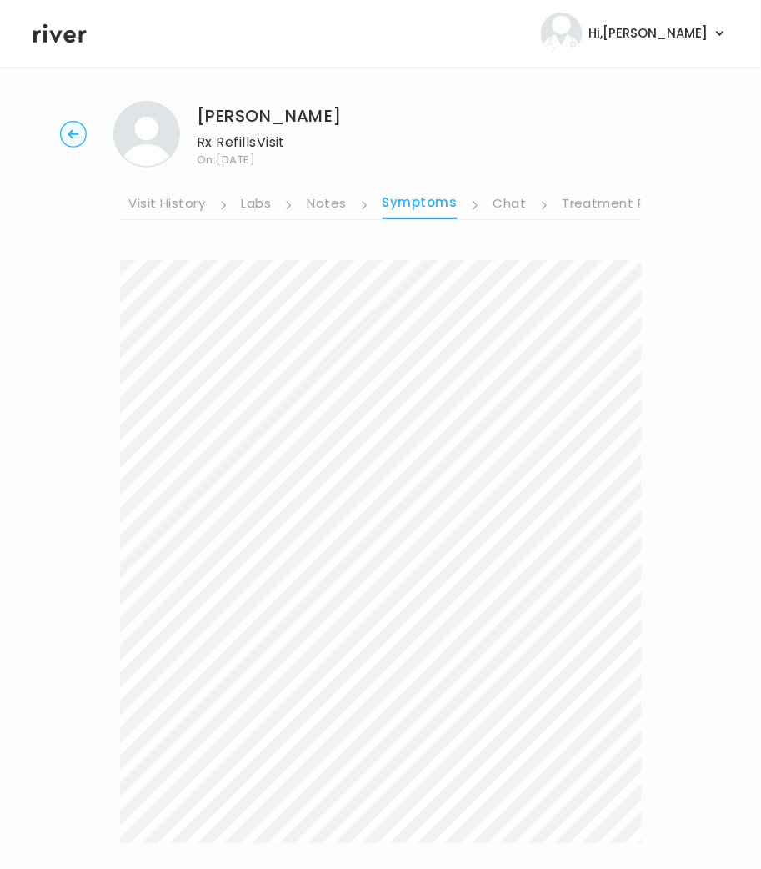
scroll to position [0, 0]
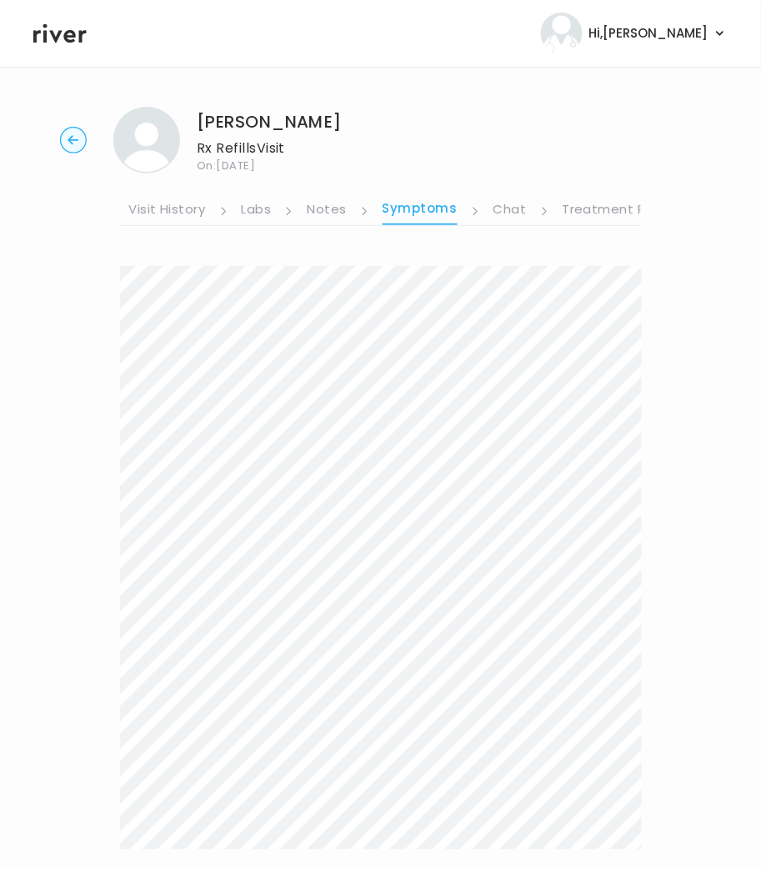
click at [251, 213] on link "Labs" at bounding box center [257, 211] width 30 height 27
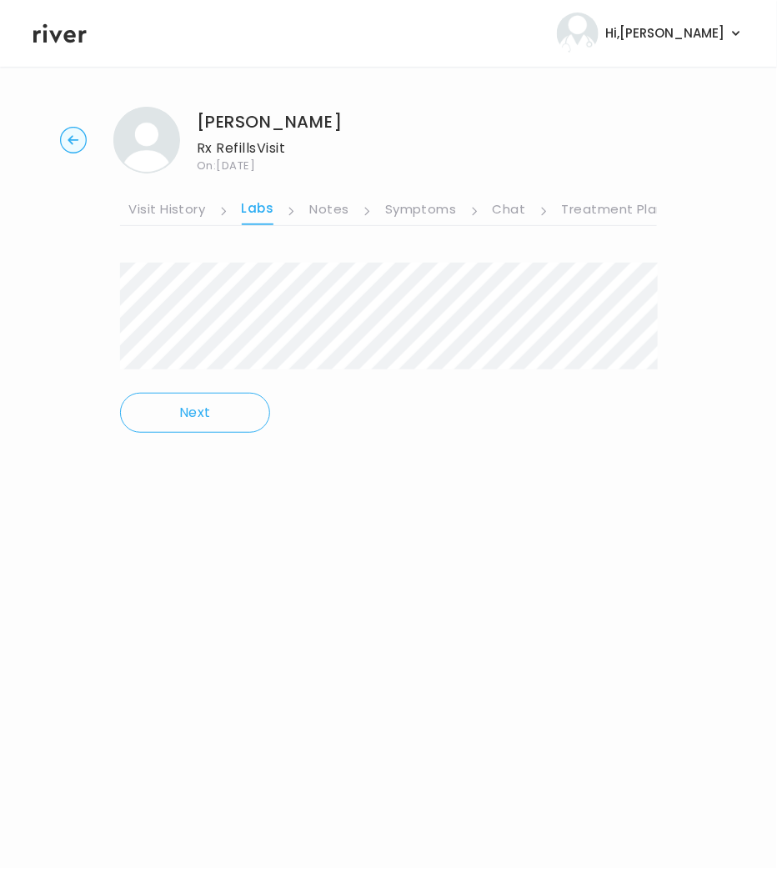
click at [173, 211] on link "Visit History" at bounding box center [166, 211] width 77 height 27
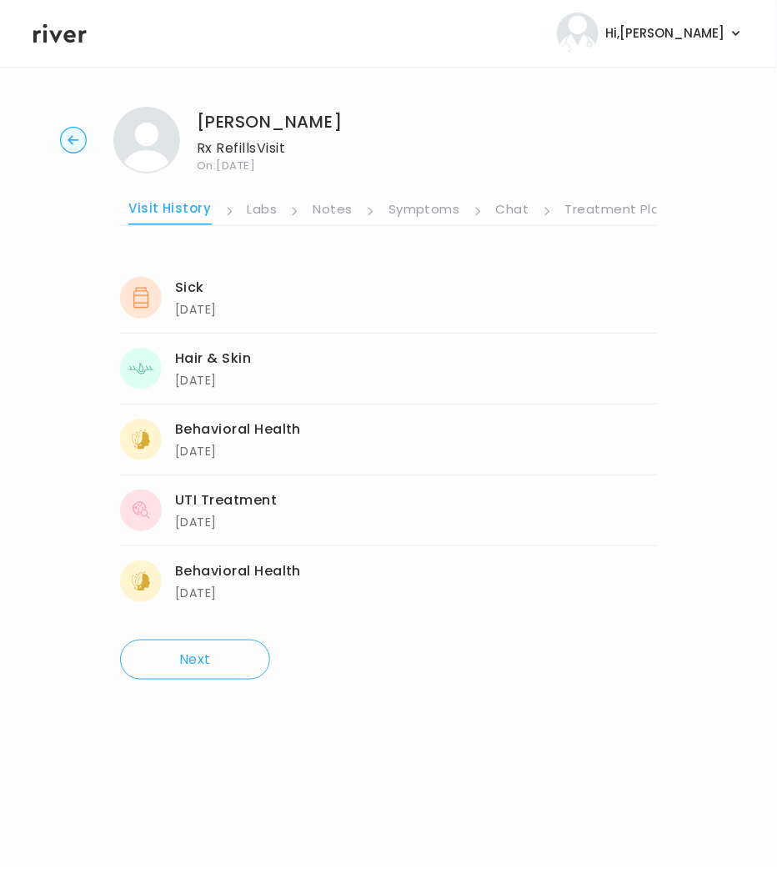
click at [249, 211] on link "Labs" at bounding box center [263, 211] width 30 height 27
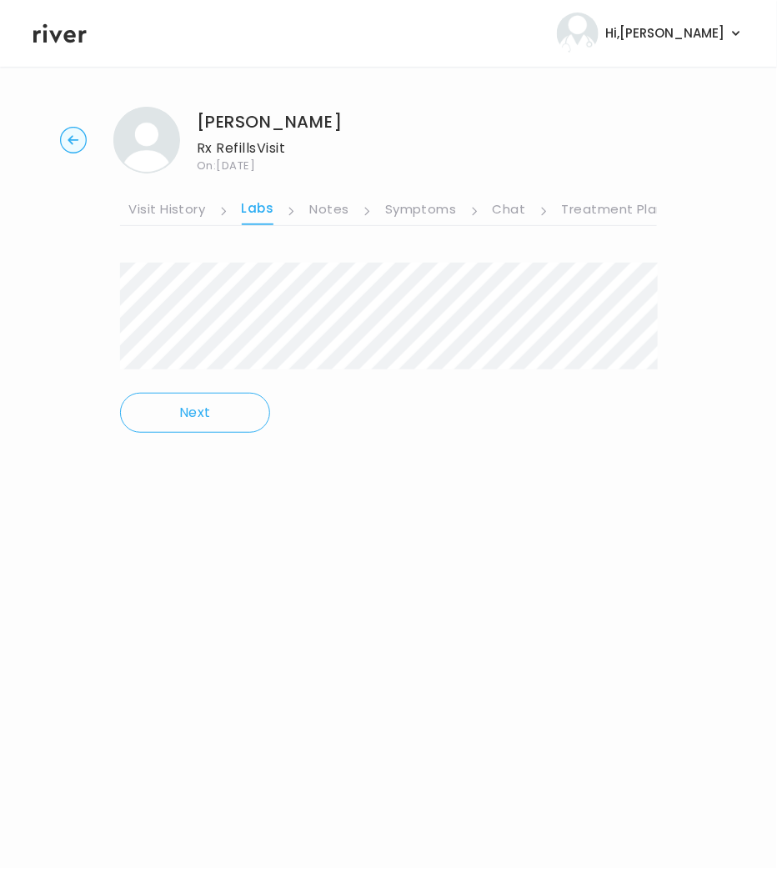
click at [330, 212] on link "Notes" at bounding box center [328, 211] width 39 height 27
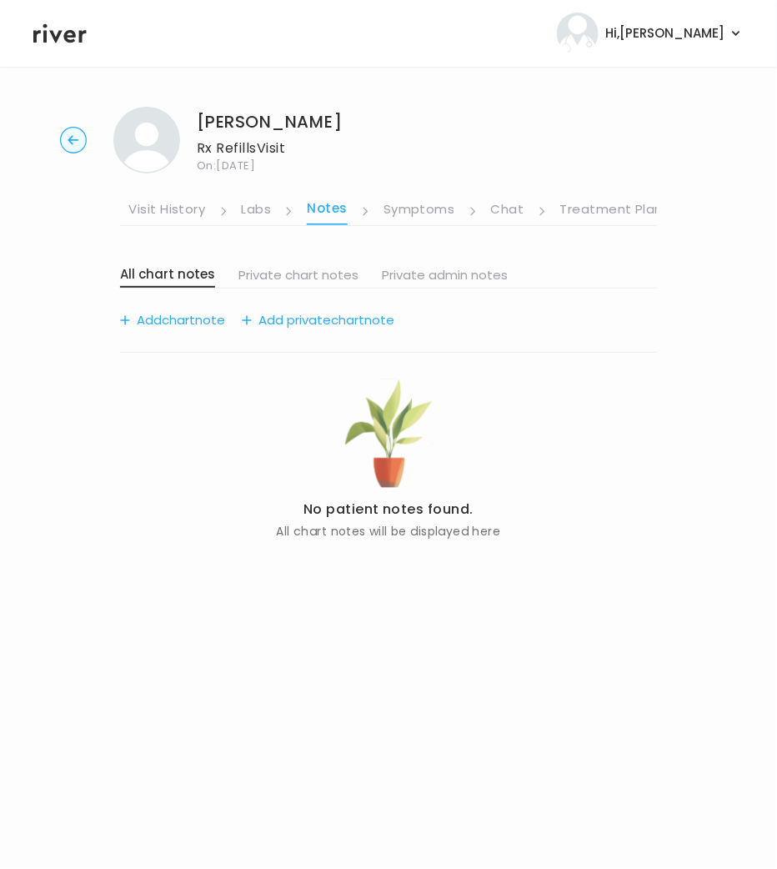
click at [399, 213] on link "Symptoms" at bounding box center [419, 211] width 72 height 27
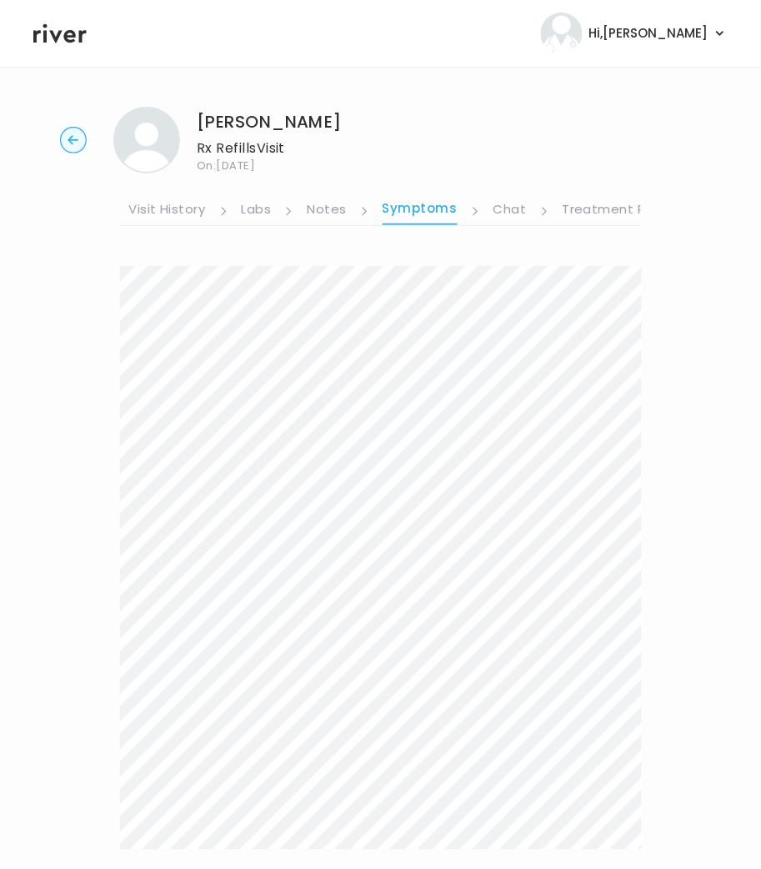
click at [521, 207] on li "Chat" at bounding box center [522, 211] width 56 height 28
click at [515, 210] on link "Chat" at bounding box center [510, 211] width 33 height 27
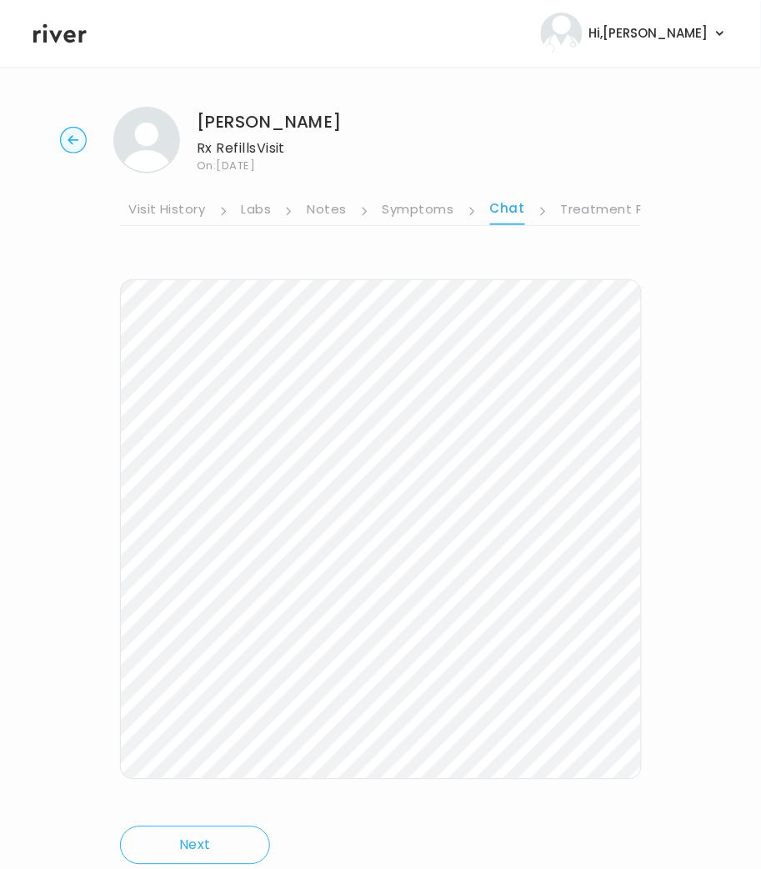
scroll to position [52, 0]
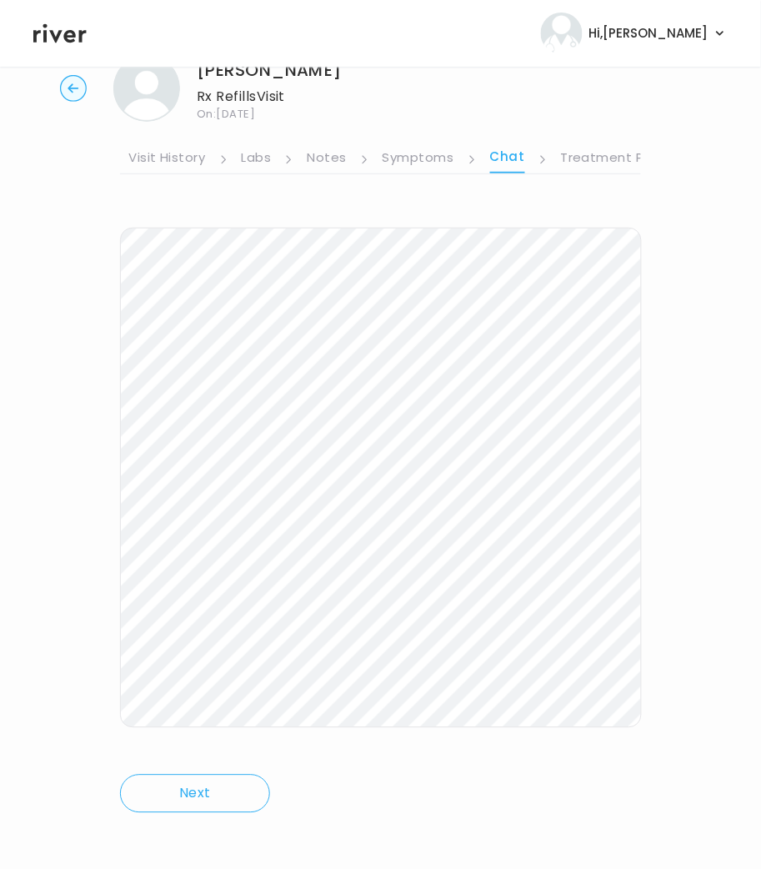
click at [588, 208] on div "Next Ping message sent" at bounding box center [380, 515] width 521 height 642
click at [604, 161] on link "Treatment Plan" at bounding box center [612, 159] width 103 height 27
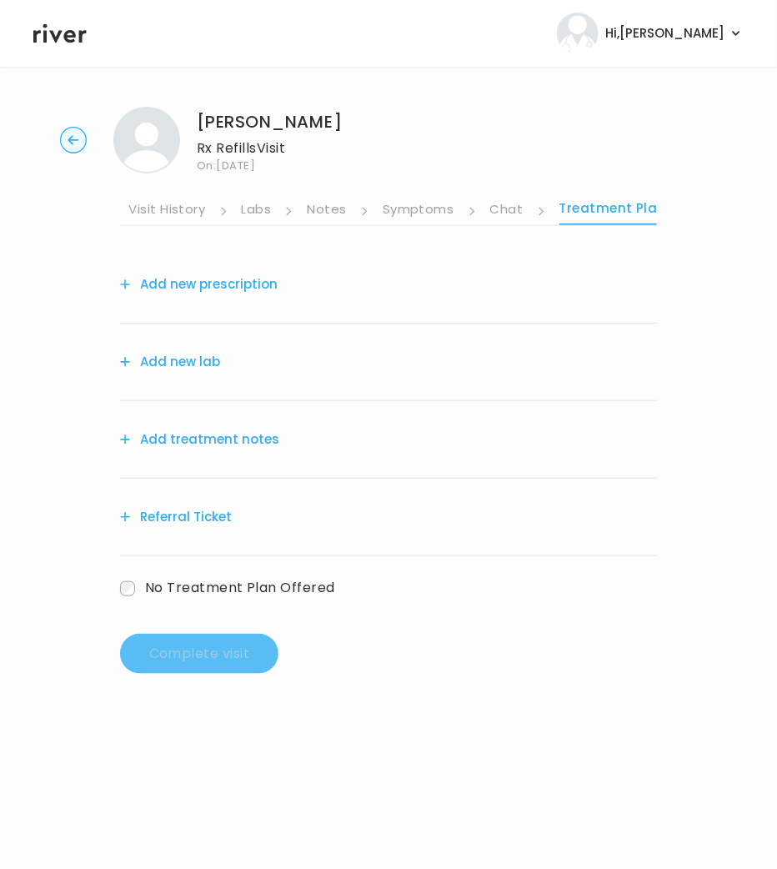
click at [187, 205] on link "Visit History" at bounding box center [166, 211] width 77 height 27
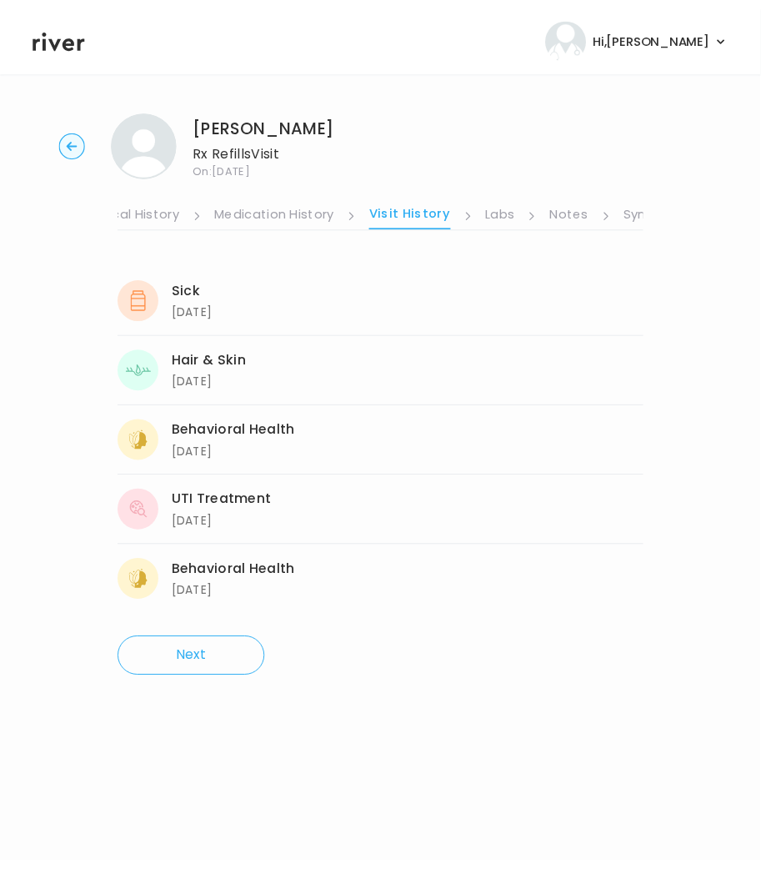
scroll to position [0, 111]
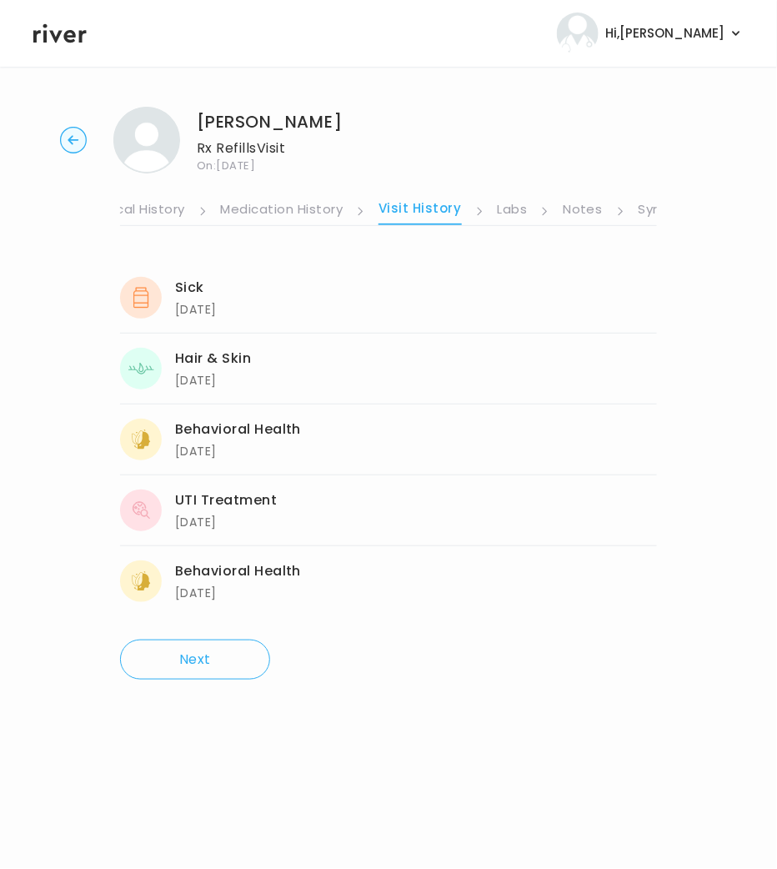
click at [253, 208] on link "Medication History" at bounding box center [282, 211] width 123 height 27
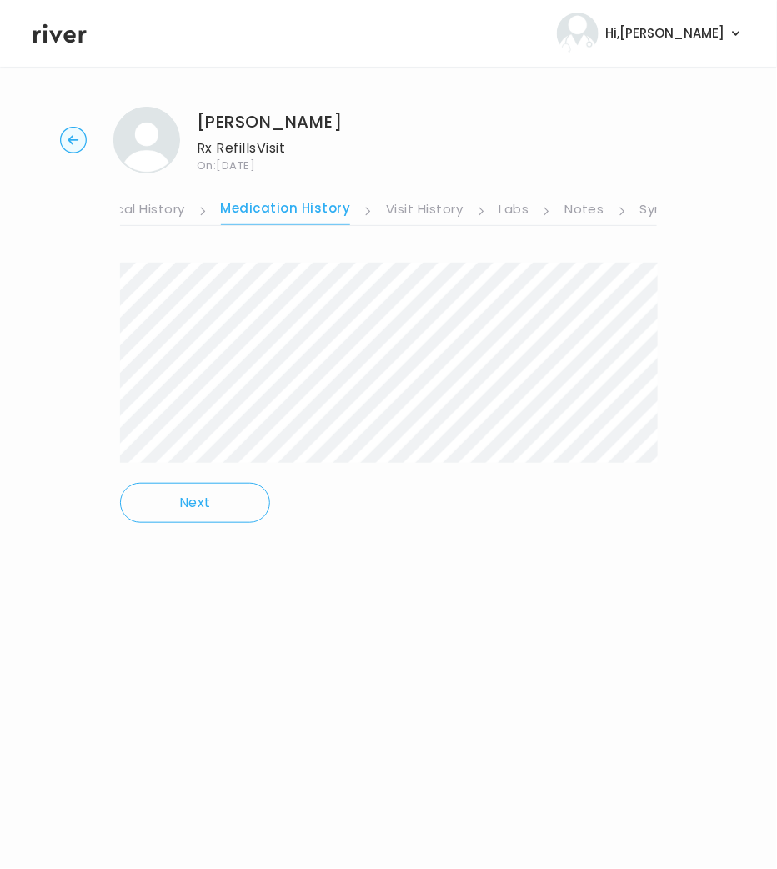
click at [158, 368] on div "[PERSON_NAME] Rx Refills Visit On: [DATE] About Medical History Medication Hist…" at bounding box center [388, 326] width 777 height 466
click at [409, 203] on link "Visit History" at bounding box center [424, 211] width 77 height 27
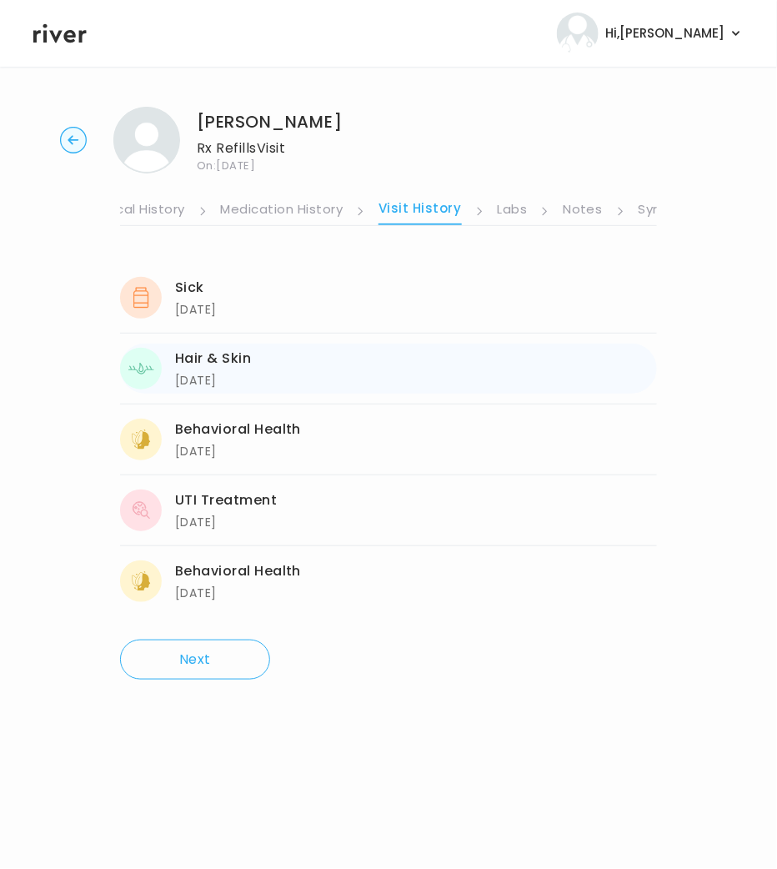
click at [223, 360] on div "Hair & Skin" at bounding box center [213, 358] width 76 height 23
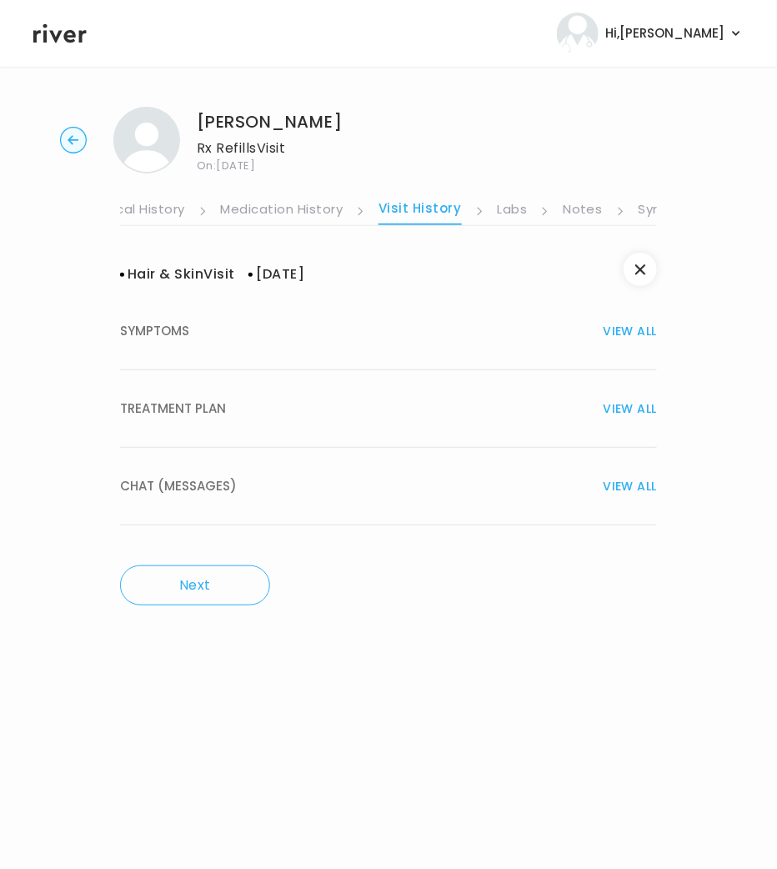
click at [200, 409] on span "TREATMENT PLAN" at bounding box center [173, 408] width 106 height 23
